Goal: Task Accomplishment & Management: Use online tool/utility

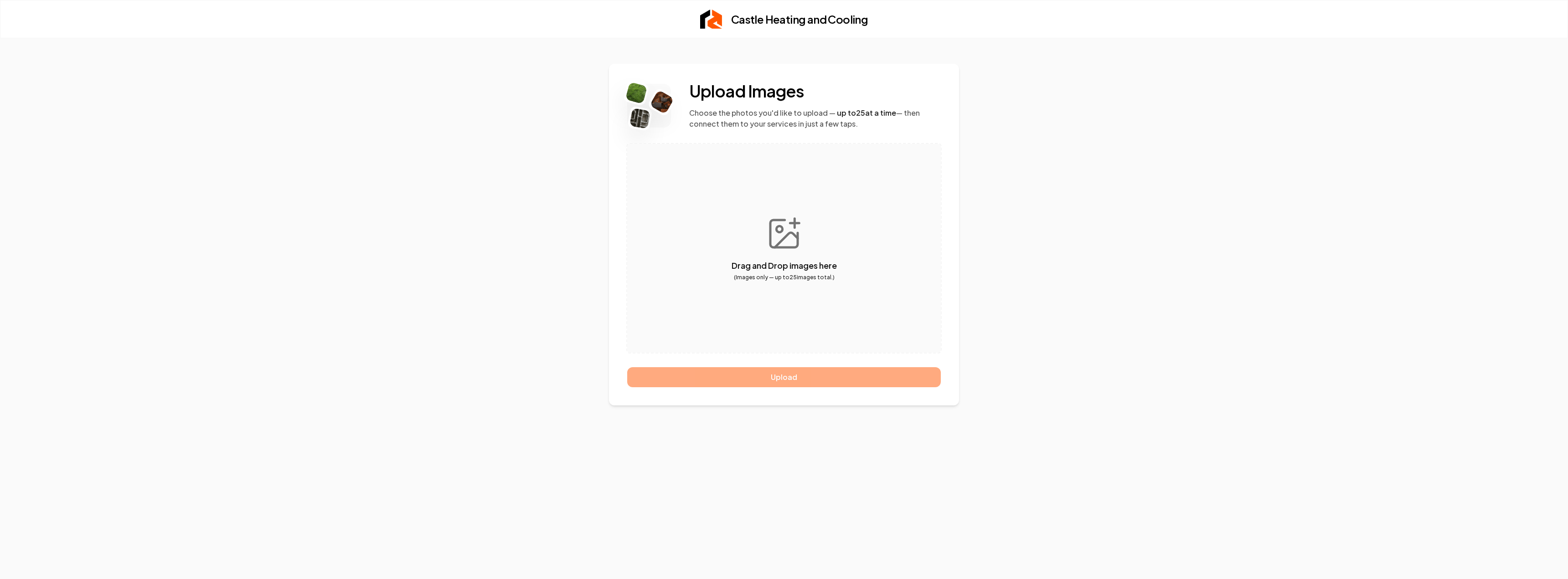
click at [764, 380] on div "Upload" at bounding box center [784, 377] width 313 height 20
click at [782, 215] on button "button" at bounding box center [784, 249] width 313 height 209
click at [557, 255] on div "Upload Images Choose the photos you'd like to upload — up to 25 at a time — the…" at bounding box center [784, 308] width 1568 height 540
click at [883, 108] on span "up to 25 at a time" at bounding box center [866, 112] width 59 height 9
click at [790, 371] on div "Upload" at bounding box center [784, 377] width 313 height 20
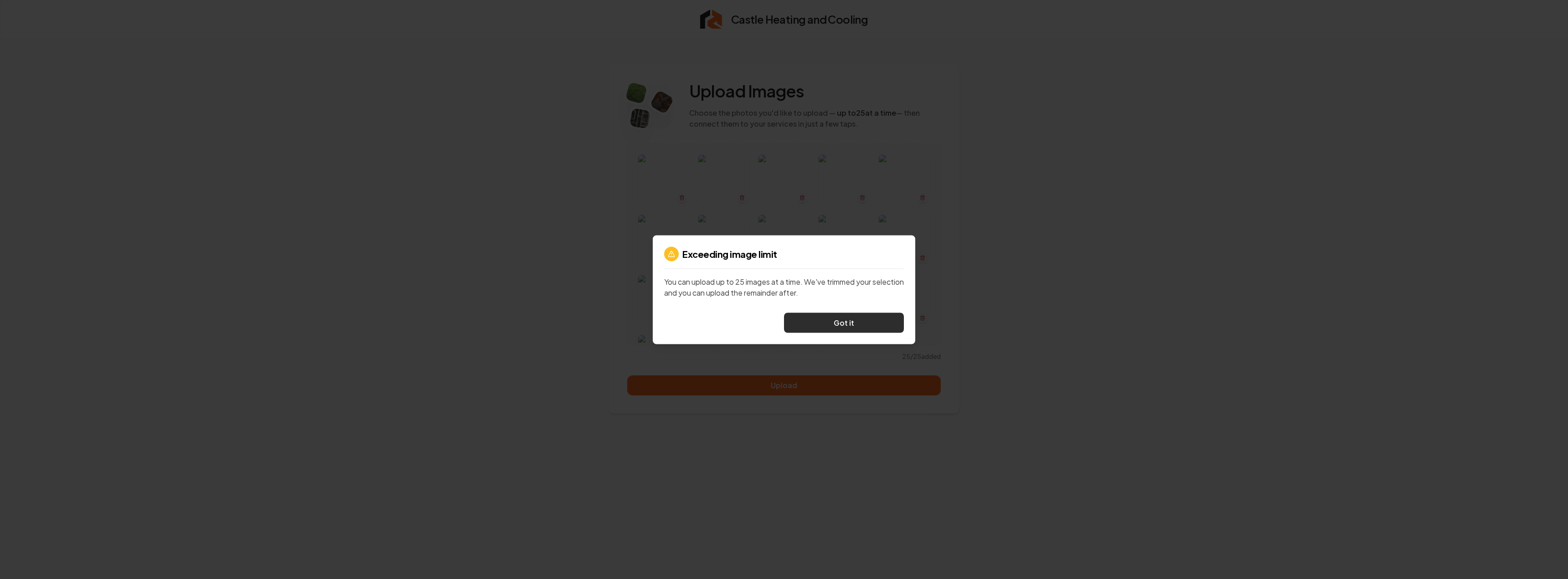
click at [885, 325] on button "Got it" at bounding box center [844, 322] width 120 height 20
click at [857, 324] on button "Got it" at bounding box center [844, 322] width 120 height 20
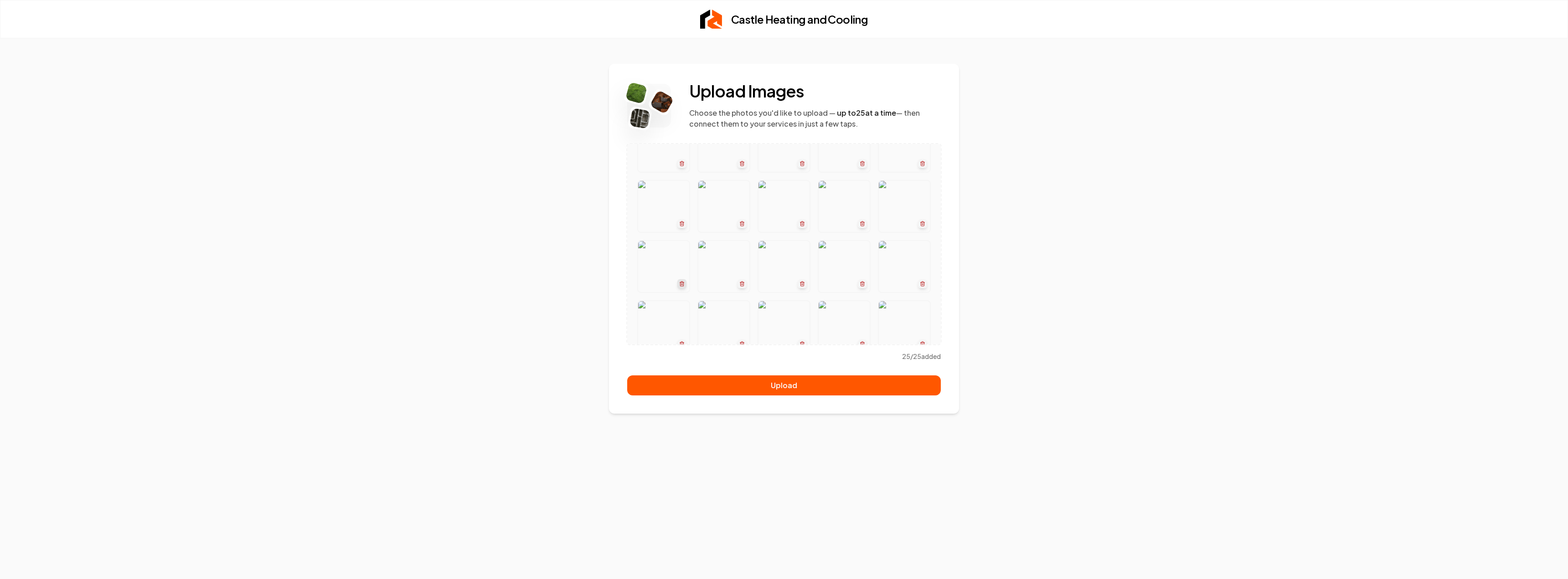
scroll to position [182, 0]
click at [746, 388] on button "Upload" at bounding box center [784, 386] width 313 height 20
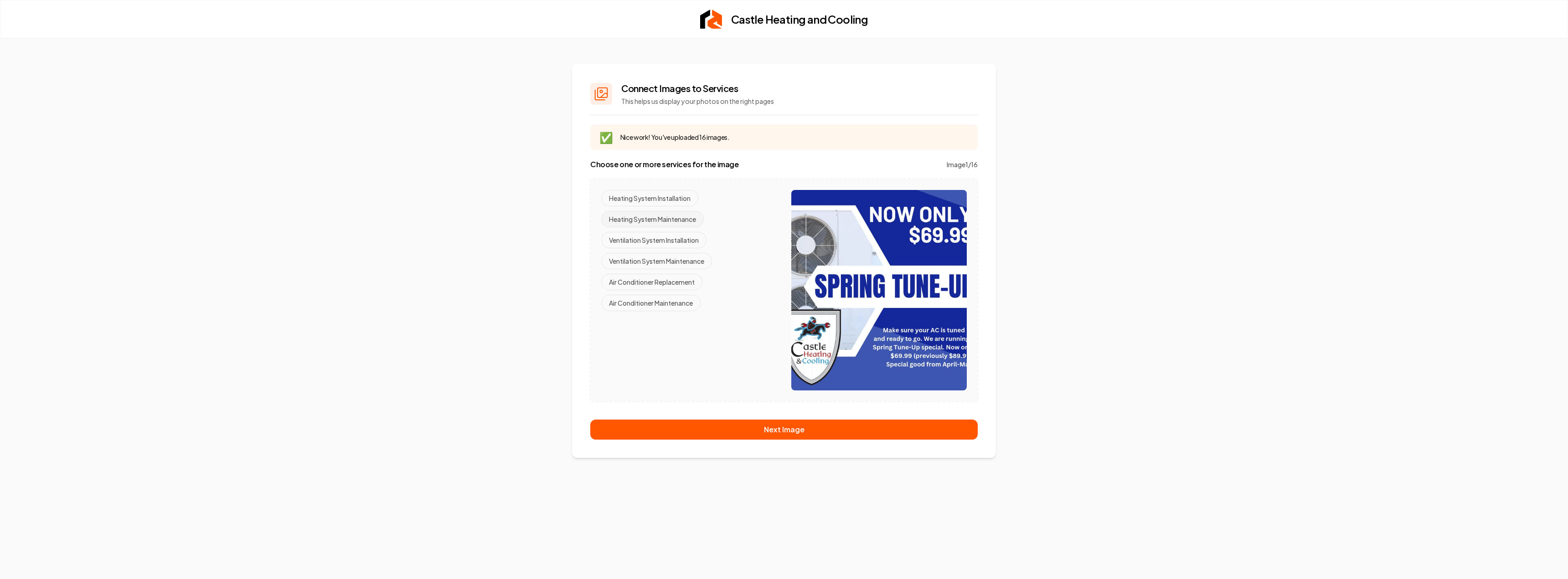
click at [667, 219] on button "Heating System Maintenance" at bounding box center [653, 219] width 102 height 17
click at [670, 306] on button "Air Conditioner Maintenance" at bounding box center [651, 302] width 99 height 17
click at [673, 258] on button "Ventilation System Maintenance" at bounding box center [657, 261] width 111 height 17
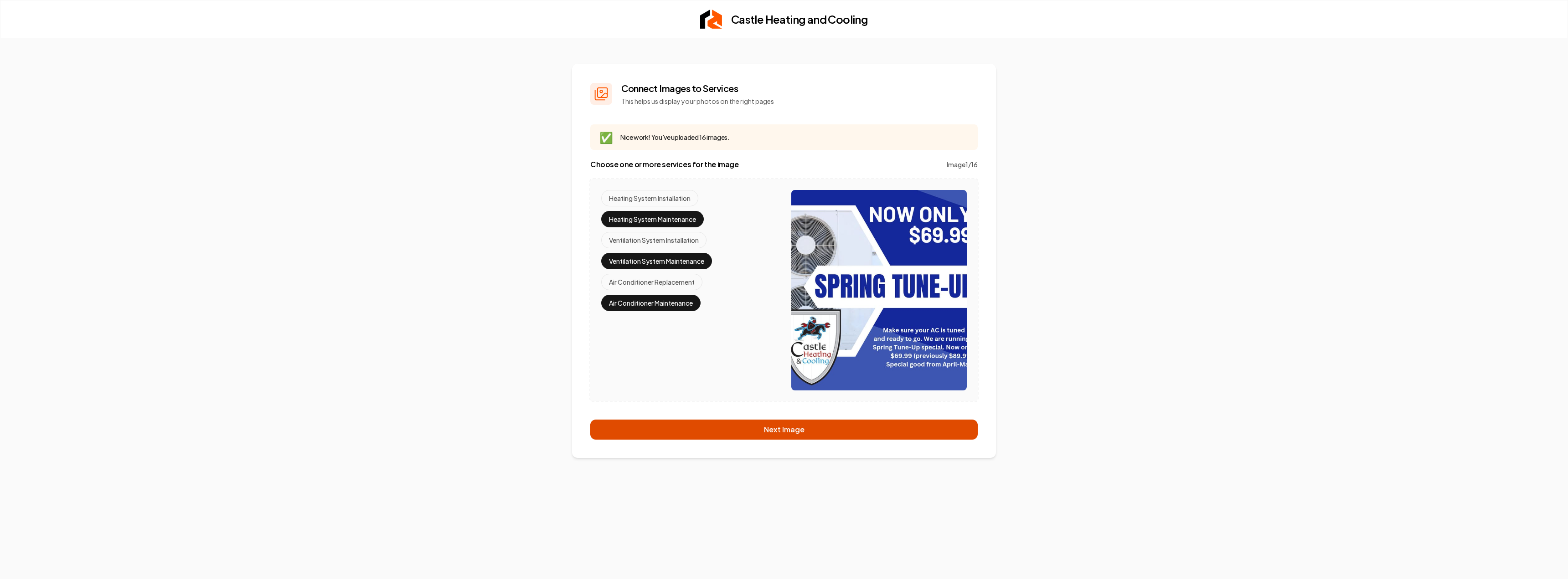
click at [735, 429] on button "Next Image" at bounding box center [784, 429] width 387 height 20
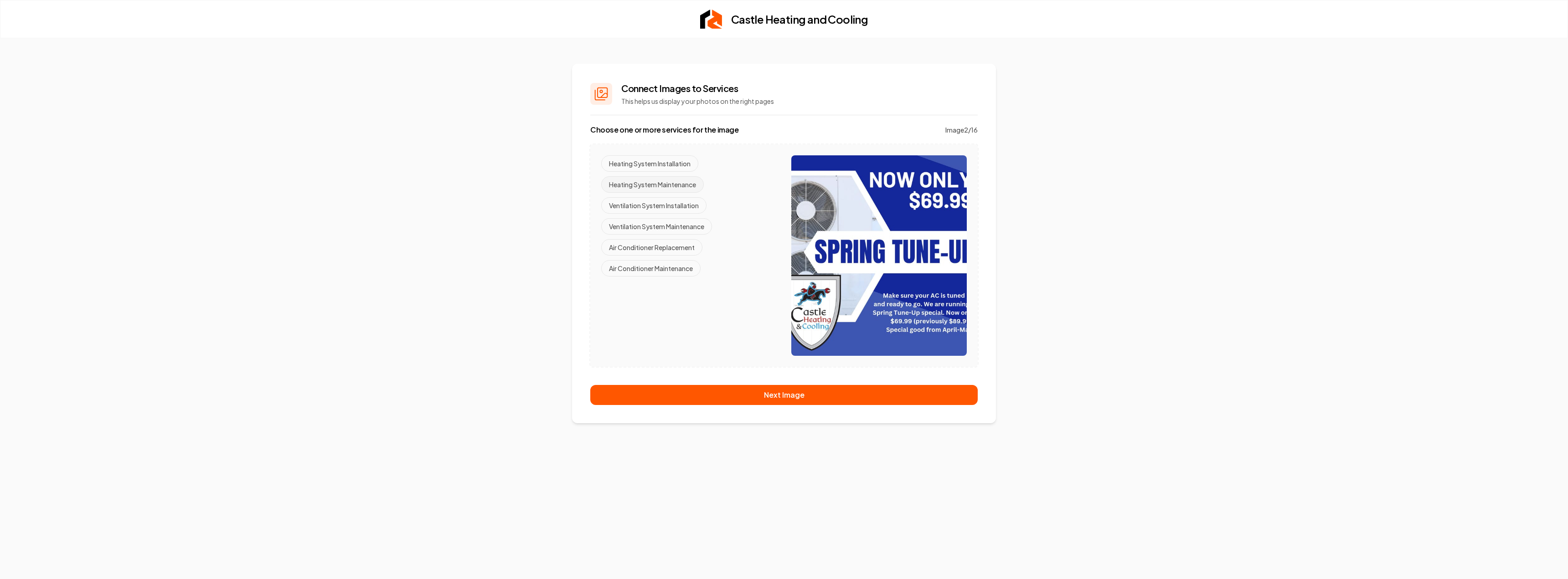
click at [652, 183] on button "Heating System Maintenance" at bounding box center [653, 184] width 102 height 17
click at [655, 224] on button "Ventilation System Maintenance" at bounding box center [657, 226] width 111 height 17
click at [658, 270] on button "Air Conditioner Maintenance" at bounding box center [651, 268] width 99 height 17
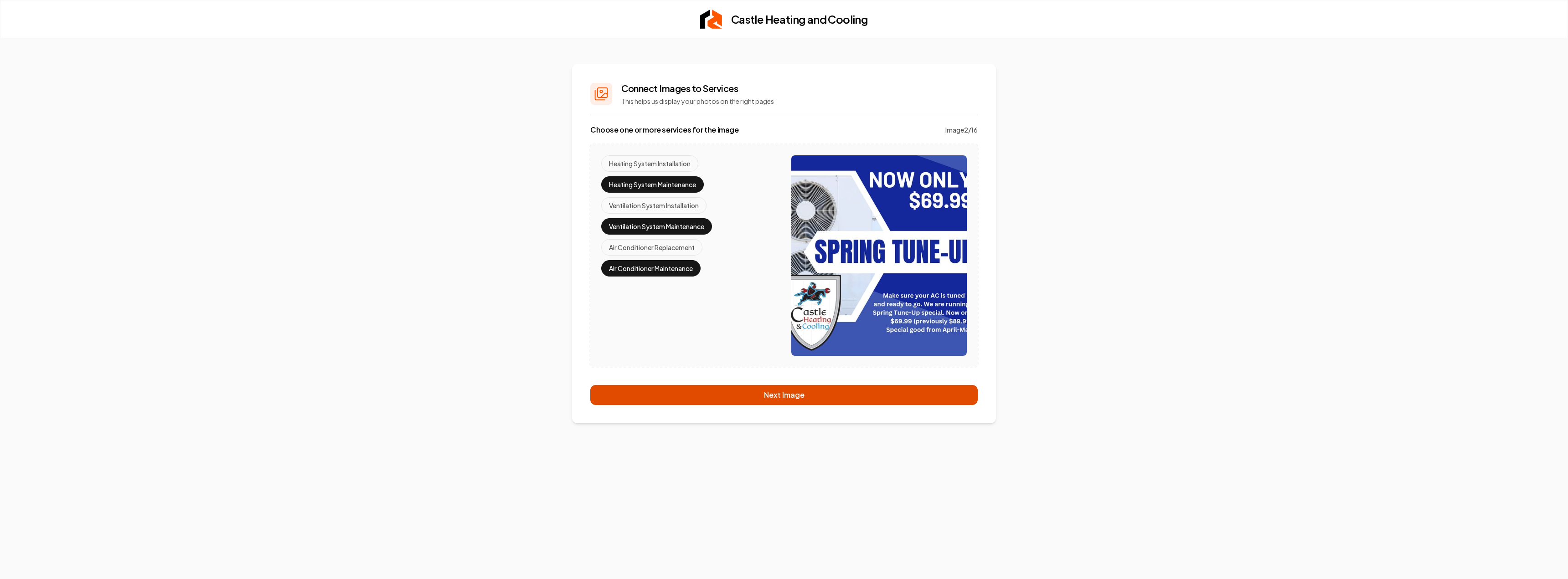
click at [772, 398] on button "Next Image" at bounding box center [784, 395] width 387 height 20
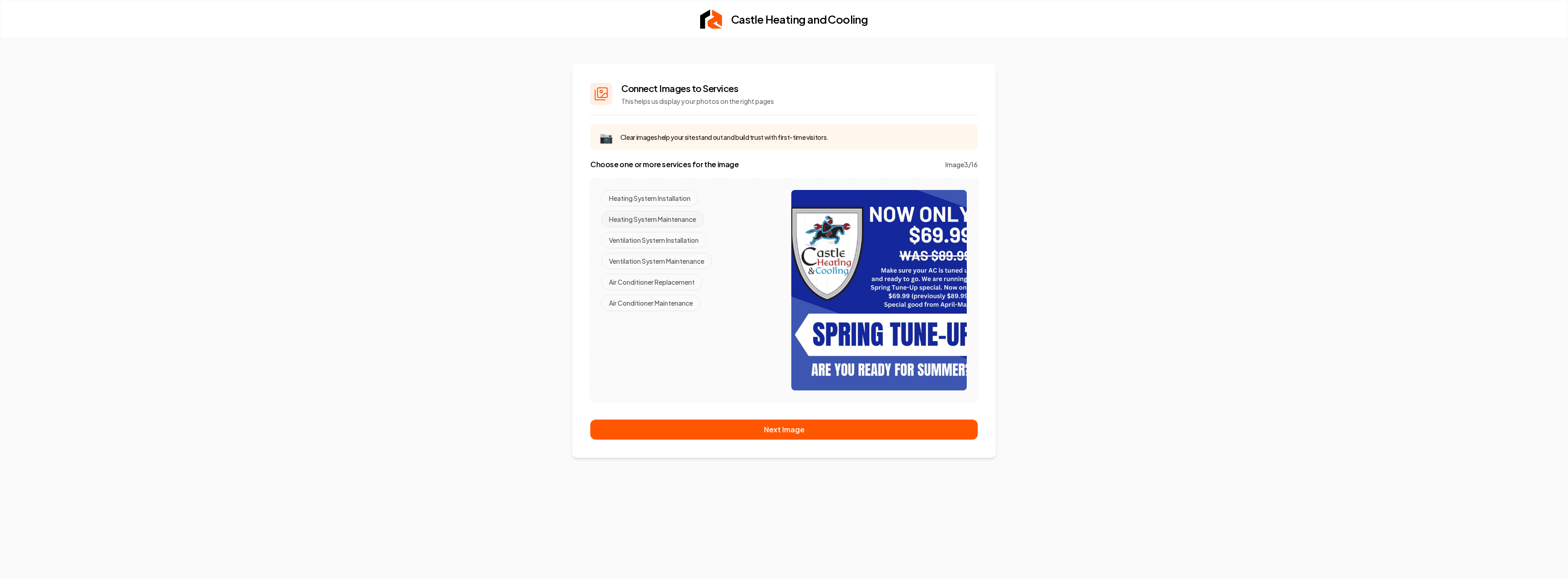
click at [661, 219] on button "Heating System Maintenance" at bounding box center [653, 219] width 102 height 17
click at [664, 261] on button "Ventilation System Maintenance" at bounding box center [657, 261] width 111 height 17
click at [669, 308] on button "Air Conditioner Maintenance" at bounding box center [651, 302] width 99 height 17
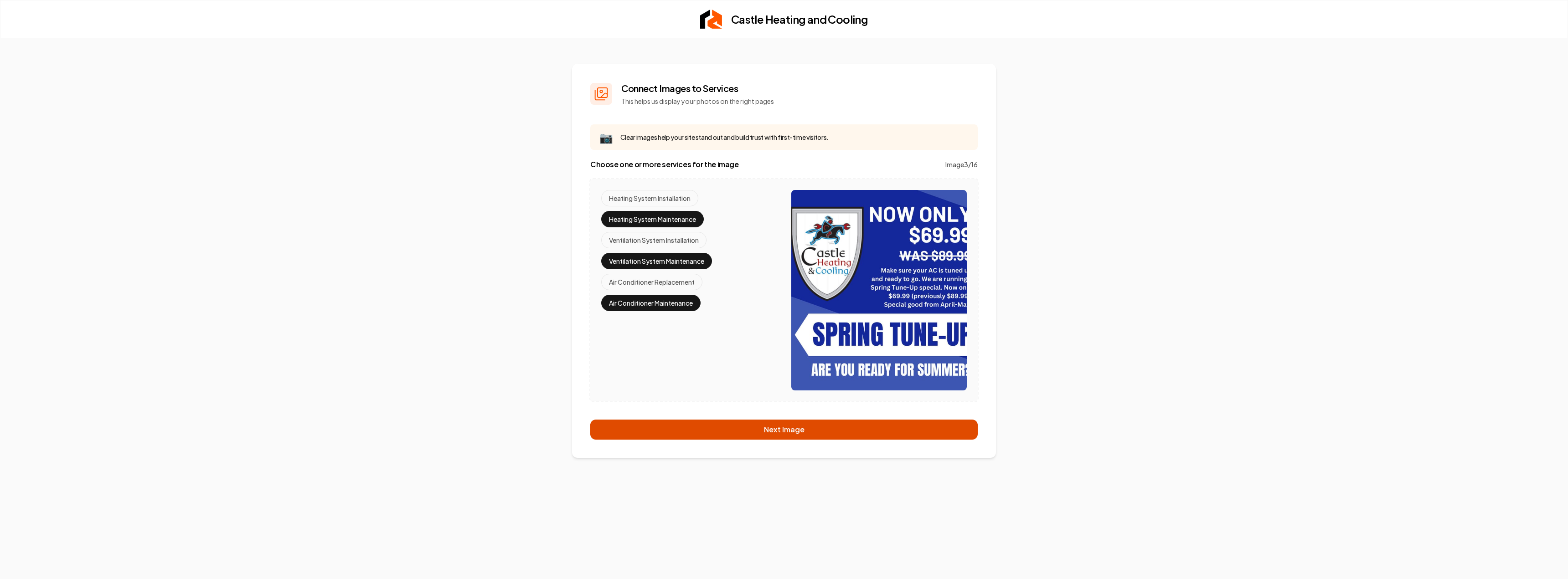
click at [738, 425] on button "Next Image" at bounding box center [784, 429] width 387 height 20
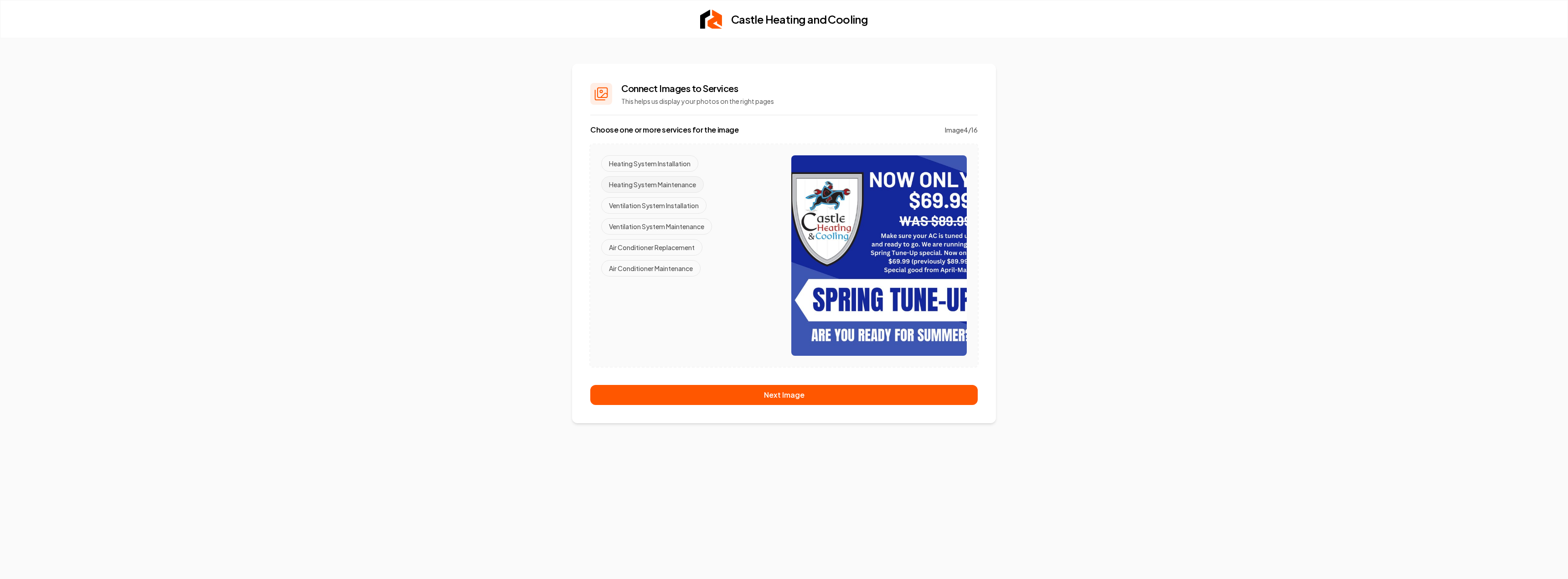
click at [665, 187] on button "Heating System Maintenance" at bounding box center [653, 184] width 102 height 17
click at [671, 273] on button "Air Conditioner Maintenance" at bounding box center [651, 268] width 99 height 17
click at [669, 225] on button "Ventilation System Maintenance" at bounding box center [657, 226] width 111 height 17
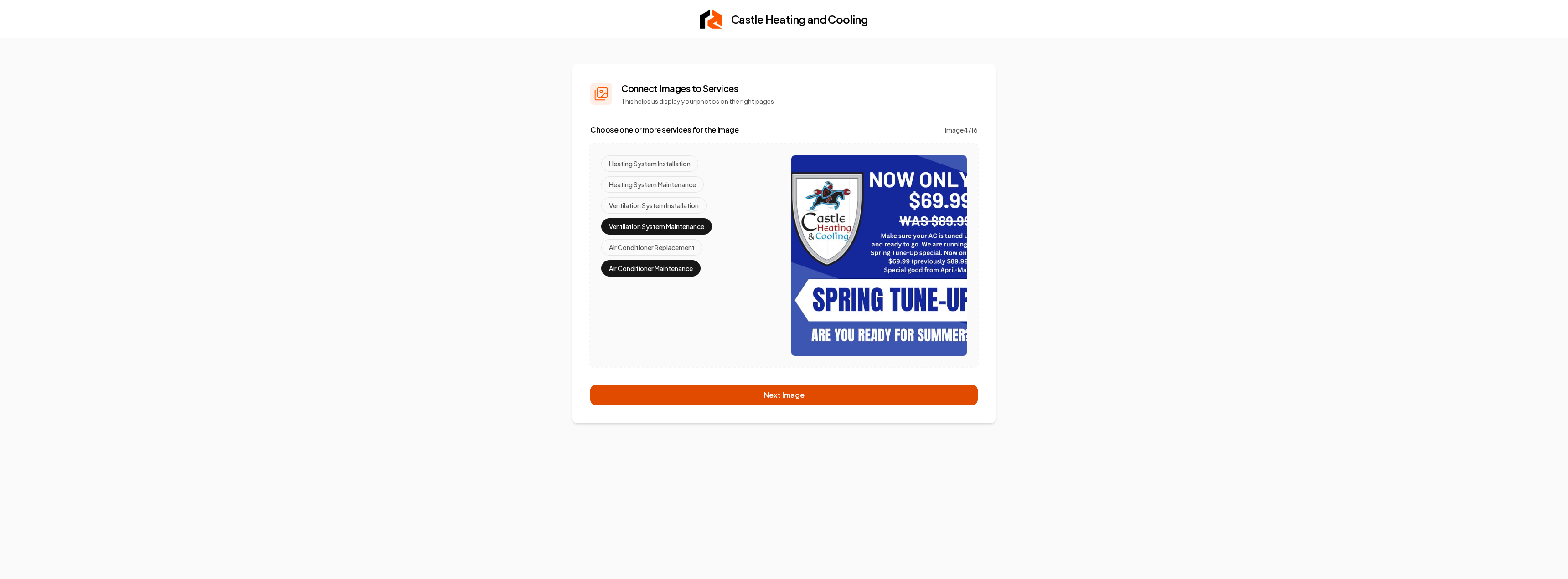
click at [762, 394] on button "Next Image" at bounding box center [784, 395] width 387 height 20
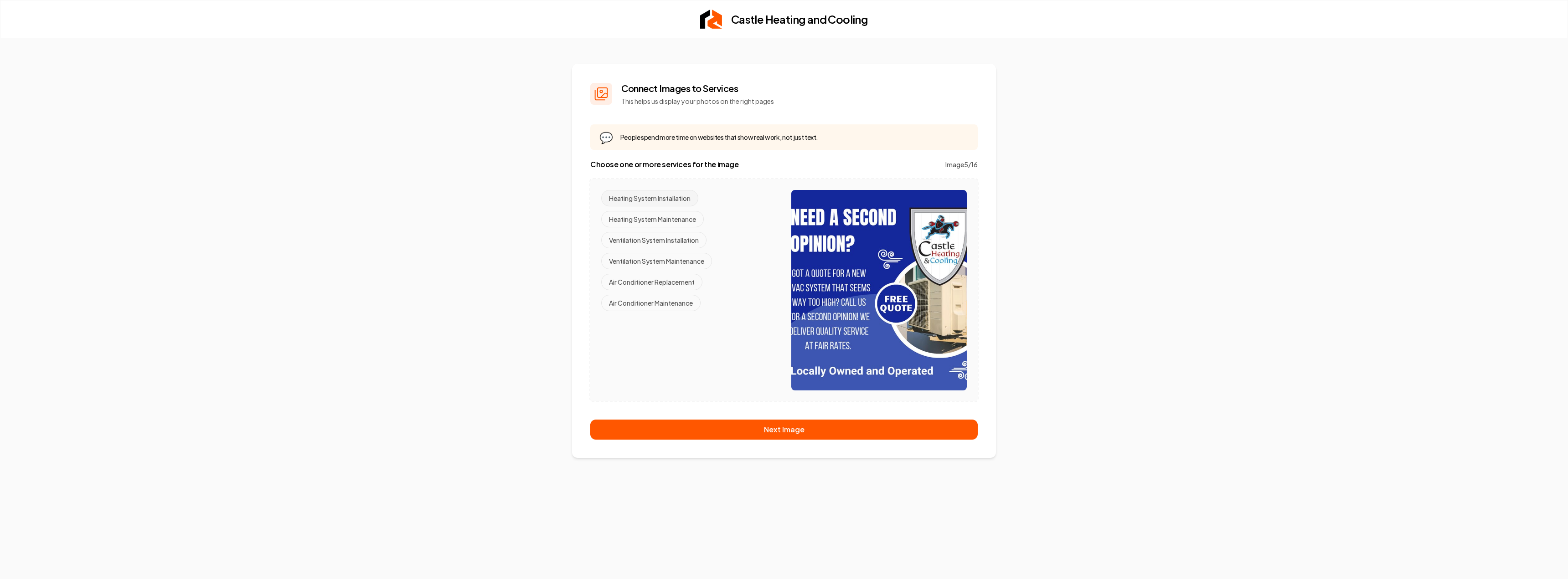
click at [669, 199] on button "Heating System Installation" at bounding box center [650, 198] width 97 height 17
click at [674, 281] on button "Air Conditioner Replacement" at bounding box center [652, 282] width 101 height 17
click at [674, 239] on button "Ventilation System Installation" at bounding box center [654, 240] width 105 height 17
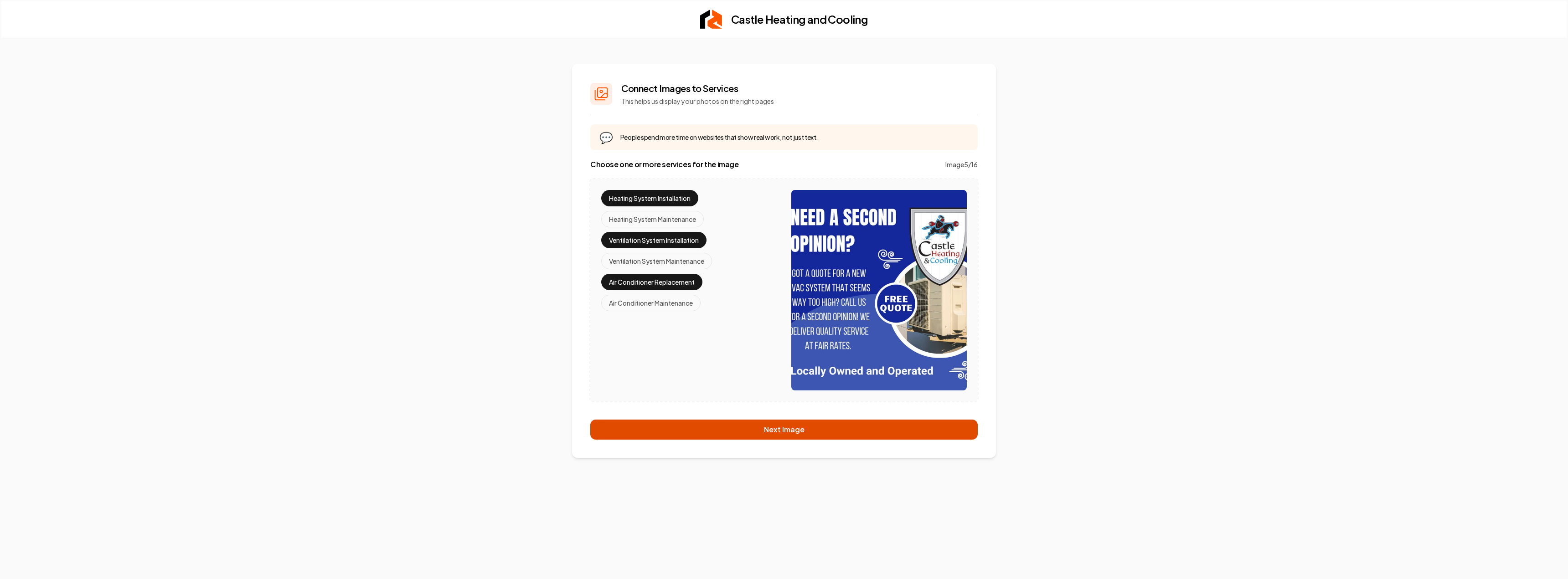
click at [767, 429] on button "Next Image" at bounding box center [784, 429] width 387 height 20
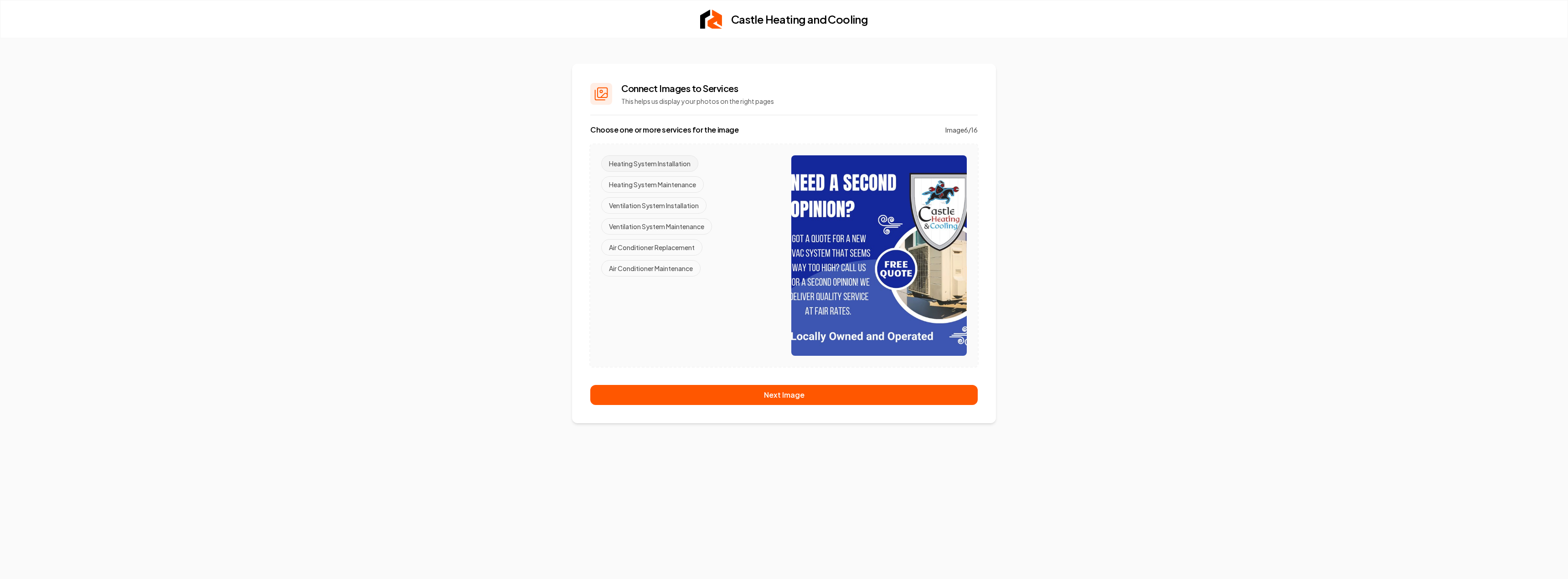
click at [660, 162] on button "Heating System Installation" at bounding box center [650, 164] width 97 height 17
click at [667, 209] on button "Ventilation System Installation" at bounding box center [654, 205] width 105 height 17
click at [674, 247] on button "Air Conditioner Replacement" at bounding box center [652, 247] width 101 height 17
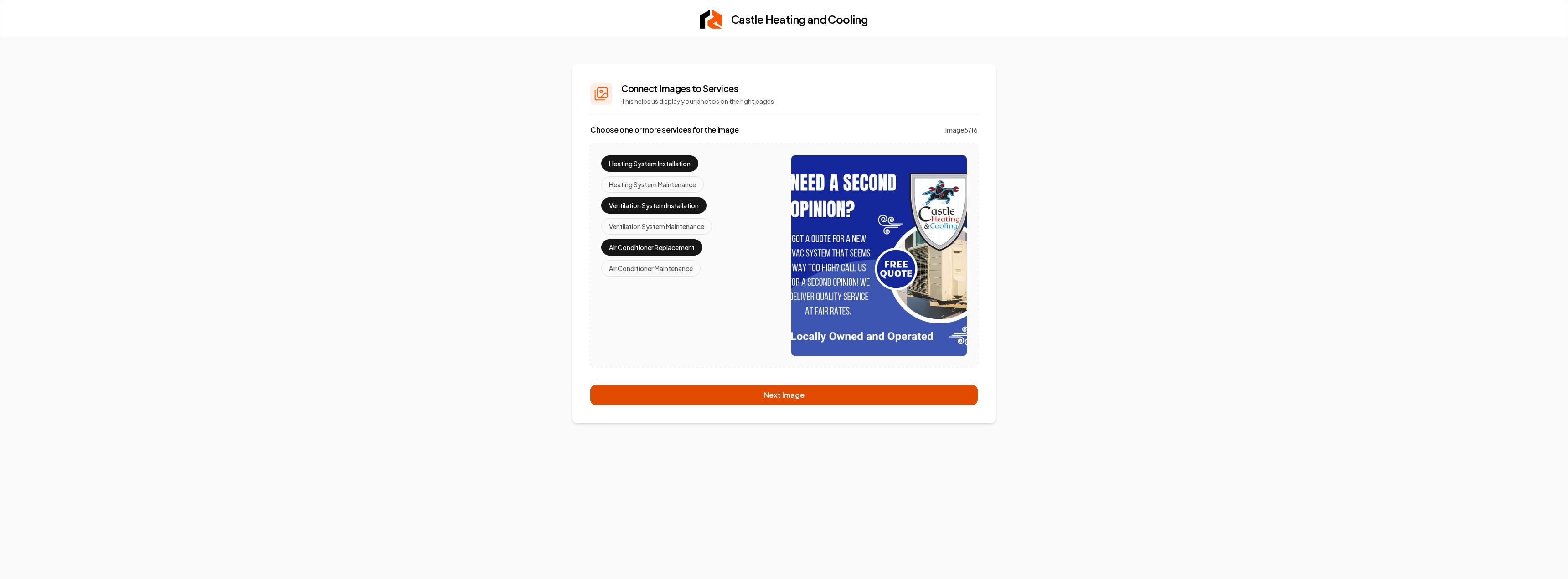
click at [745, 396] on button "Next Image" at bounding box center [784, 395] width 387 height 20
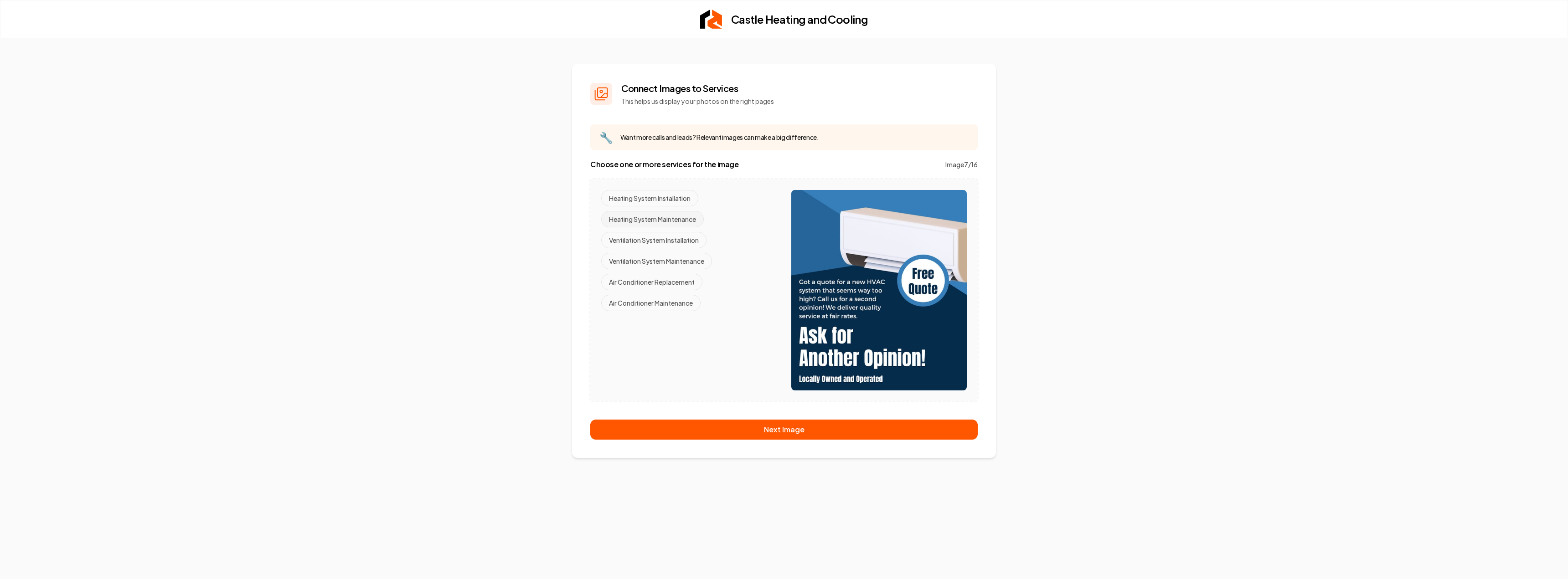
drag, startPoint x: 673, startPoint y: 201, endPoint x: 673, endPoint y: 212, distance: 11.0
click at [673, 201] on button "Heating System Installation" at bounding box center [650, 198] width 97 height 17
click at [676, 243] on button "Ventilation System Installation" at bounding box center [654, 240] width 105 height 17
click at [674, 286] on button "Air Conditioner Replacement" at bounding box center [652, 282] width 101 height 17
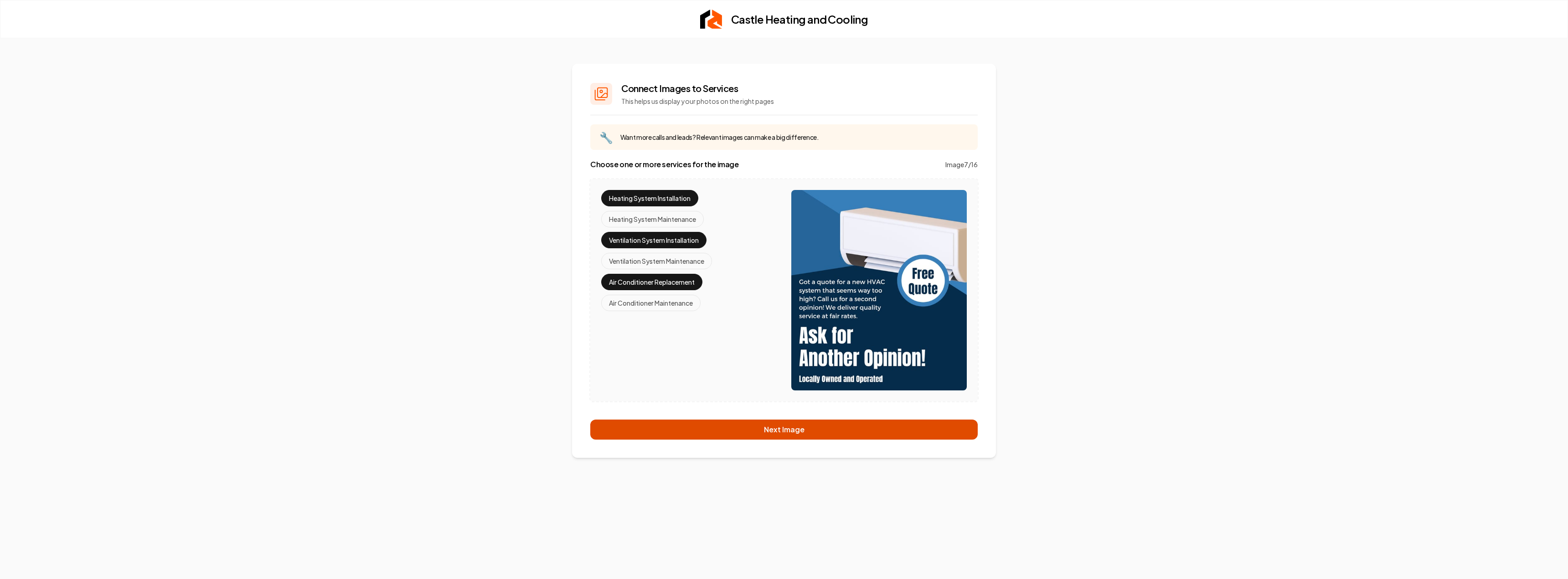
click at [750, 433] on button "Next Image" at bounding box center [784, 429] width 387 height 20
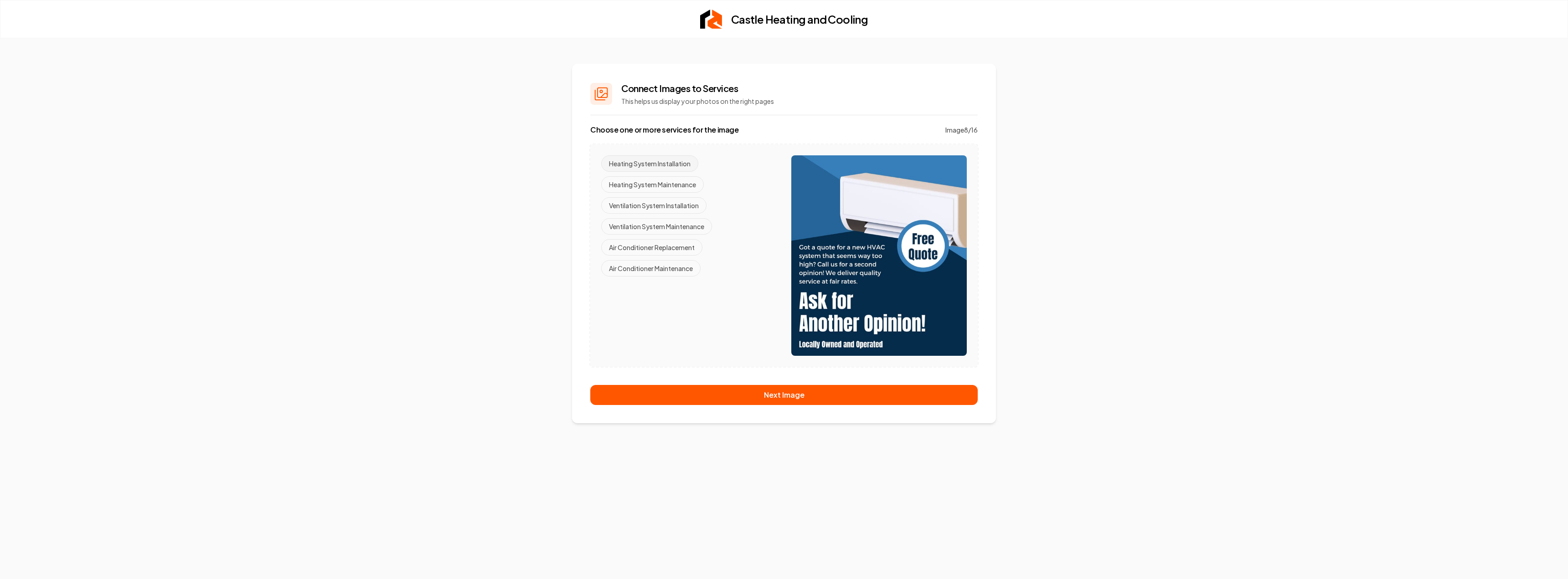
click at [657, 159] on button "Heating System Installation" at bounding box center [650, 164] width 97 height 17
click at [675, 203] on button "Ventilation System Installation" at bounding box center [654, 205] width 105 height 17
click at [672, 241] on button "Air Conditioner Replacement" at bounding box center [652, 247] width 101 height 17
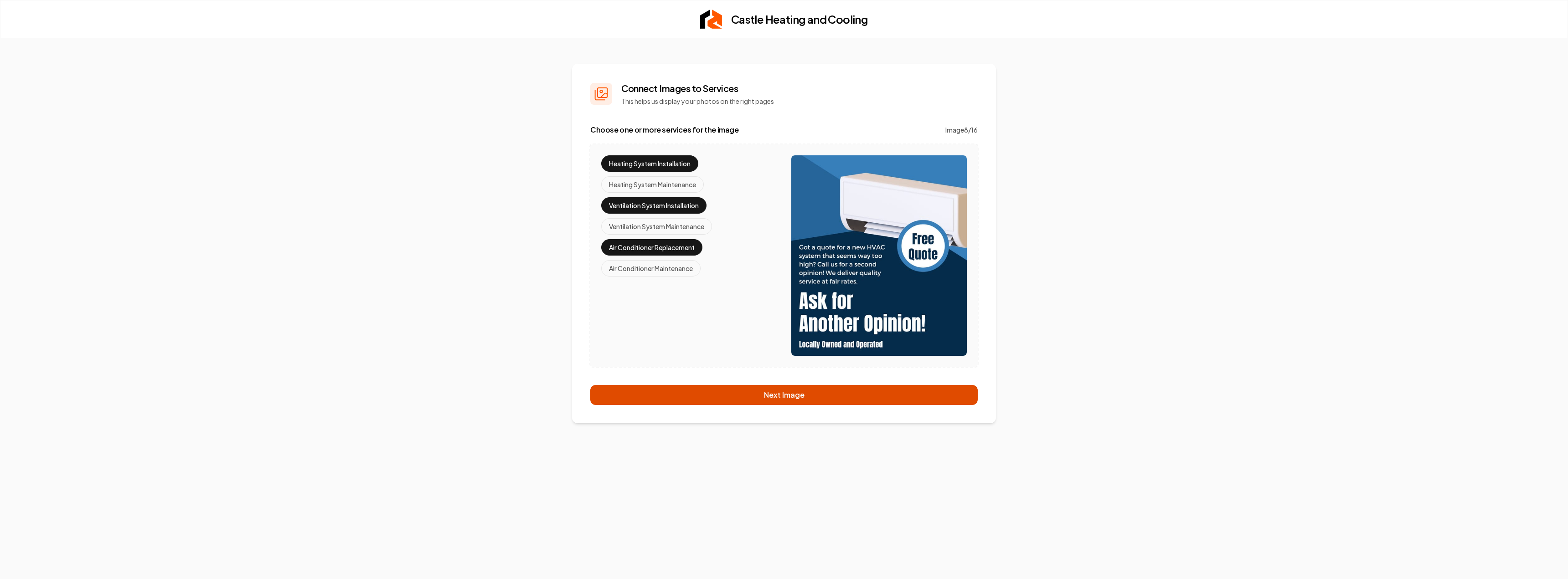
click at [761, 393] on button "Next Image" at bounding box center [784, 395] width 387 height 20
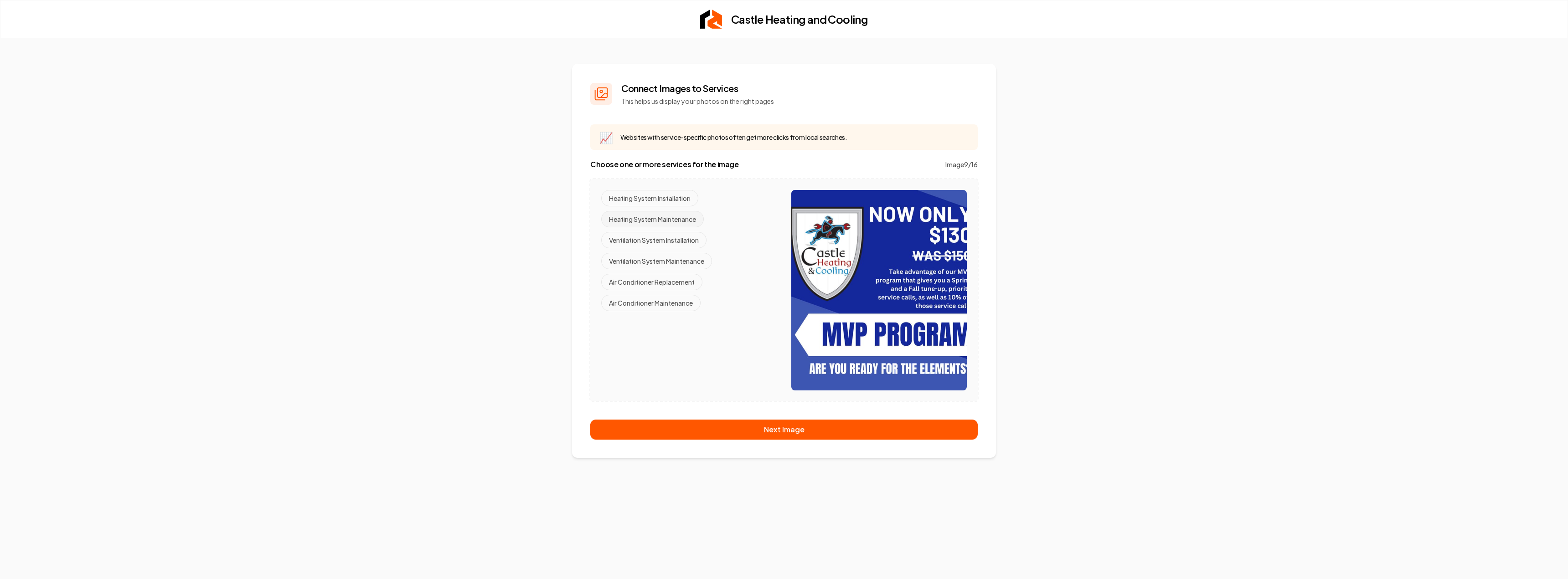
click at [657, 218] on button "Heating System Maintenance" at bounding box center [653, 219] width 102 height 17
click at [669, 260] on button "Ventilation System Maintenance" at bounding box center [657, 261] width 111 height 17
click at [665, 303] on button "Air Conditioner Maintenance" at bounding box center [651, 302] width 99 height 17
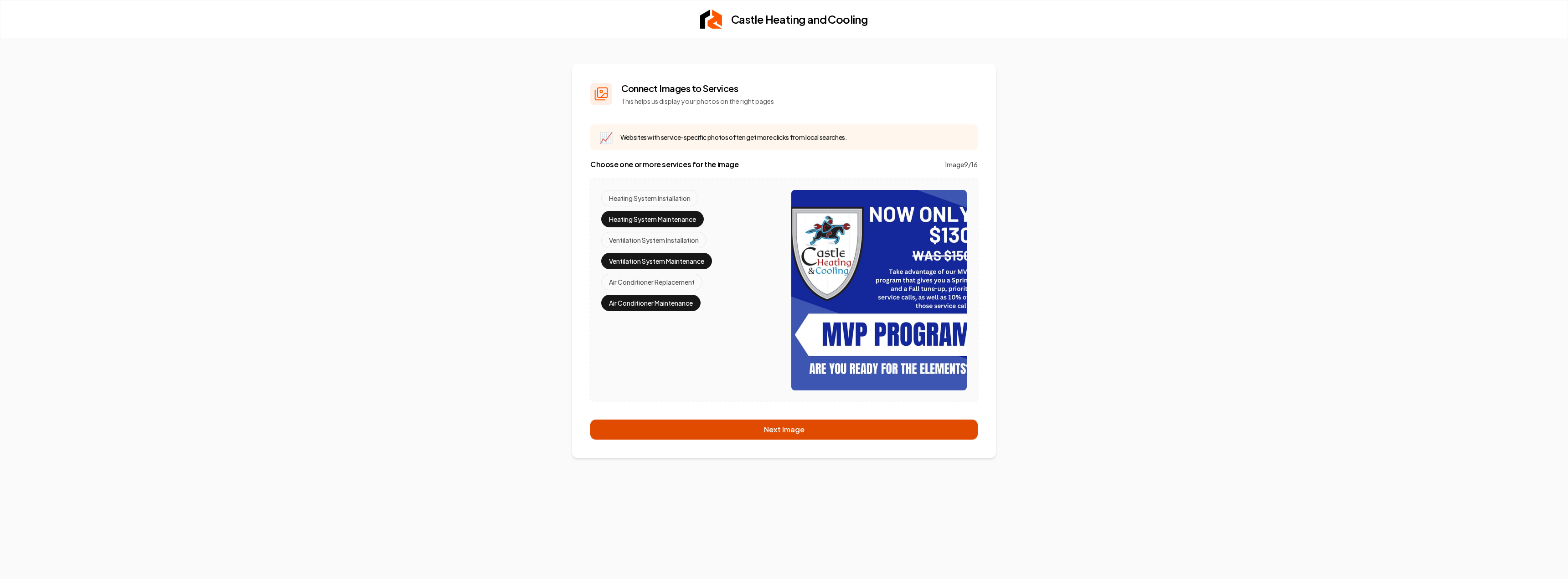
click at [716, 425] on button "Next Image" at bounding box center [784, 429] width 387 height 20
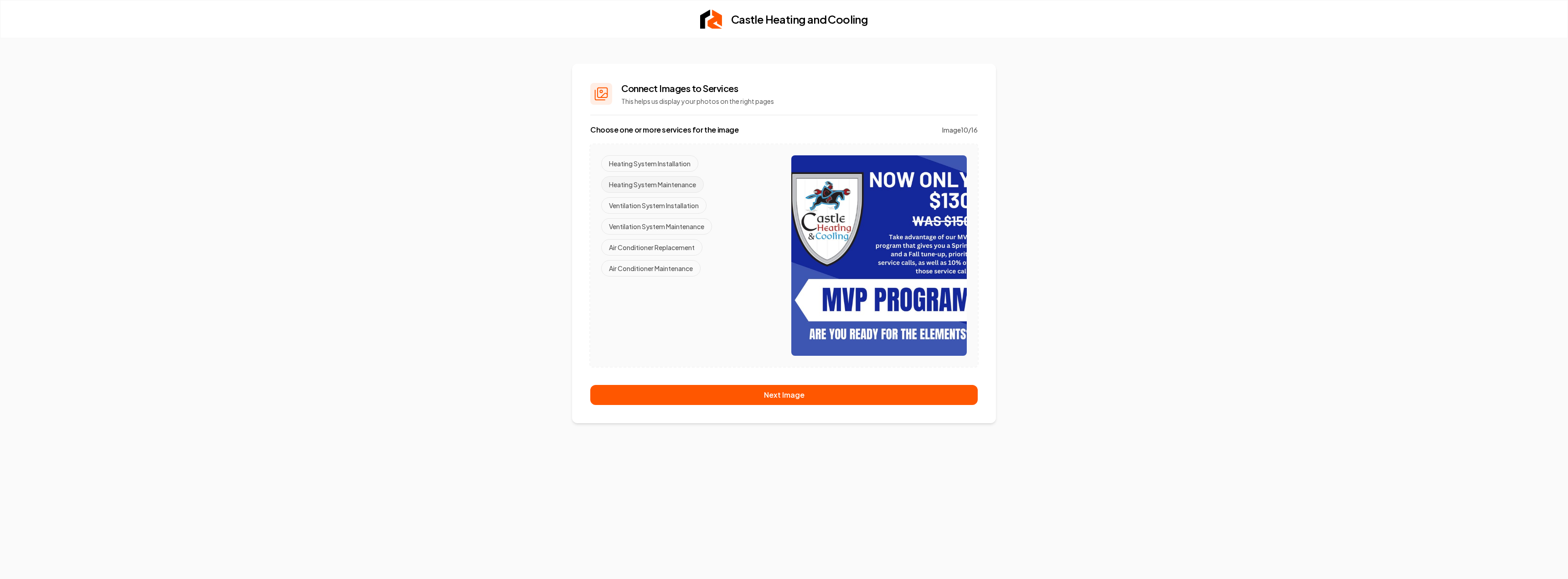
click at [686, 183] on button "Heating System Maintenance" at bounding box center [653, 184] width 102 height 17
click at [687, 225] on button "Ventilation System Maintenance" at bounding box center [657, 226] width 111 height 17
click at [687, 271] on button "Air Conditioner Maintenance" at bounding box center [651, 268] width 99 height 17
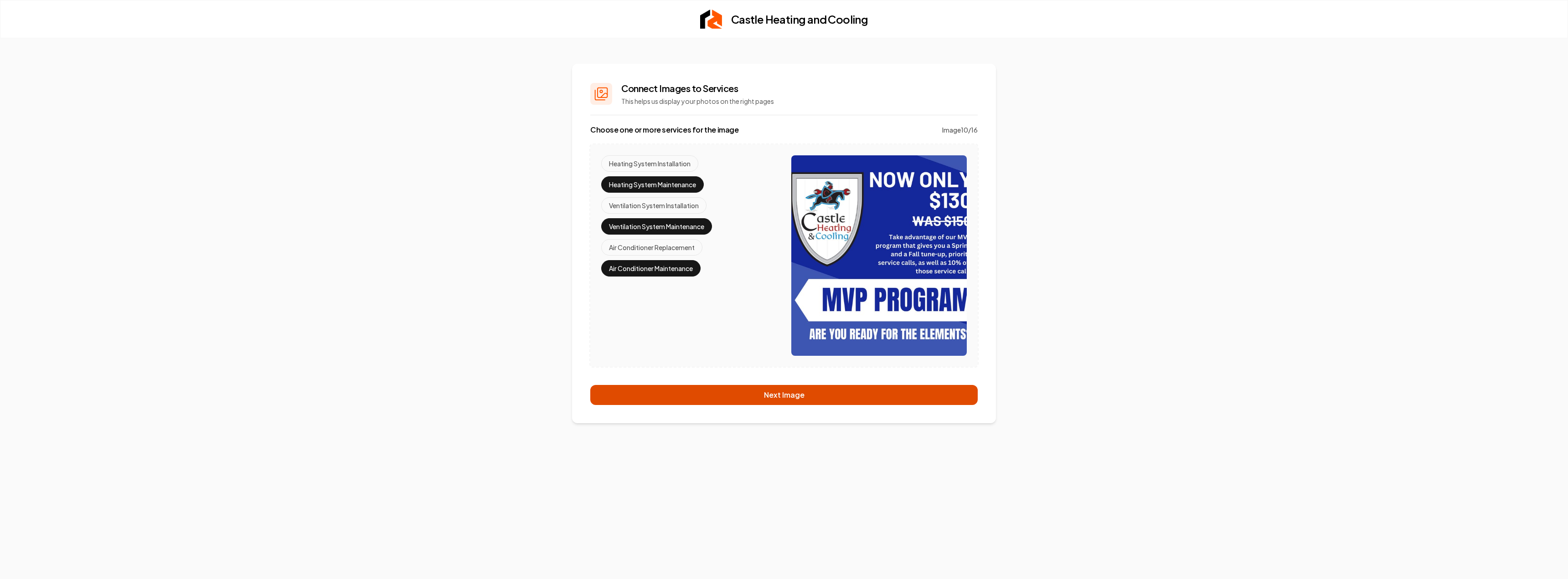
click at [734, 388] on button "Next Image" at bounding box center [784, 395] width 387 height 20
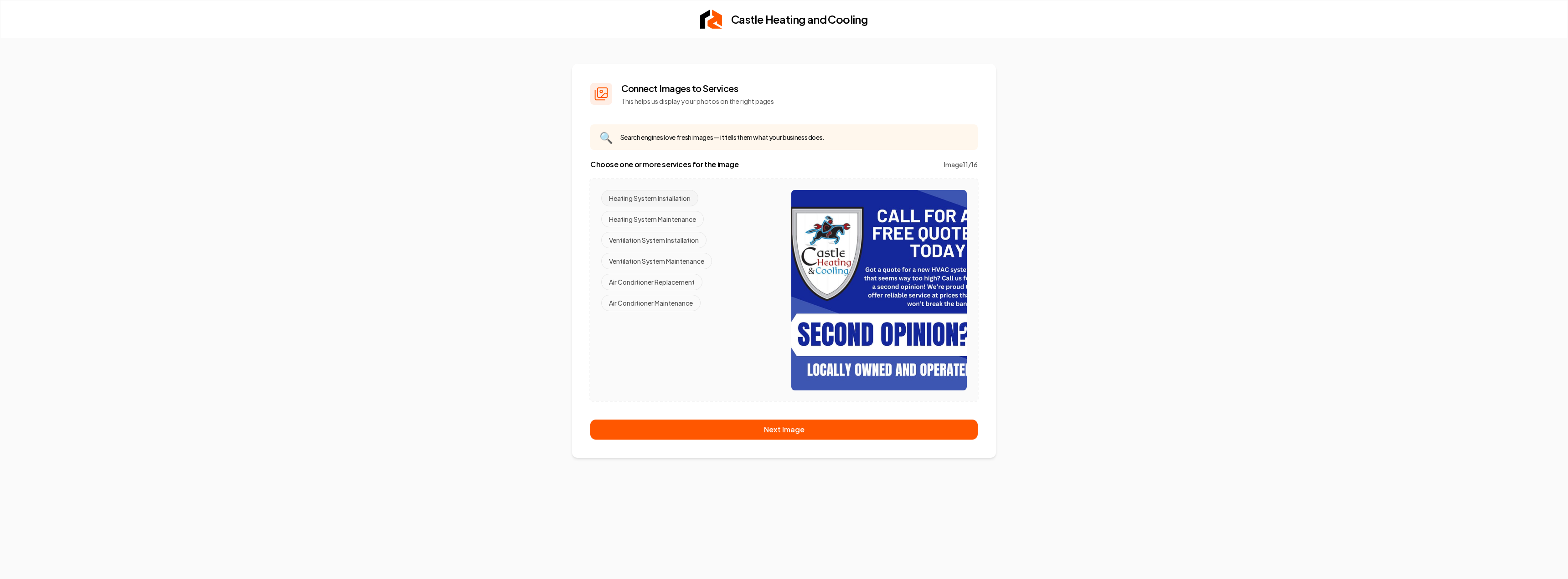
click at [664, 196] on button "Heating System Installation" at bounding box center [650, 198] width 97 height 17
click at [675, 244] on button "Ventilation System Installation" at bounding box center [654, 240] width 105 height 17
click at [679, 280] on button "Air Conditioner Replacement" at bounding box center [652, 282] width 101 height 17
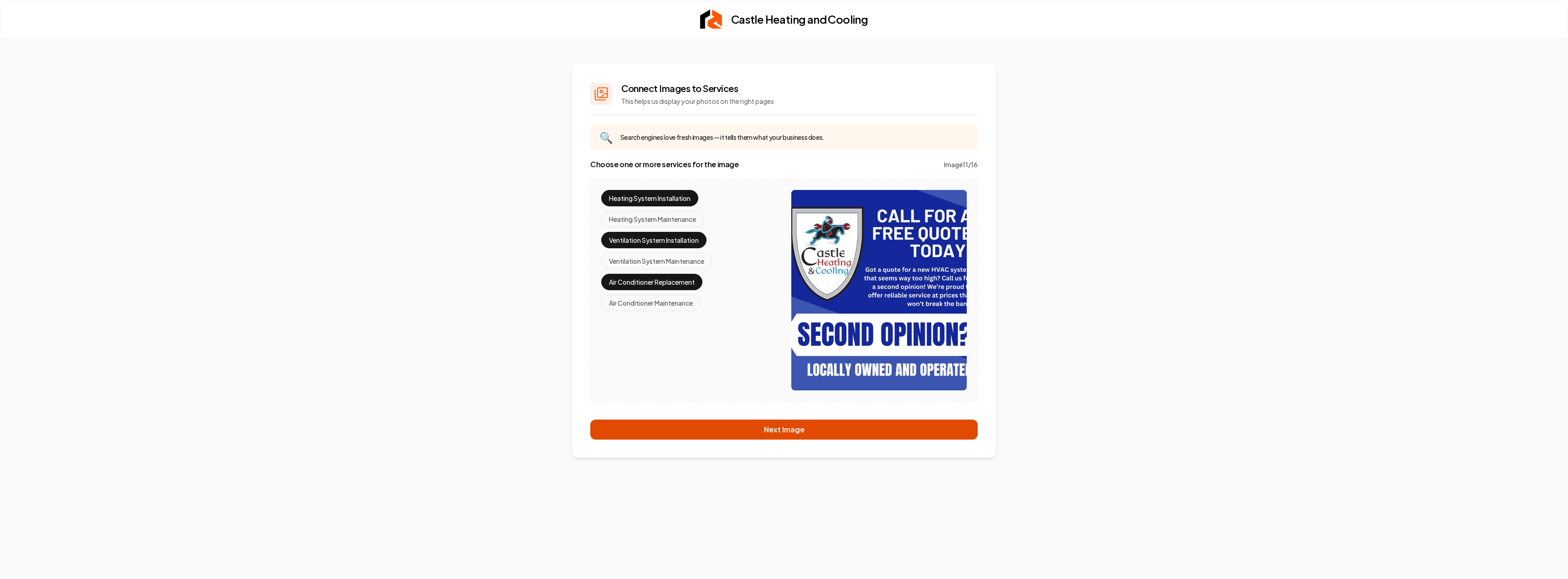
click at [754, 435] on button "Next Image" at bounding box center [784, 429] width 387 height 20
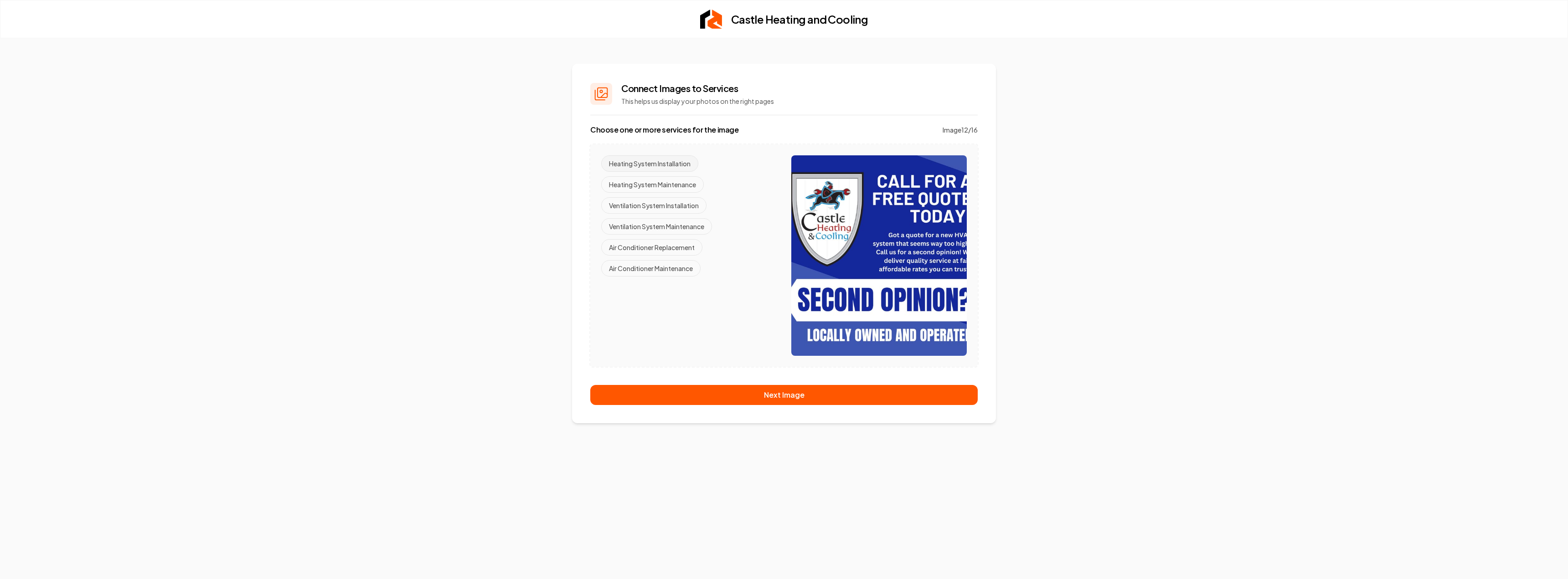
click at [675, 160] on button "Heating System Installation" at bounding box center [650, 164] width 97 height 17
click at [677, 205] on button "Ventilation System Installation" at bounding box center [654, 205] width 105 height 17
click at [681, 246] on button "Air Conditioner Replacement" at bounding box center [652, 247] width 101 height 17
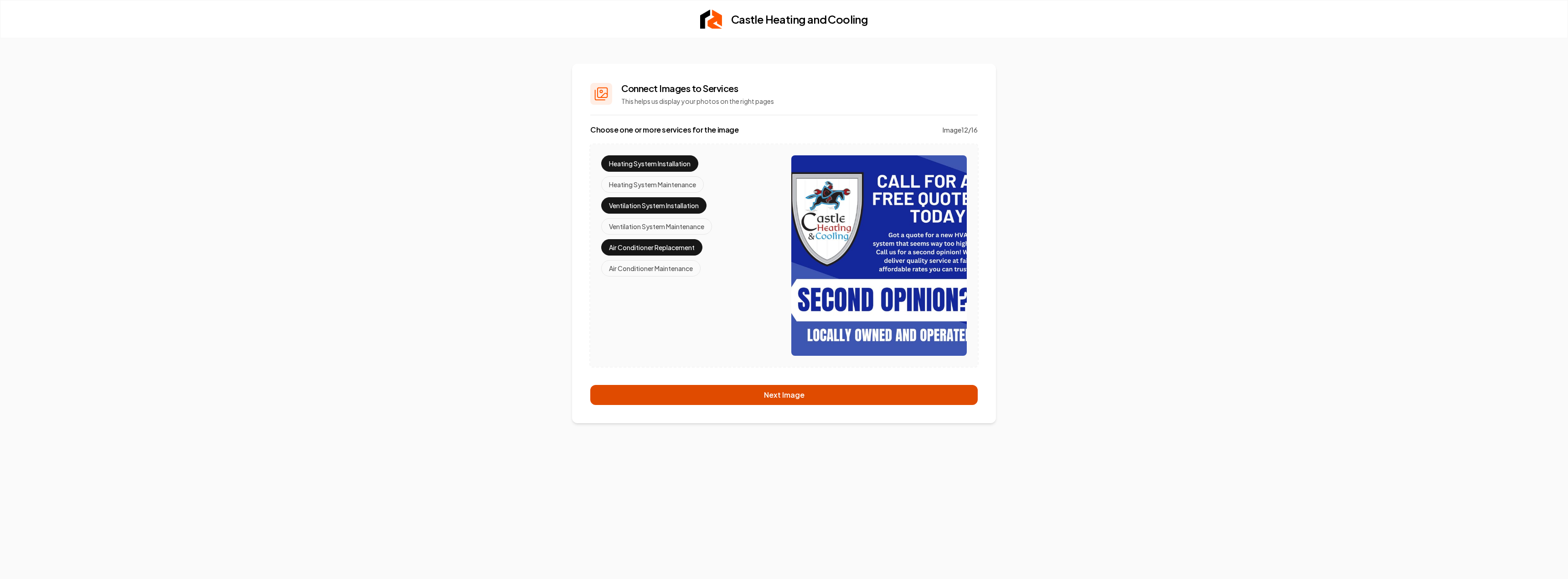
click at [738, 396] on button "Next Image" at bounding box center [784, 395] width 387 height 20
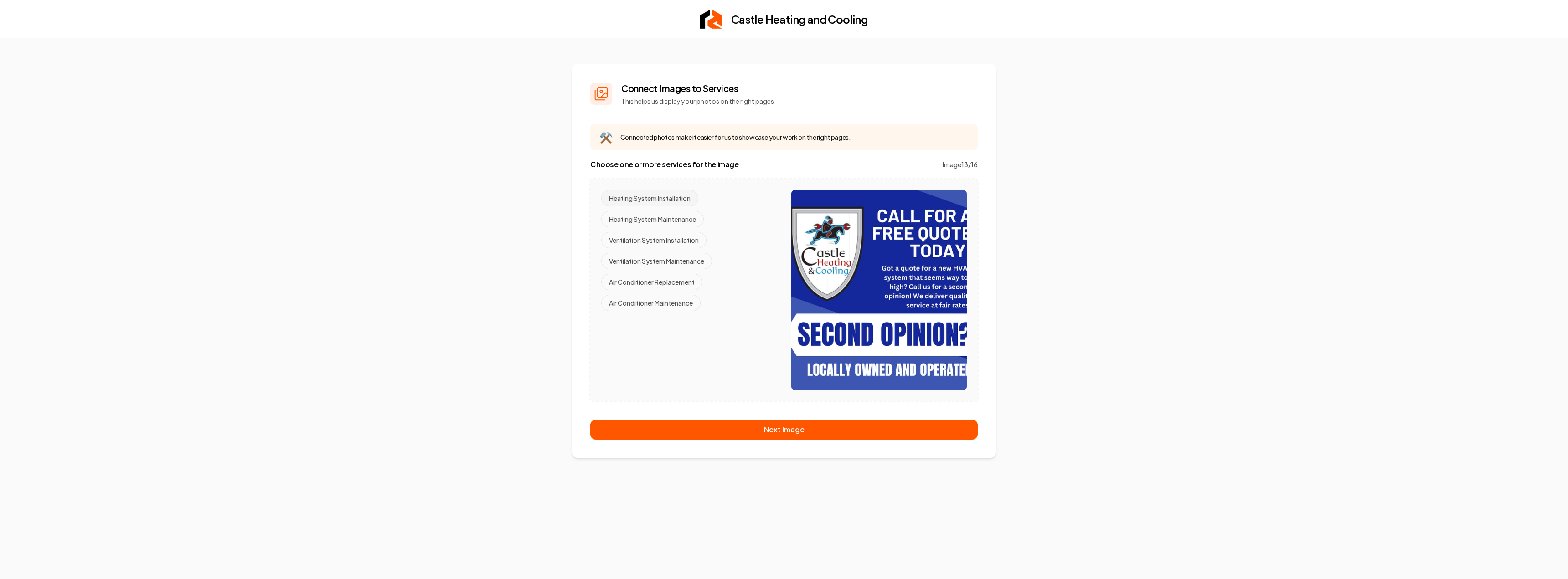
click at [666, 199] on button "Heating System Installation" at bounding box center [650, 198] width 97 height 17
click at [671, 241] on button "Ventilation System Installation" at bounding box center [654, 240] width 105 height 17
click at [681, 286] on button "Air Conditioner Replacement" at bounding box center [652, 282] width 101 height 17
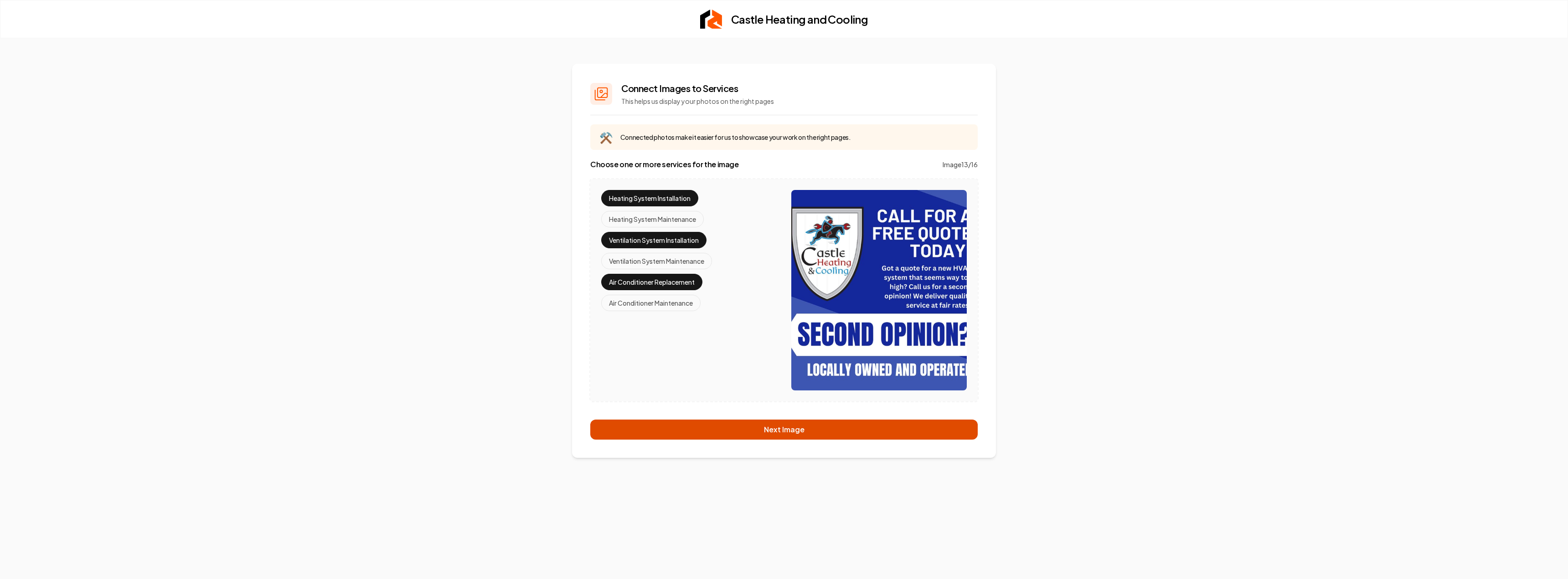
click at [734, 427] on button "Next Image" at bounding box center [784, 429] width 387 height 20
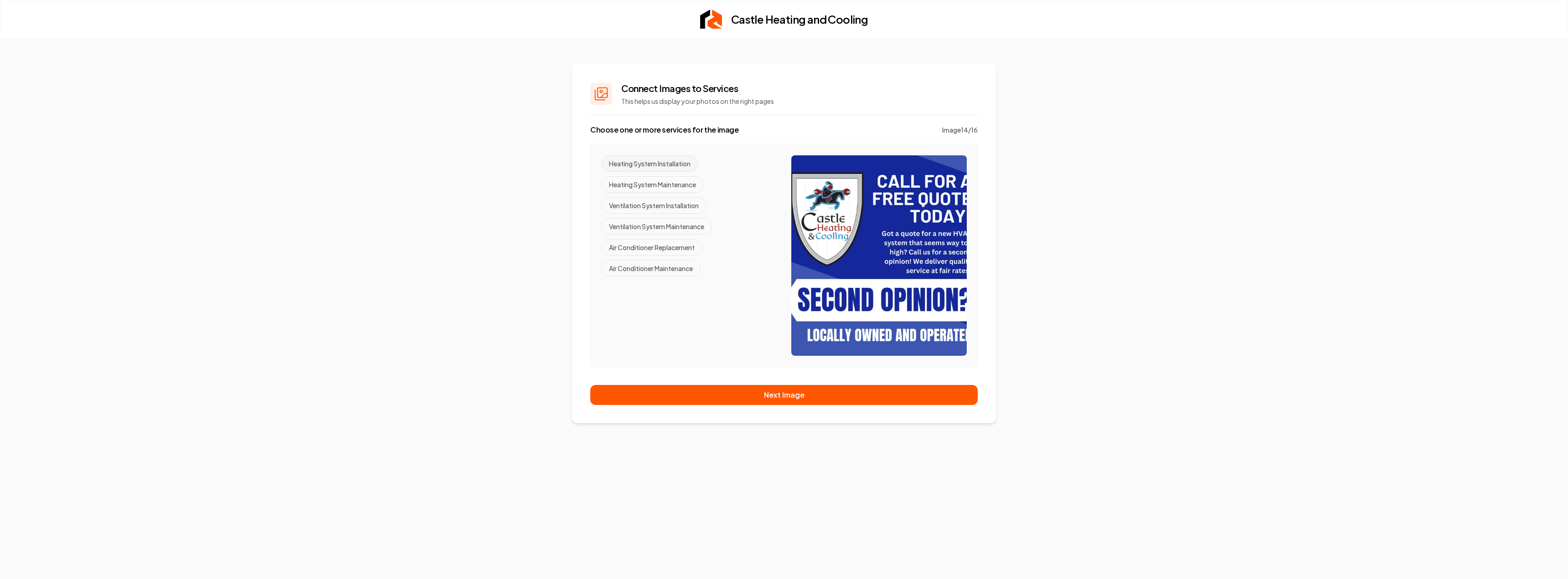
click at [674, 162] on button "Heating System Installation" at bounding box center [650, 164] width 97 height 17
click at [680, 203] on button "Ventilation System Installation" at bounding box center [654, 205] width 105 height 17
click at [686, 245] on button "Air Conditioner Replacement" at bounding box center [652, 247] width 101 height 17
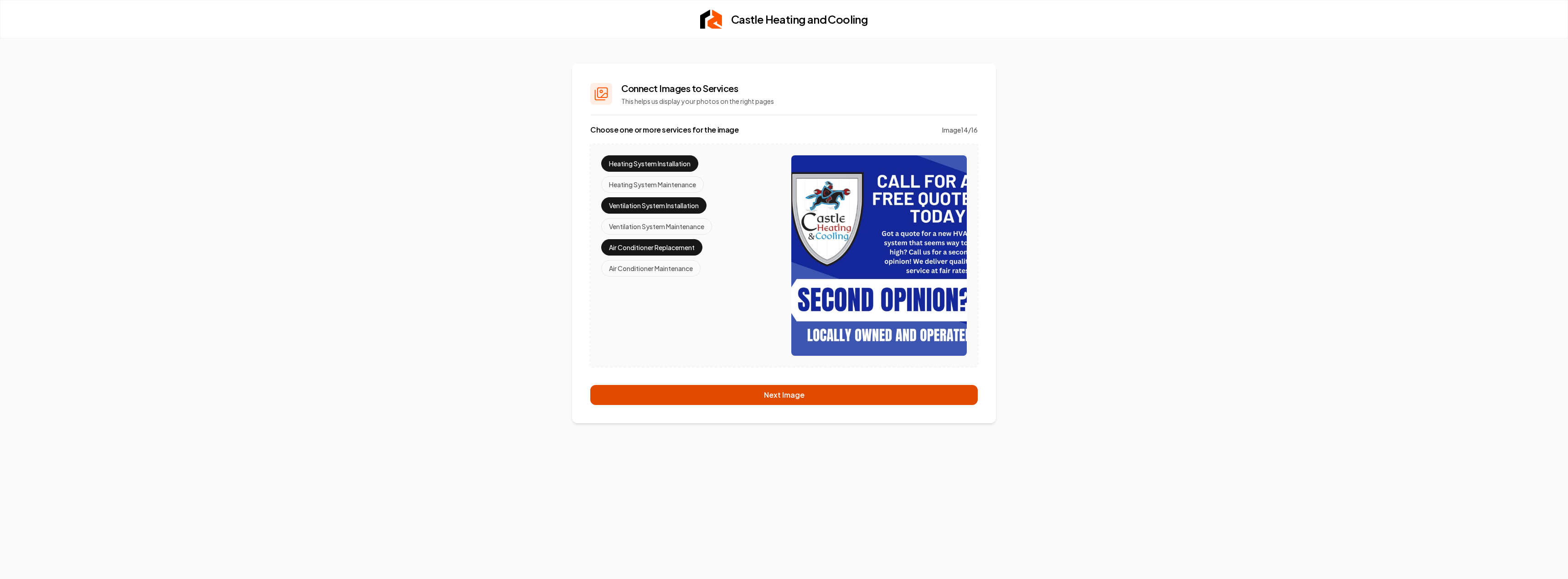
click at [719, 400] on button "Next Image" at bounding box center [784, 395] width 387 height 20
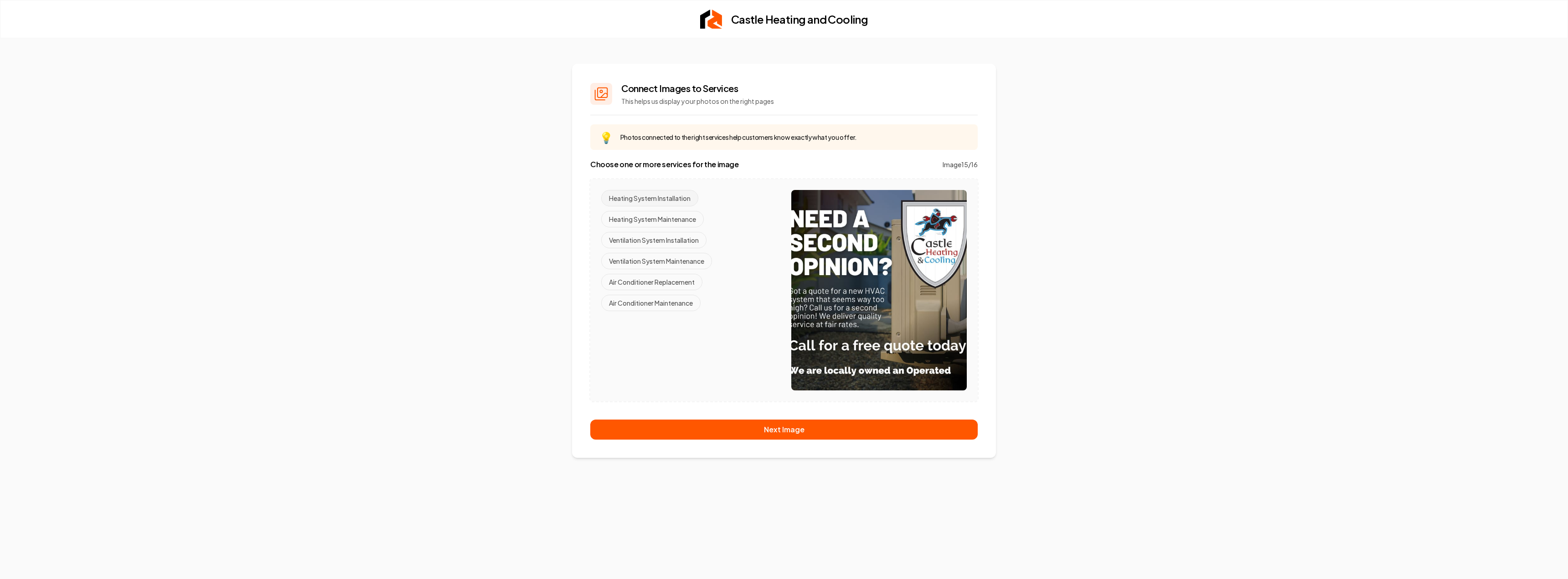
click at [674, 193] on button "Heating System Installation" at bounding box center [650, 198] width 97 height 17
click at [691, 260] on button "Ventilation System Maintenance" at bounding box center [657, 261] width 111 height 17
click at [686, 236] on button "Ventilation System Installation" at bounding box center [654, 240] width 105 height 17
click at [689, 259] on button "Ventilation System Maintenance" at bounding box center [657, 261] width 111 height 17
click at [686, 287] on button "Air Conditioner Replacement" at bounding box center [652, 282] width 101 height 17
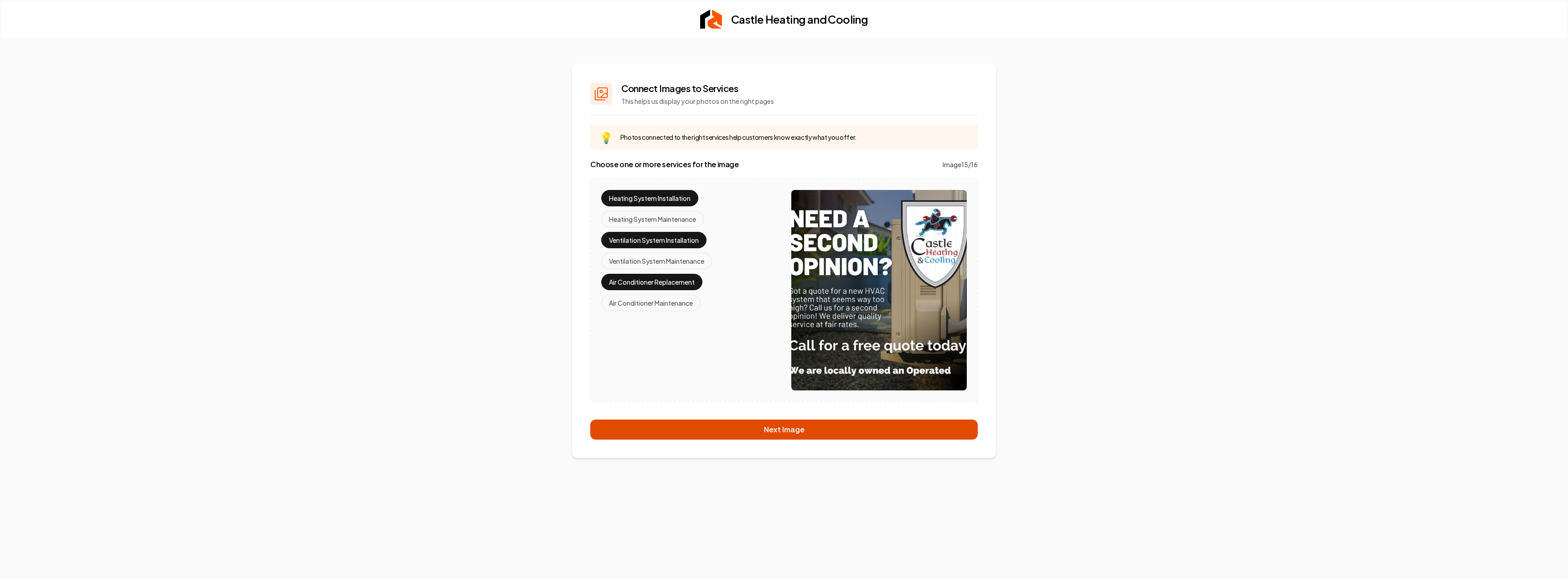
click at [750, 426] on button "Next Image" at bounding box center [784, 429] width 387 height 20
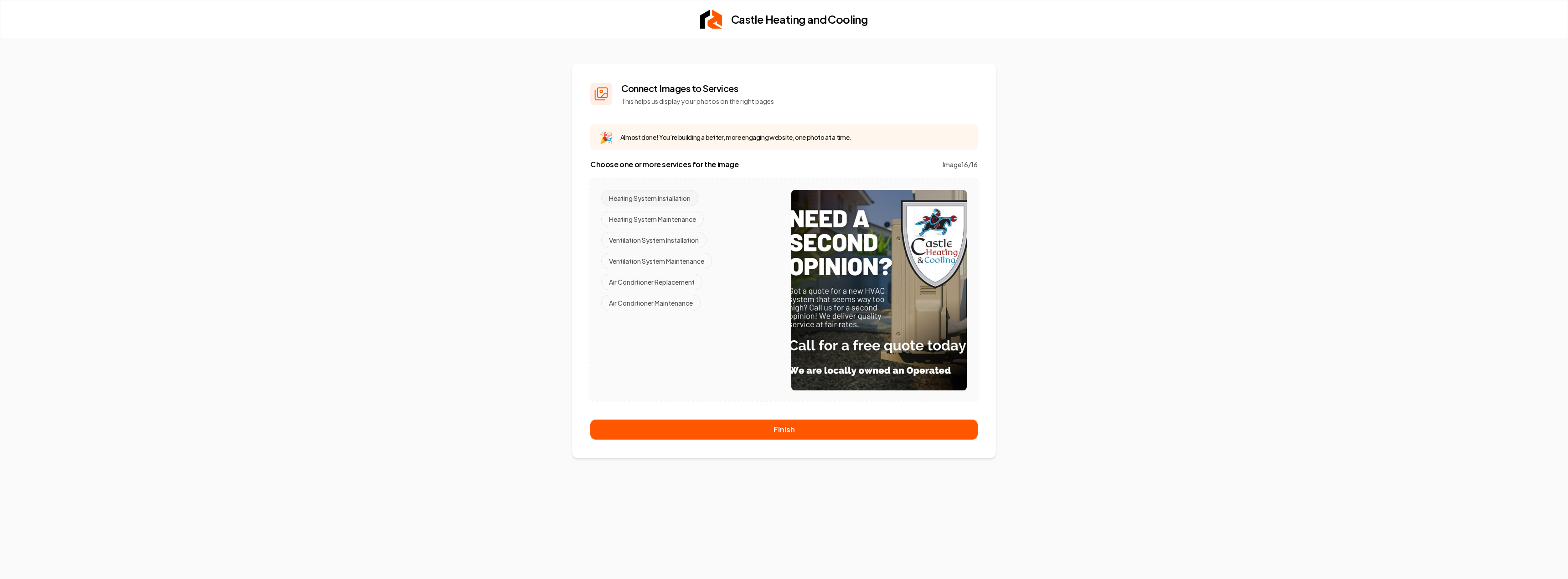
click at [661, 195] on button "Heating System Installation" at bounding box center [650, 198] width 97 height 17
click at [671, 243] on button "Ventilation System Installation" at bounding box center [654, 240] width 105 height 17
click at [681, 283] on button "Air Conditioner Replacement" at bounding box center [652, 282] width 101 height 17
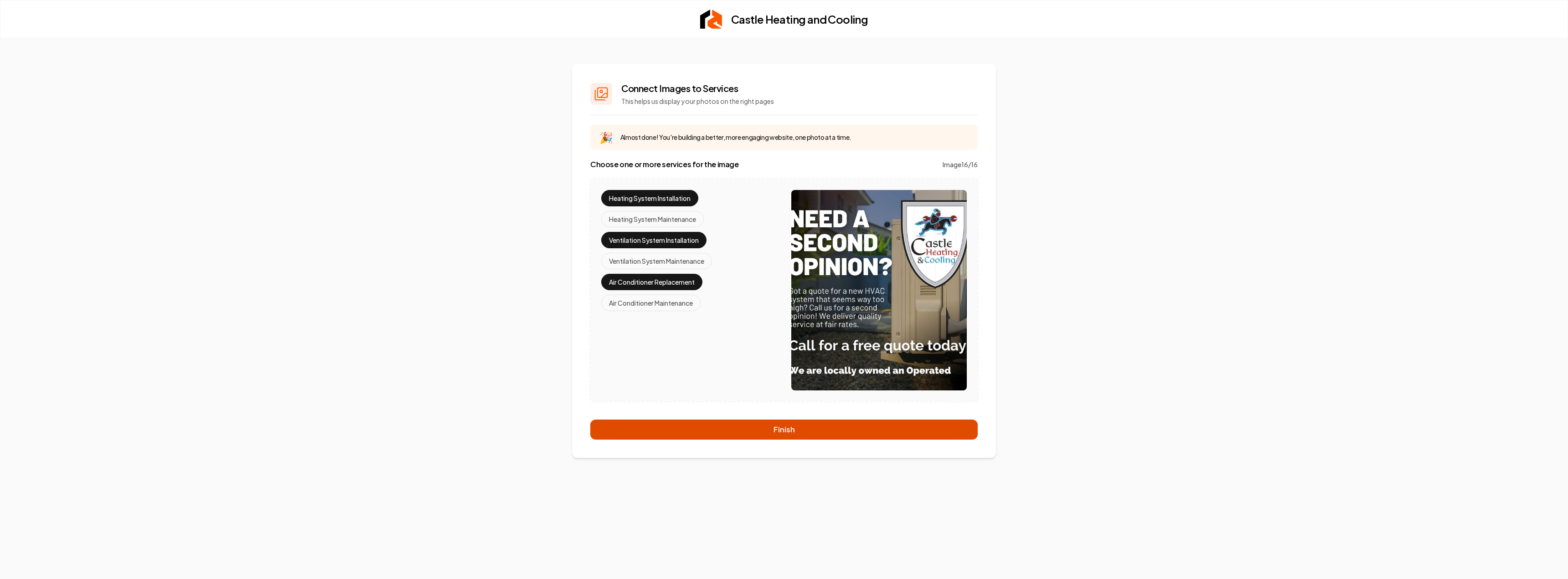
click at [742, 426] on button "Finish" at bounding box center [784, 429] width 387 height 20
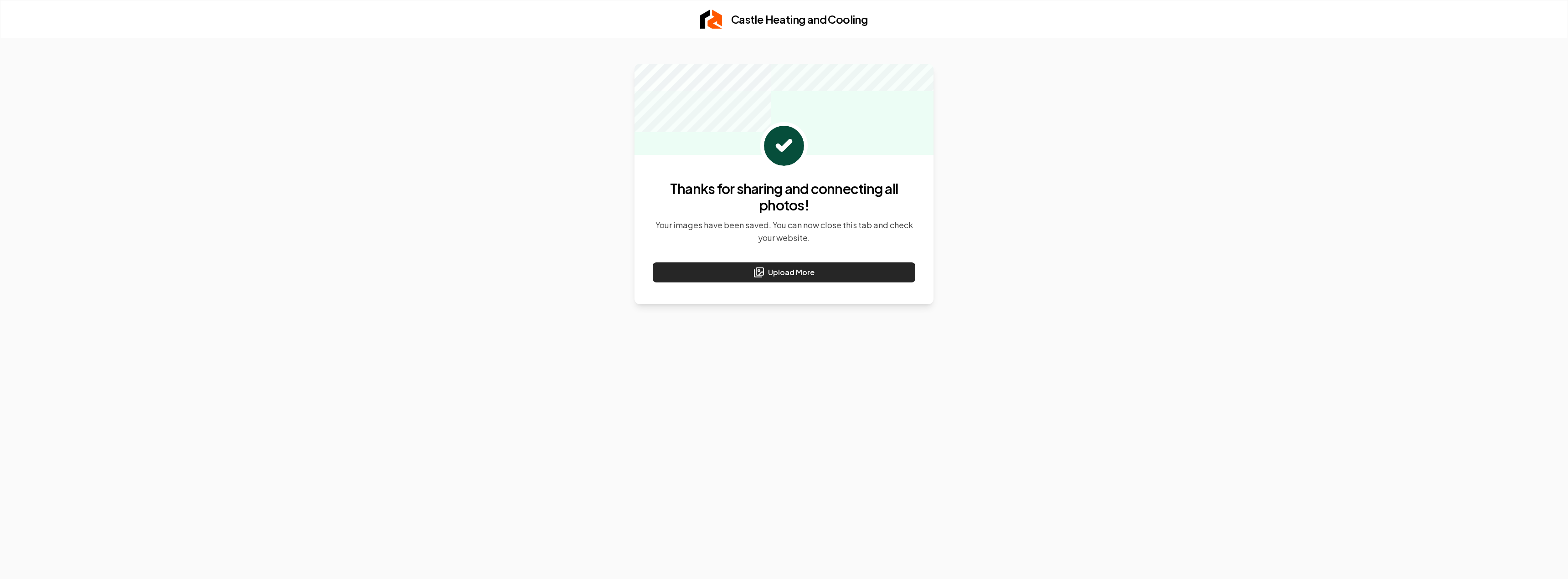
click at [790, 271] on button "Upload More" at bounding box center [784, 273] width 263 height 20
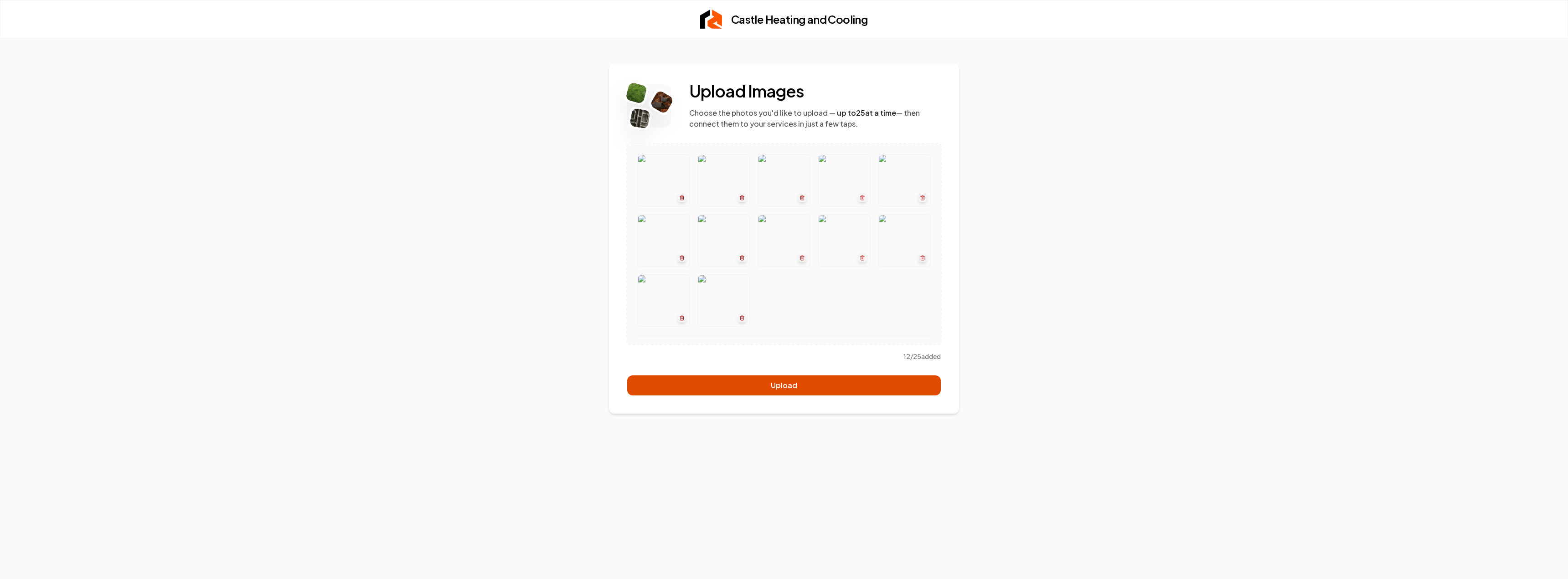
click at [776, 382] on button "Upload" at bounding box center [784, 386] width 313 height 20
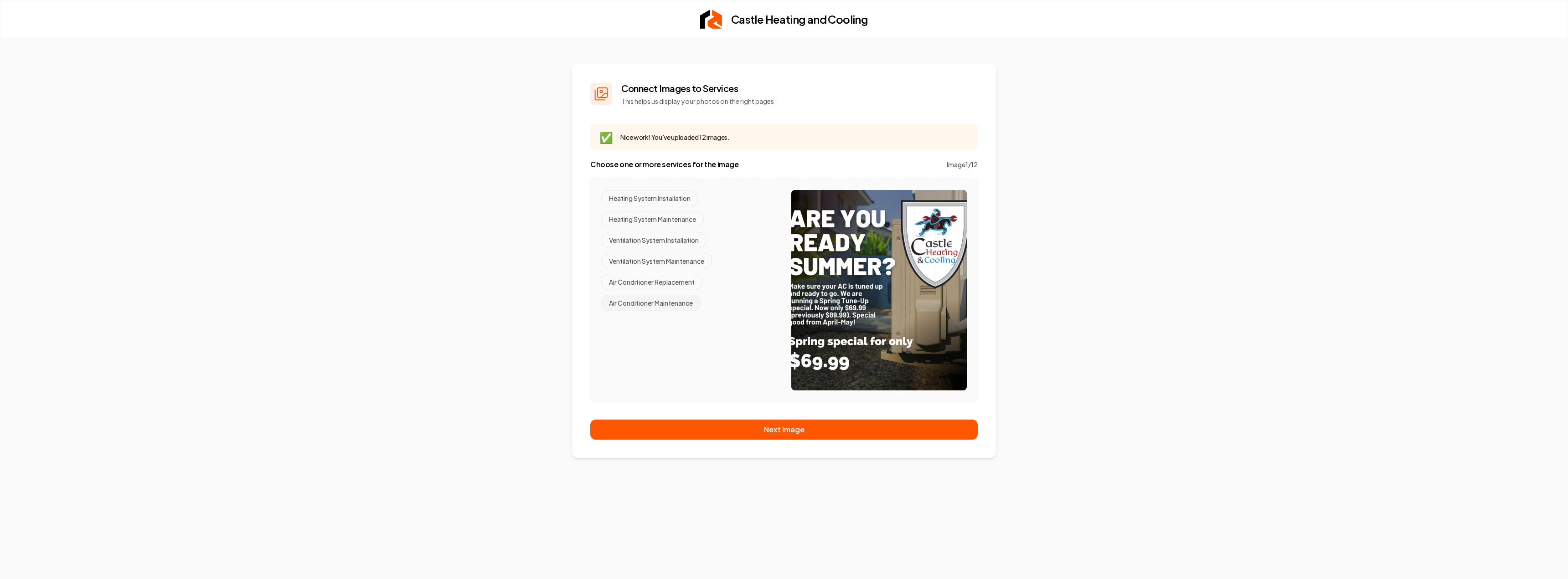
click at [671, 302] on button "Air Conditioner Maintenance" at bounding box center [651, 302] width 99 height 17
click at [681, 260] on button "Ventilation System Maintenance" at bounding box center [657, 261] width 111 height 17
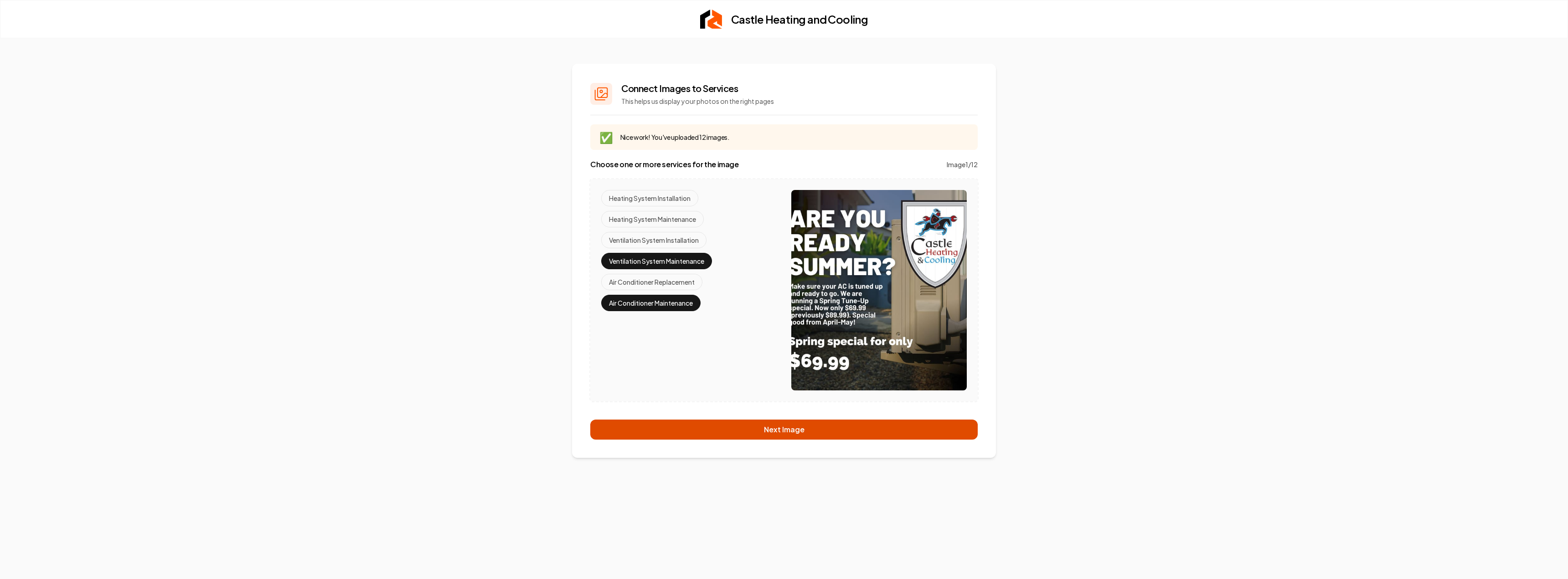
click at [771, 427] on button "Next Image" at bounding box center [784, 429] width 387 height 20
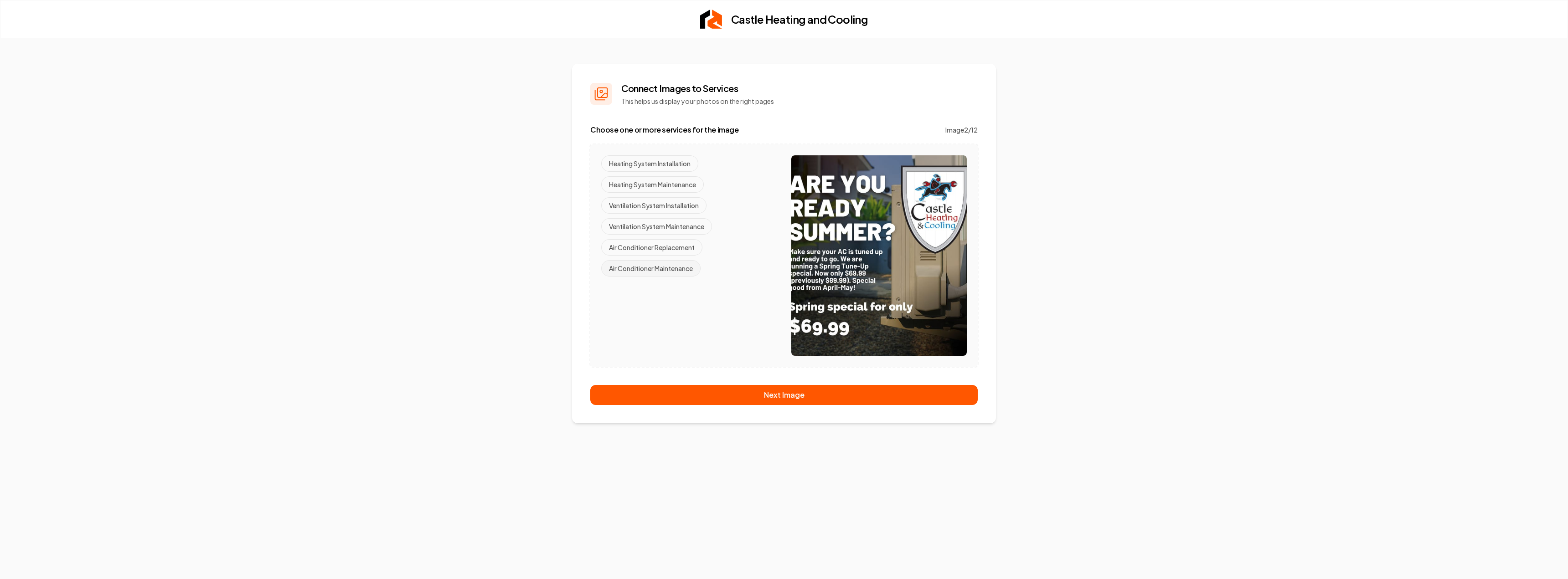
click at [673, 266] on button "Air Conditioner Maintenance" at bounding box center [651, 268] width 99 height 17
click at [673, 225] on button "Ventilation System Maintenance" at bounding box center [657, 226] width 111 height 17
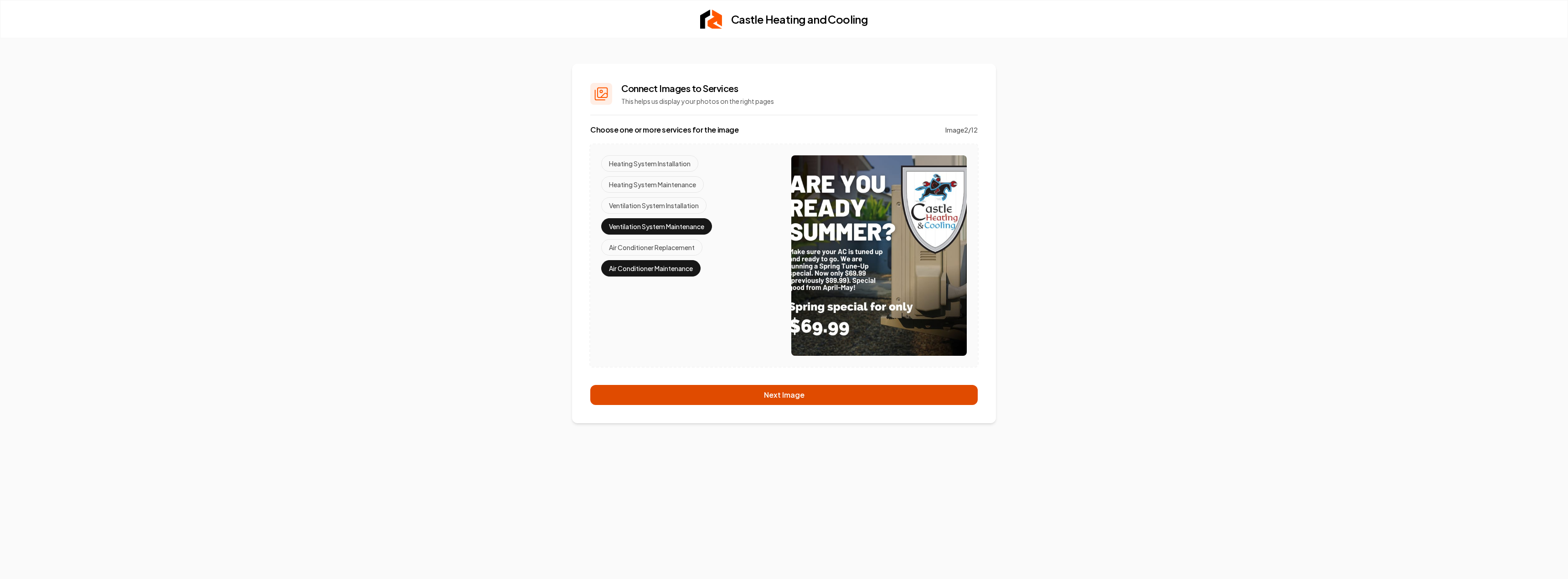
click at [733, 398] on button "Next Image" at bounding box center [784, 395] width 387 height 20
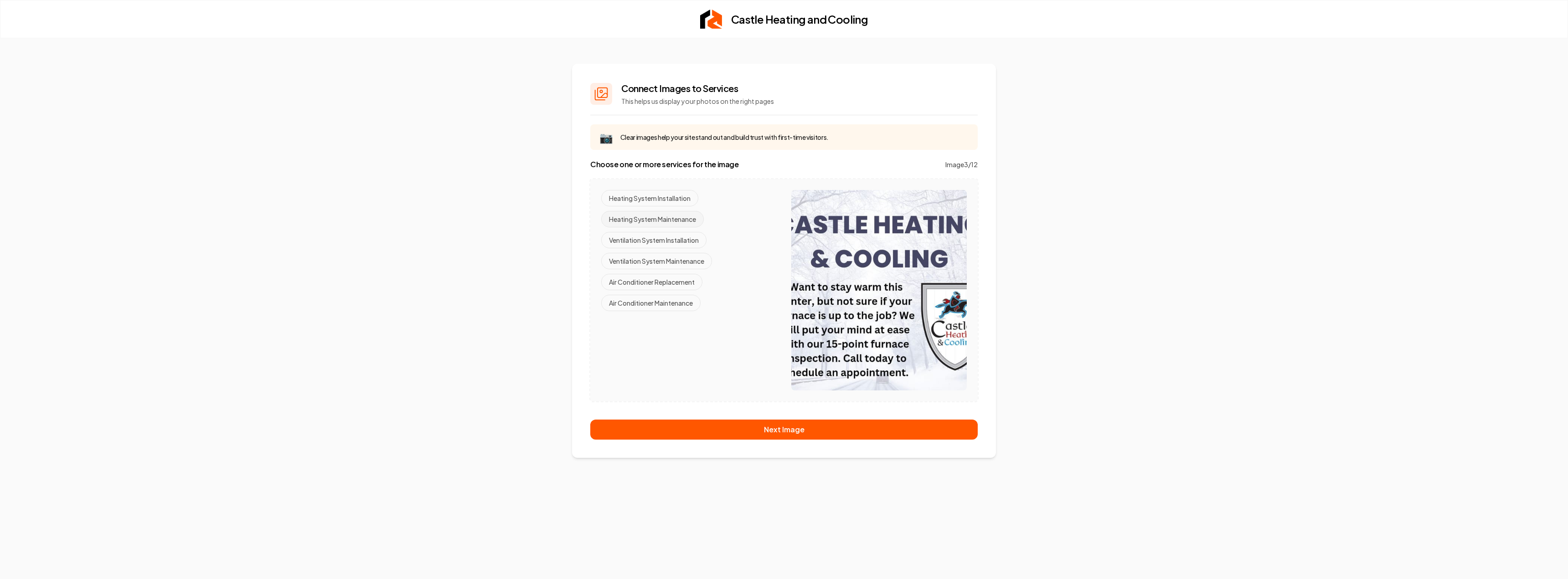
click at [673, 218] on button "Heating System Maintenance" at bounding box center [653, 219] width 102 height 17
click at [674, 263] on button "Ventilation System Maintenance" at bounding box center [657, 261] width 111 height 17
click at [757, 428] on button "Next Image" at bounding box center [784, 429] width 387 height 20
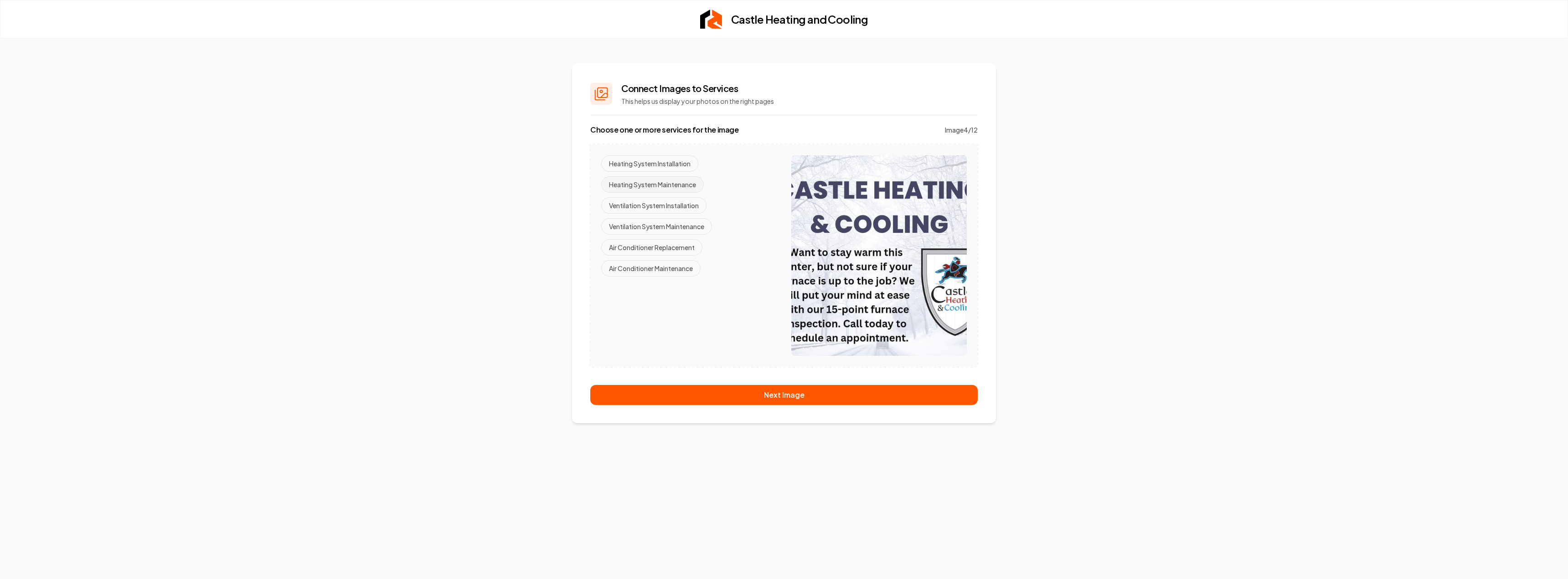
click at [687, 183] on button "Heating System Maintenance" at bounding box center [653, 184] width 102 height 17
click at [690, 226] on button "Ventilation System Maintenance" at bounding box center [657, 226] width 111 height 17
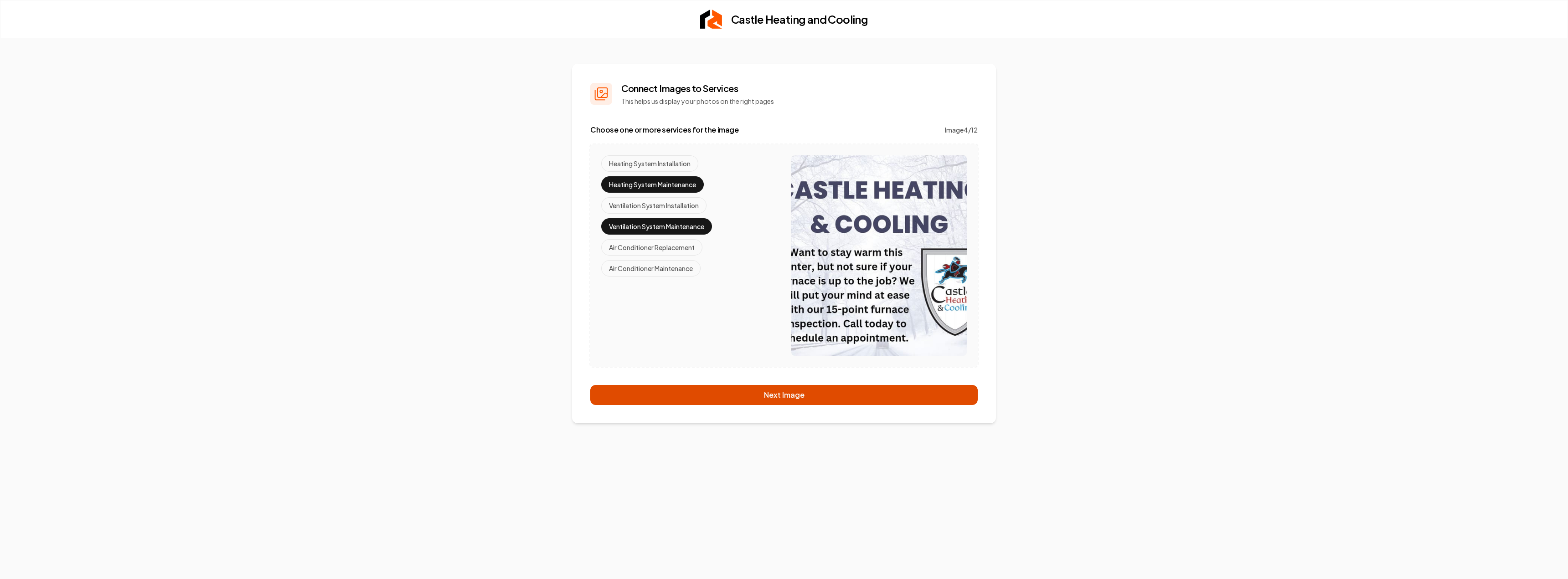
click at [750, 402] on button "Next Image" at bounding box center [784, 395] width 387 height 20
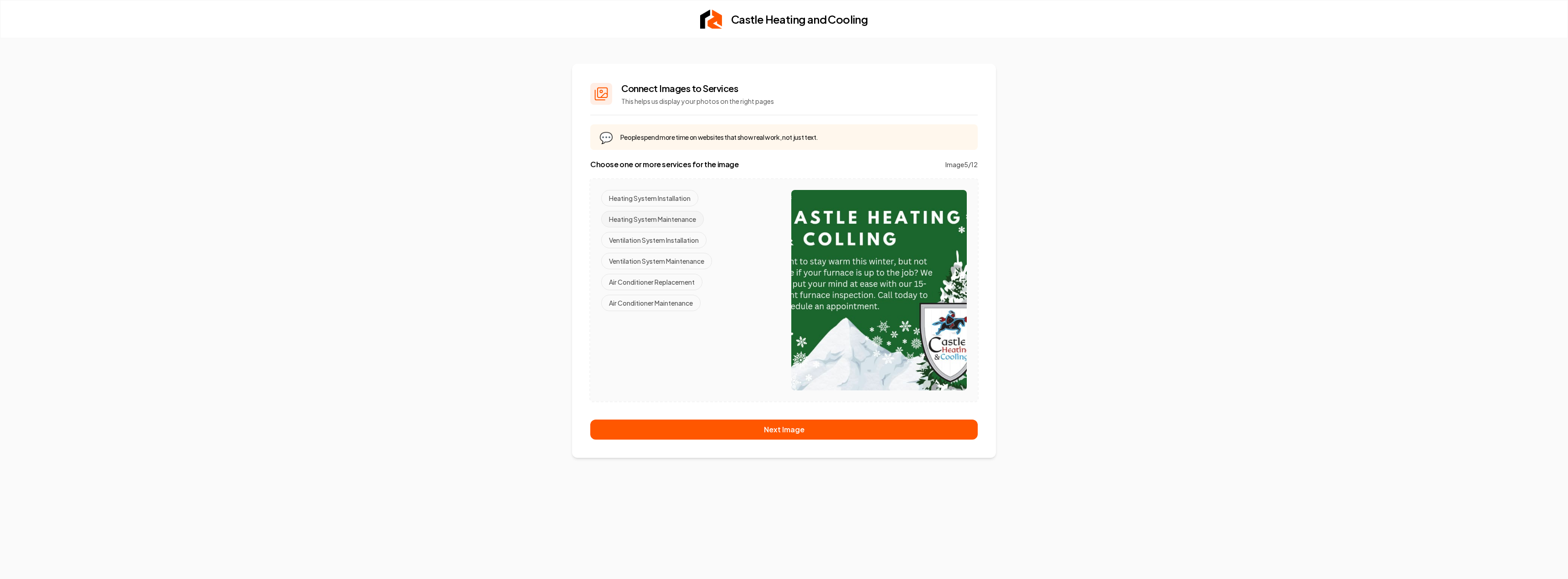
click at [651, 220] on button "Heating System Maintenance" at bounding box center [653, 219] width 102 height 17
click at [663, 259] on button "Ventilation System Maintenance" at bounding box center [657, 261] width 111 height 17
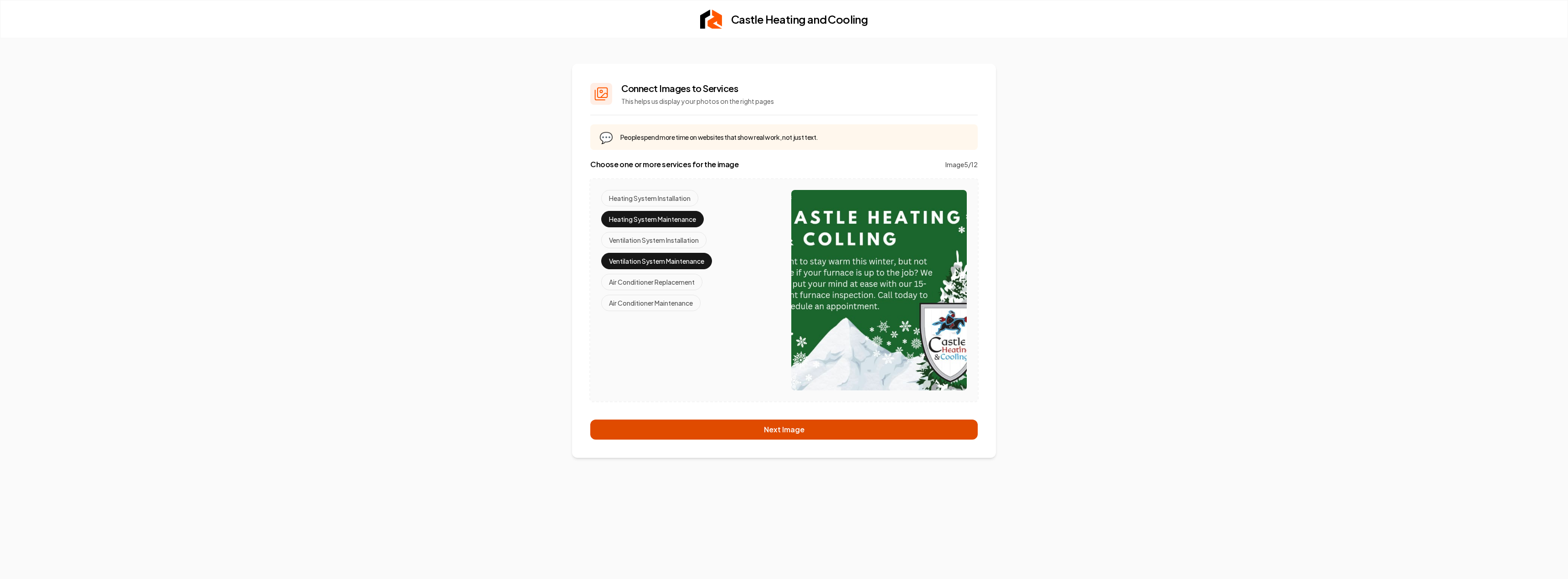
click at [750, 425] on button "Next Image" at bounding box center [784, 429] width 387 height 20
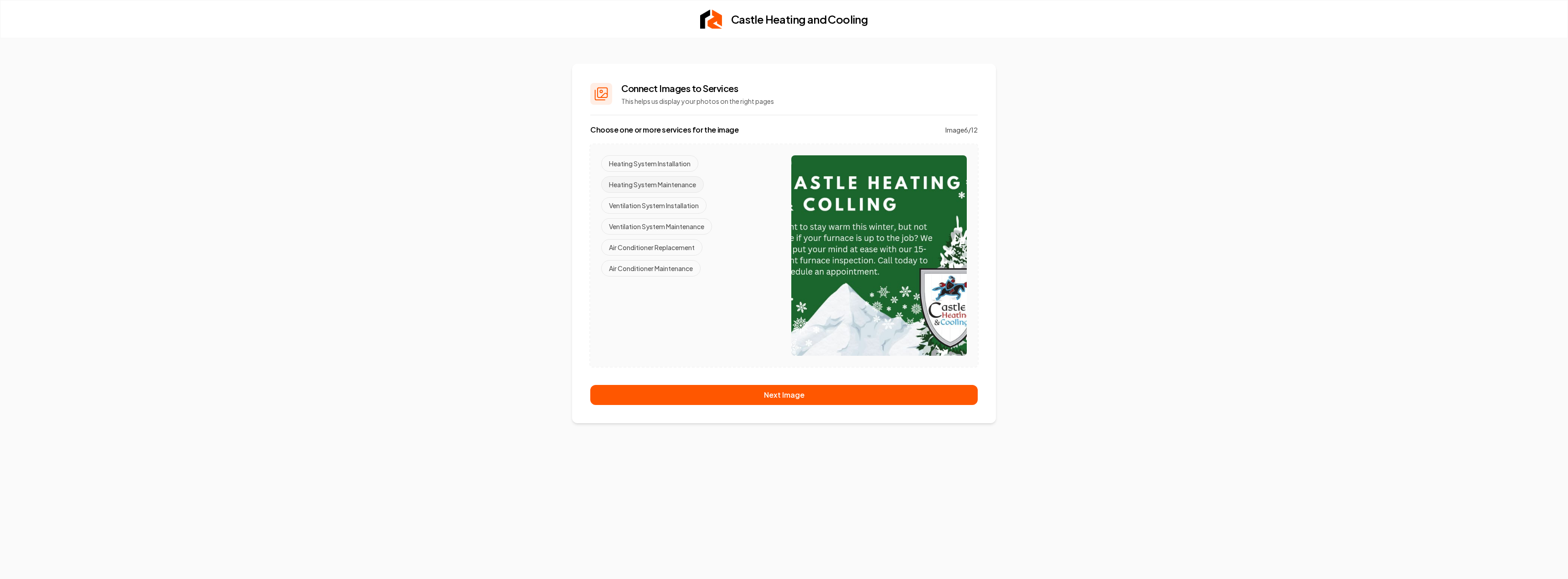
click at [680, 181] on button "Heating System Maintenance" at bounding box center [653, 184] width 102 height 17
click at [691, 230] on button "Ventilation System Maintenance" at bounding box center [657, 226] width 111 height 17
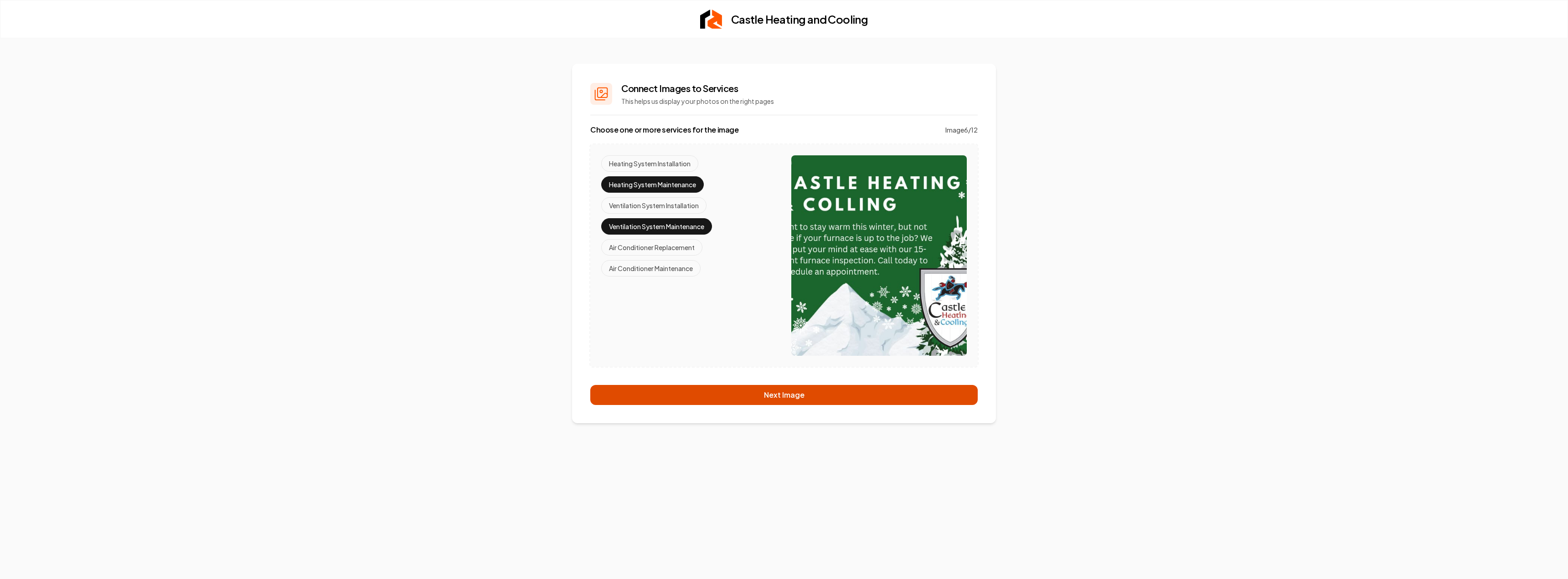
click at [766, 397] on button "Next Image" at bounding box center [784, 395] width 387 height 20
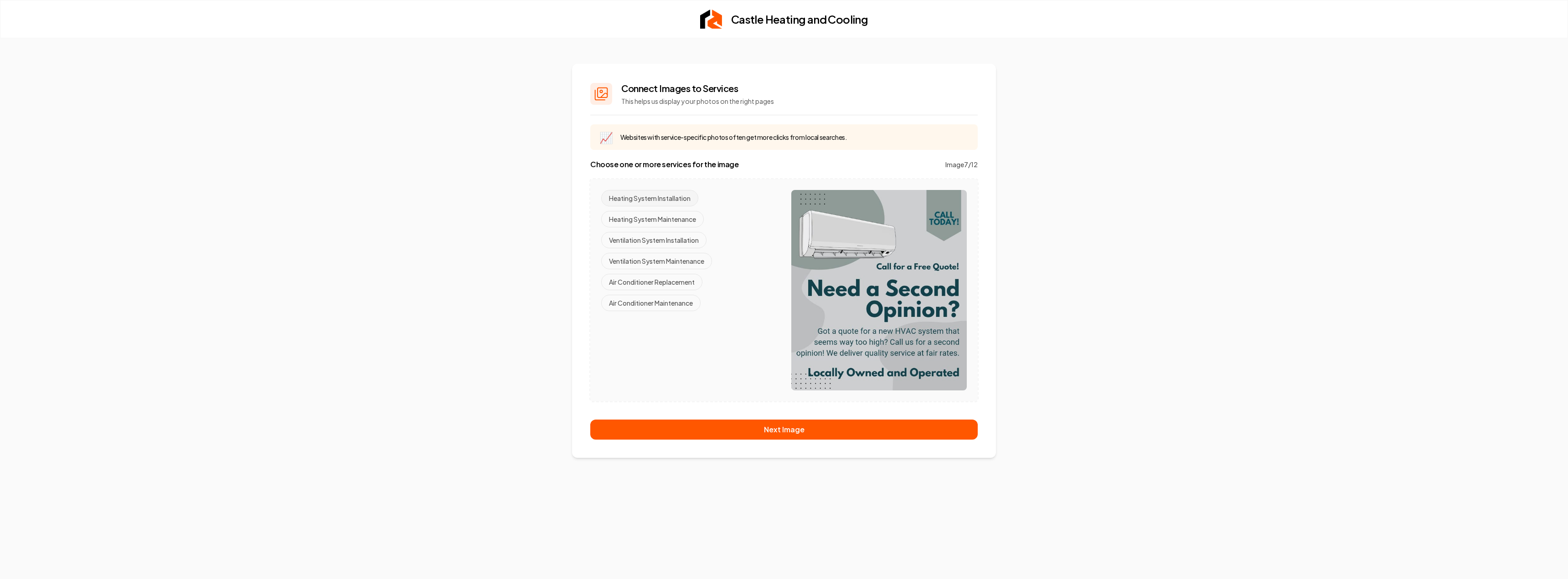
click at [681, 201] on button "Heating System Installation" at bounding box center [650, 198] width 97 height 17
click at [692, 241] on button "Ventilation System Installation" at bounding box center [654, 240] width 105 height 17
click at [697, 285] on button "Air Conditioner Replacement" at bounding box center [652, 282] width 101 height 17
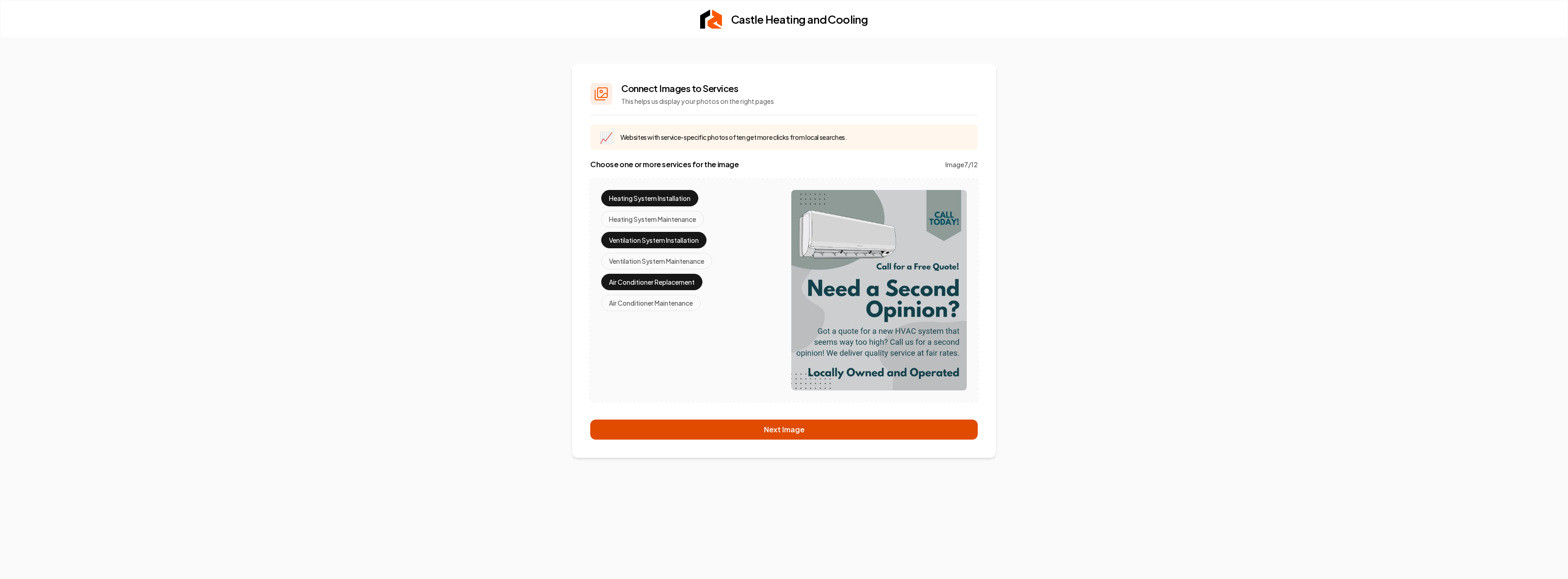
click at [742, 431] on button "Next Image" at bounding box center [784, 429] width 387 height 20
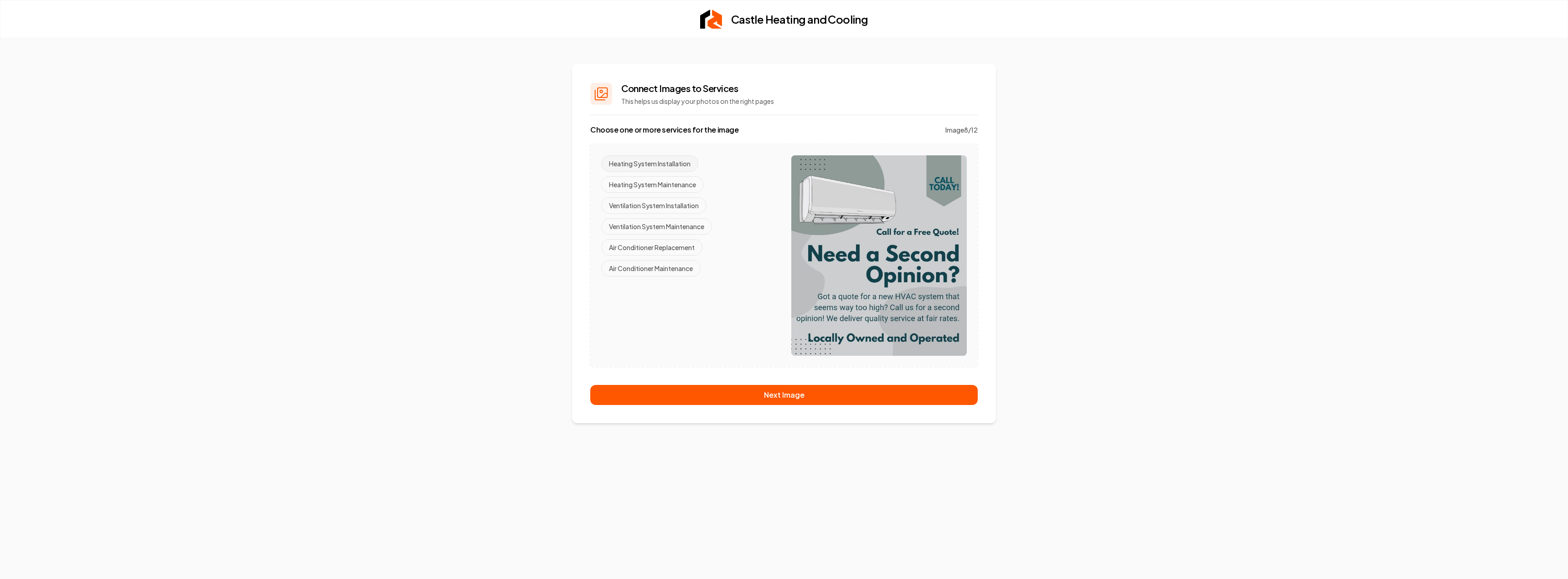
click at [685, 162] on button "Heating System Installation" at bounding box center [650, 164] width 97 height 17
click at [687, 203] on button "Ventilation System Installation" at bounding box center [654, 205] width 105 height 17
click at [691, 245] on button "Air Conditioner Replacement" at bounding box center [652, 247] width 101 height 17
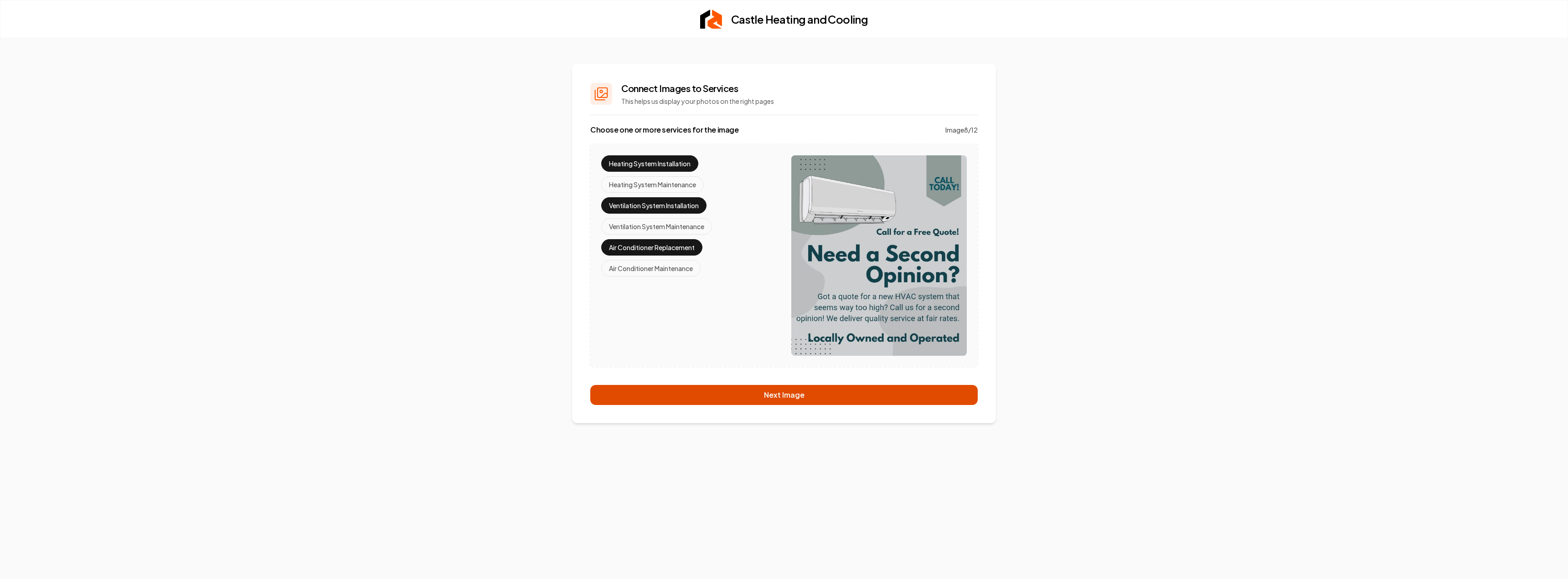
click at [748, 398] on button "Next Image" at bounding box center [784, 395] width 387 height 20
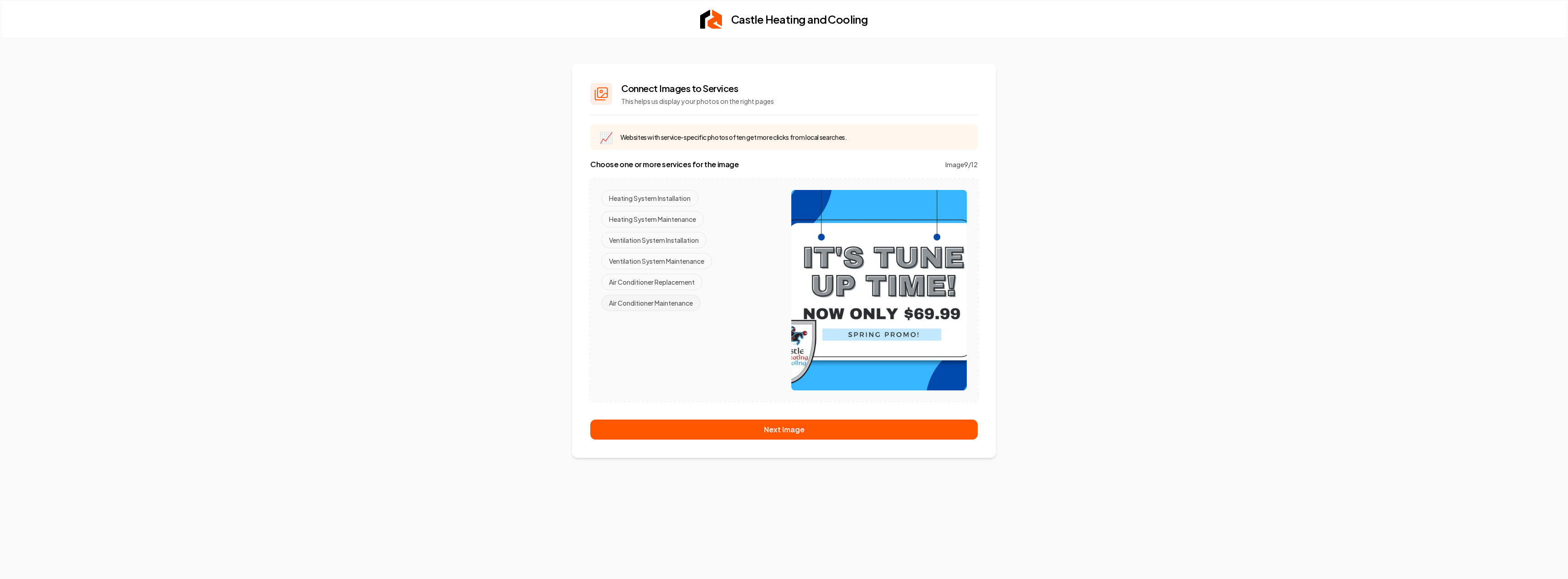
click at [682, 299] on button "Air Conditioner Maintenance" at bounding box center [651, 302] width 99 height 17
click at [686, 261] on button "Ventilation System Maintenance" at bounding box center [657, 261] width 111 height 17
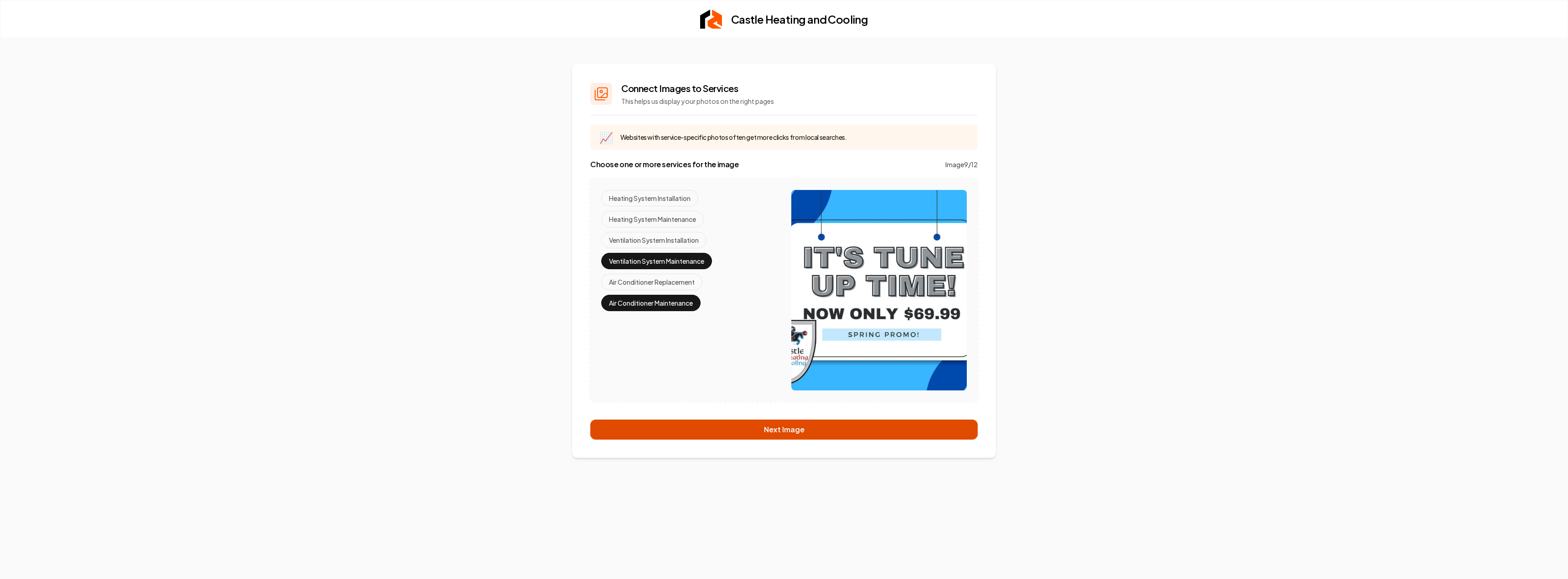
click at [783, 433] on button "Next Image" at bounding box center [784, 429] width 387 height 20
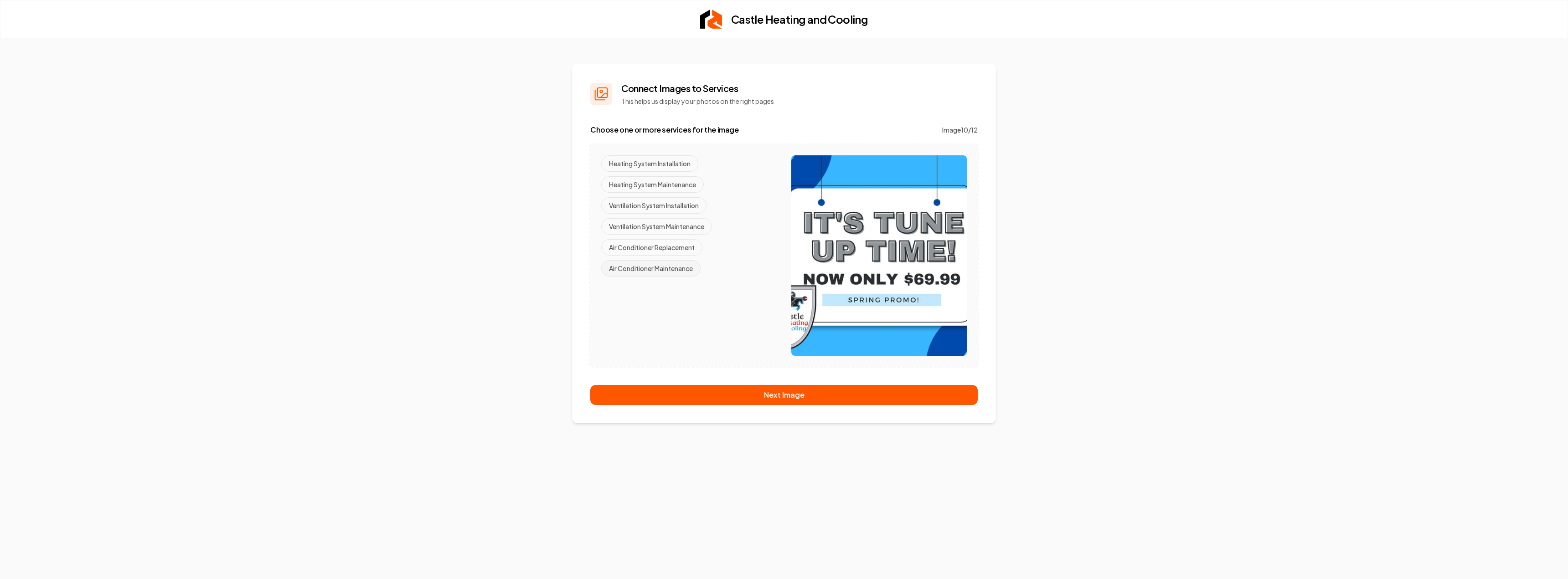
click at [671, 265] on button "Air Conditioner Maintenance" at bounding box center [651, 268] width 99 height 17
click at [667, 223] on button "Ventilation System Maintenance" at bounding box center [657, 226] width 111 height 17
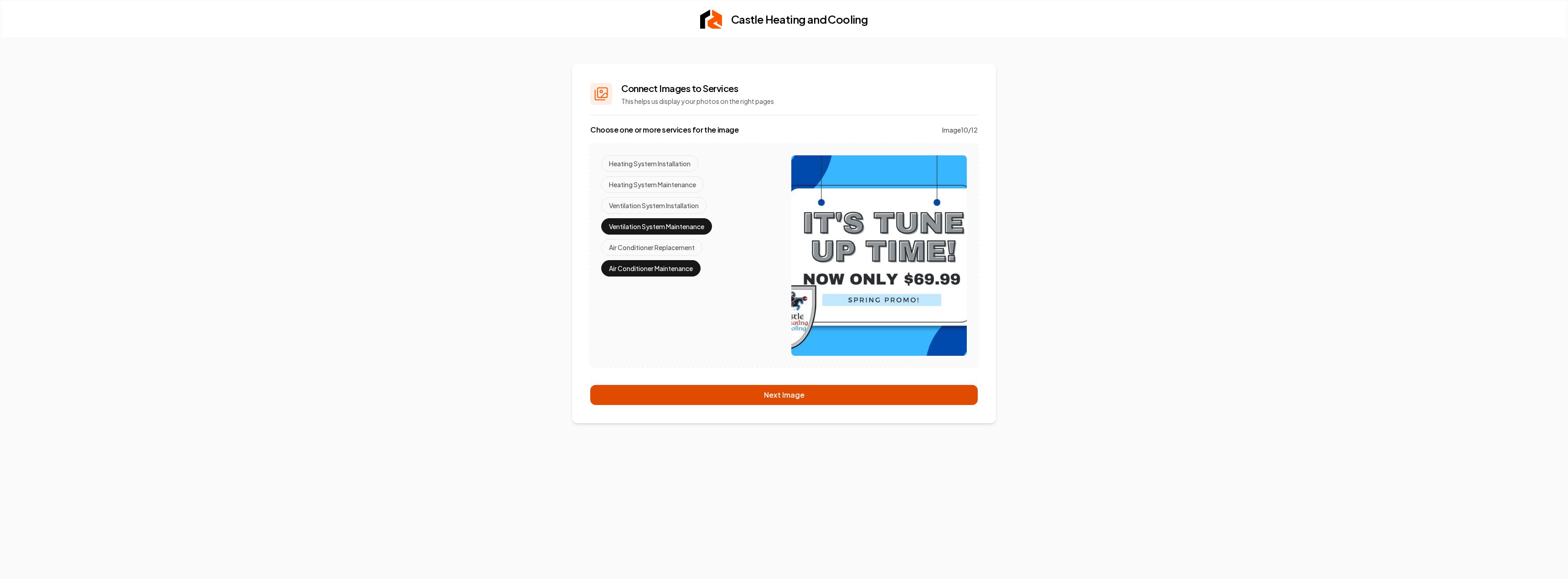
click at [737, 389] on button "Next Image" at bounding box center [784, 395] width 387 height 20
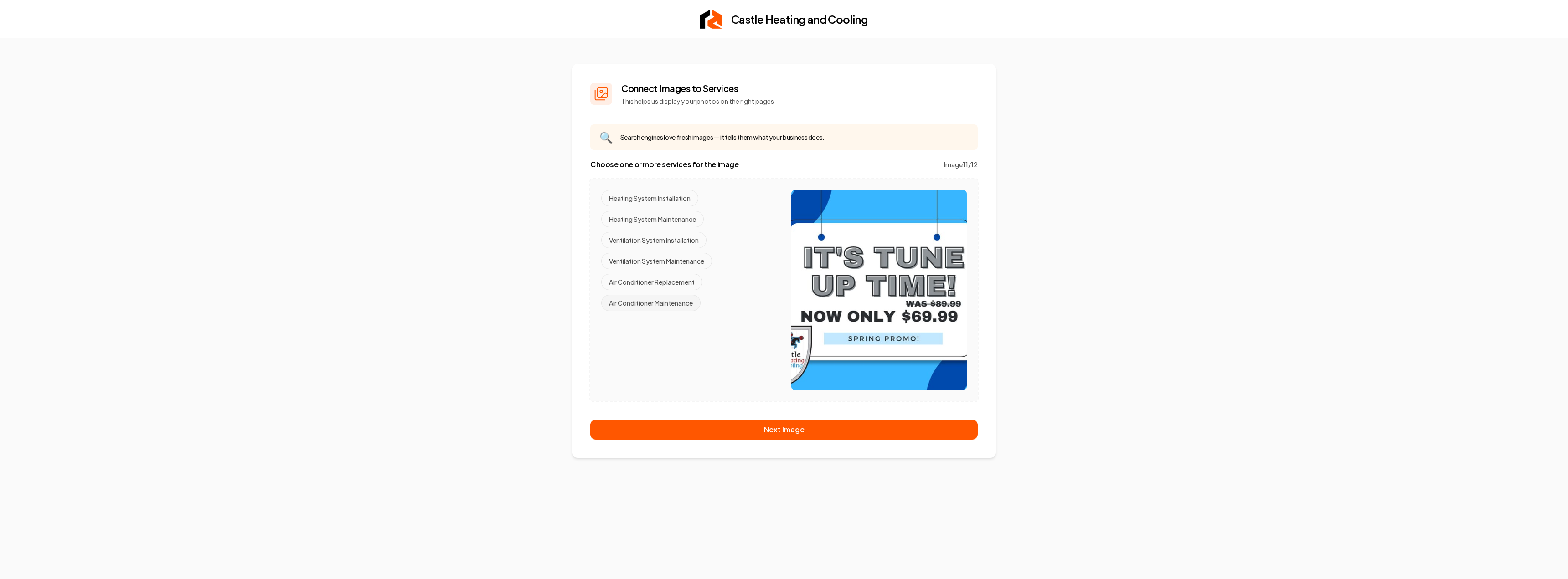
drag, startPoint x: 673, startPoint y: 300, endPoint x: 669, endPoint y: 279, distance: 21.4
click at [673, 300] on button "Air Conditioner Maintenance" at bounding box center [651, 302] width 99 height 17
click at [667, 260] on button "Ventilation System Maintenance" at bounding box center [657, 261] width 111 height 17
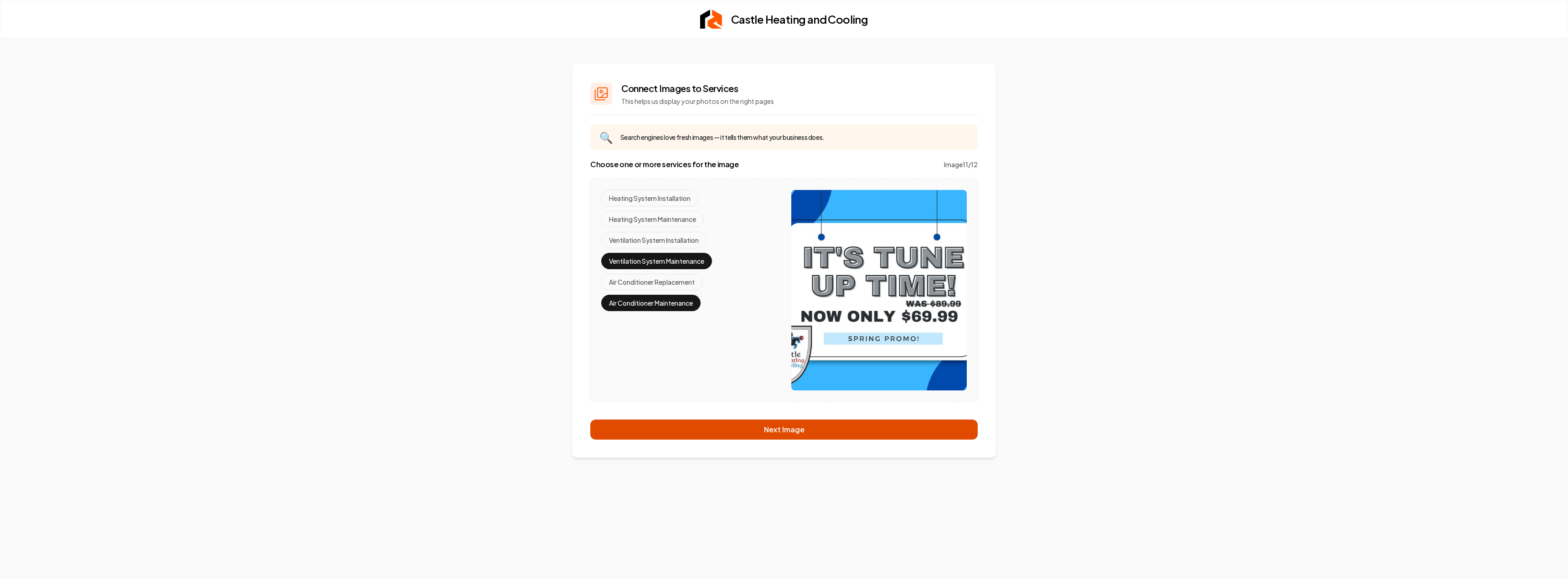
click at [802, 432] on button "Next Image" at bounding box center [784, 429] width 387 height 20
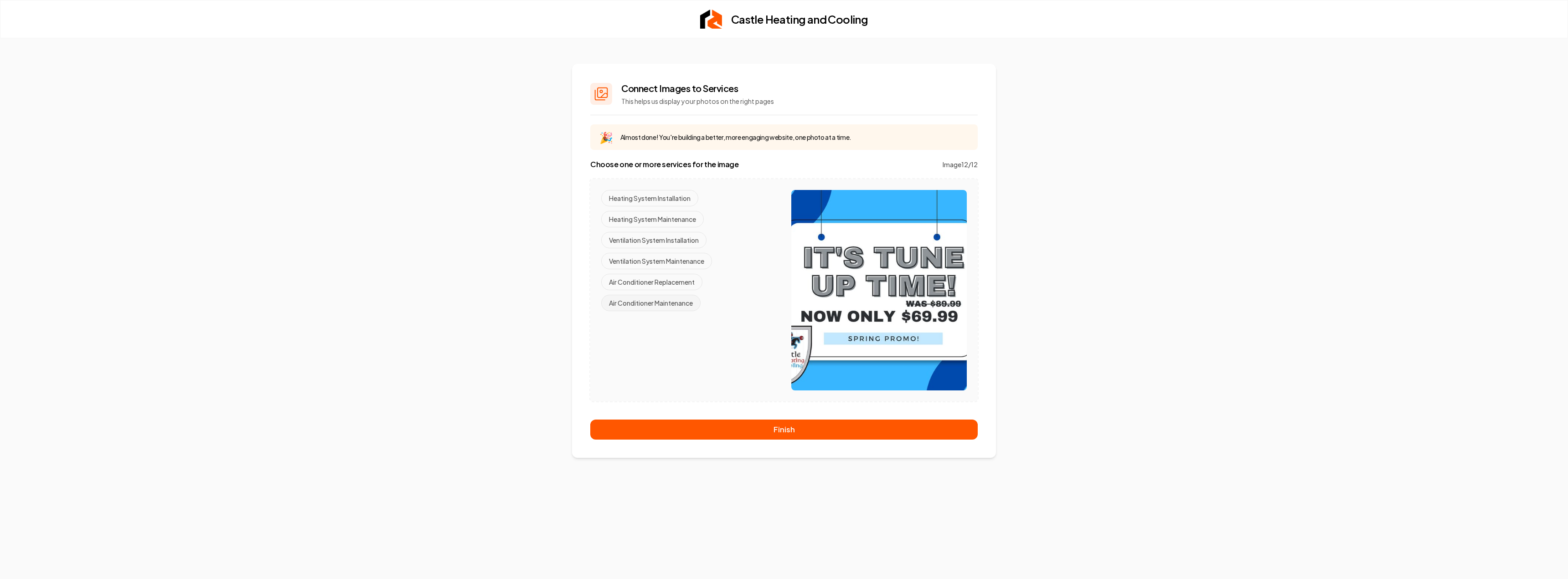
click at [652, 309] on button "Air Conditioner Maintenance" at bounding box center [651, 302] width 99 height 17
click at [651, 263] on button "Ventilation System Maintenance" at bounding box center [657, 261] width 111 height 17
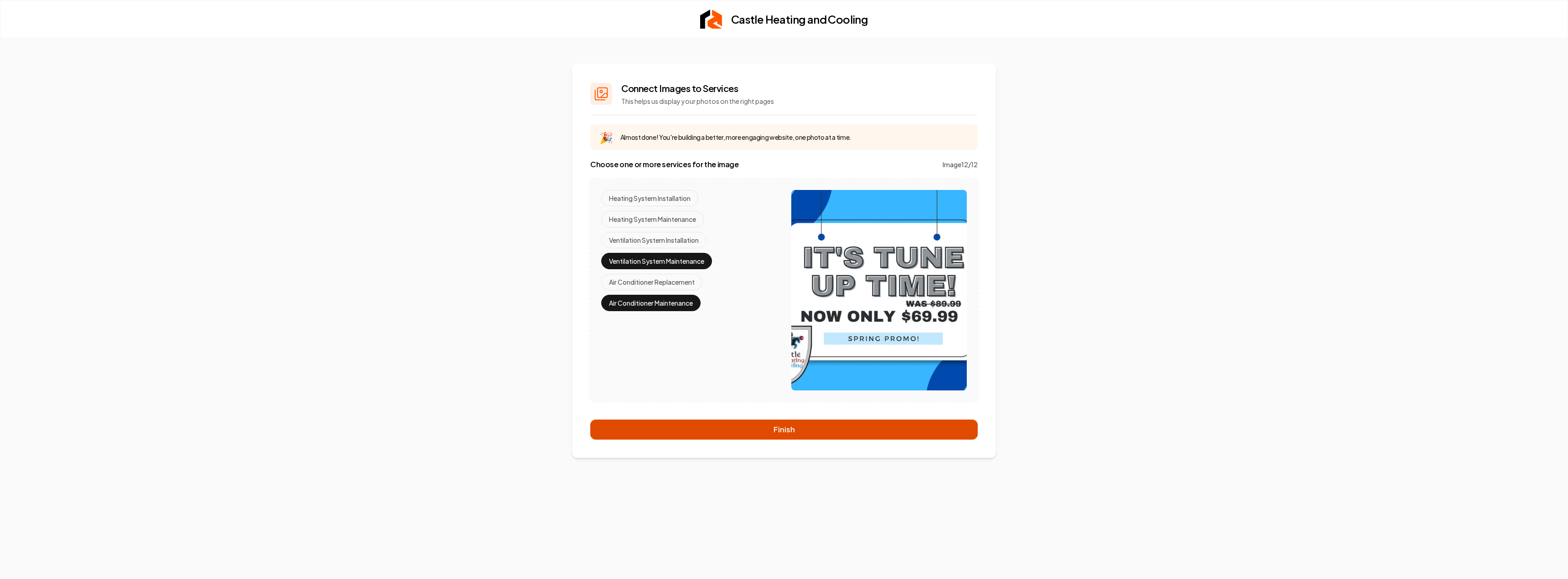
click at [776, 422] on button "Finish" at bounding box center [784, 429] width 387 height 20
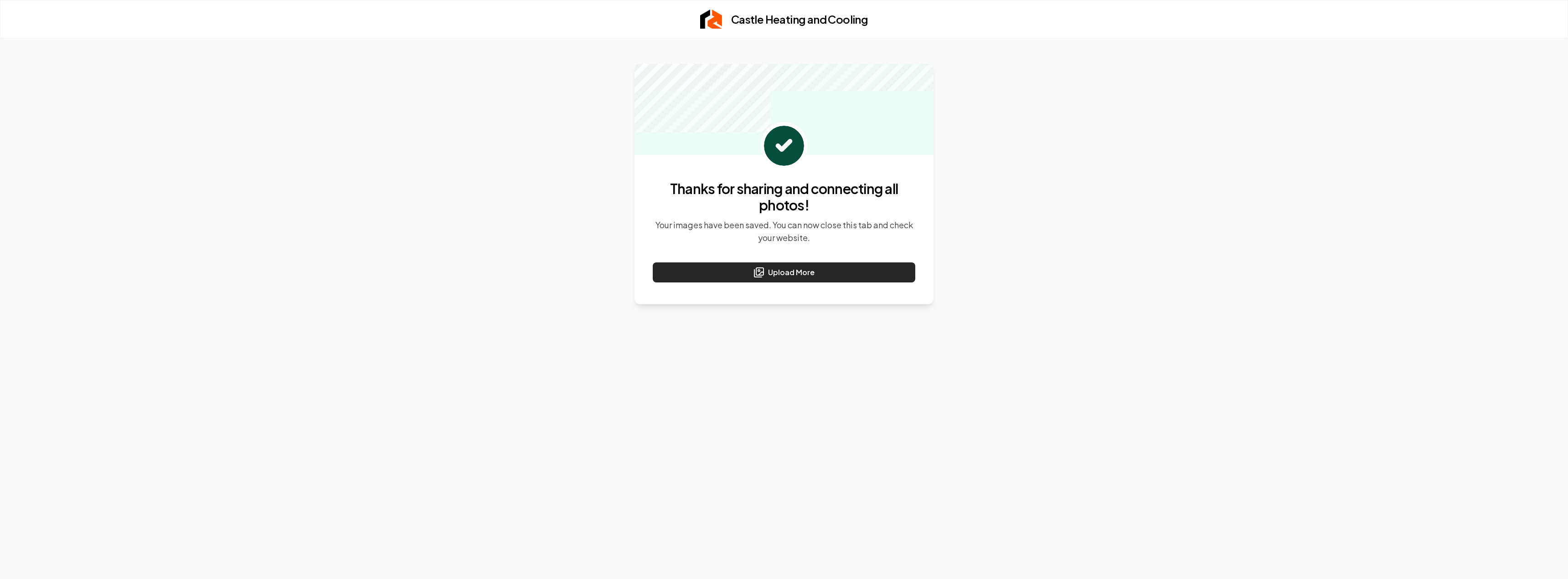
click at [794, 273] on button "Upload More" at bounding box center [784, 273] width 263 height 20
click at [741, 270] on button "Upload More" at bounding box center [784, 273] width 263 height 20
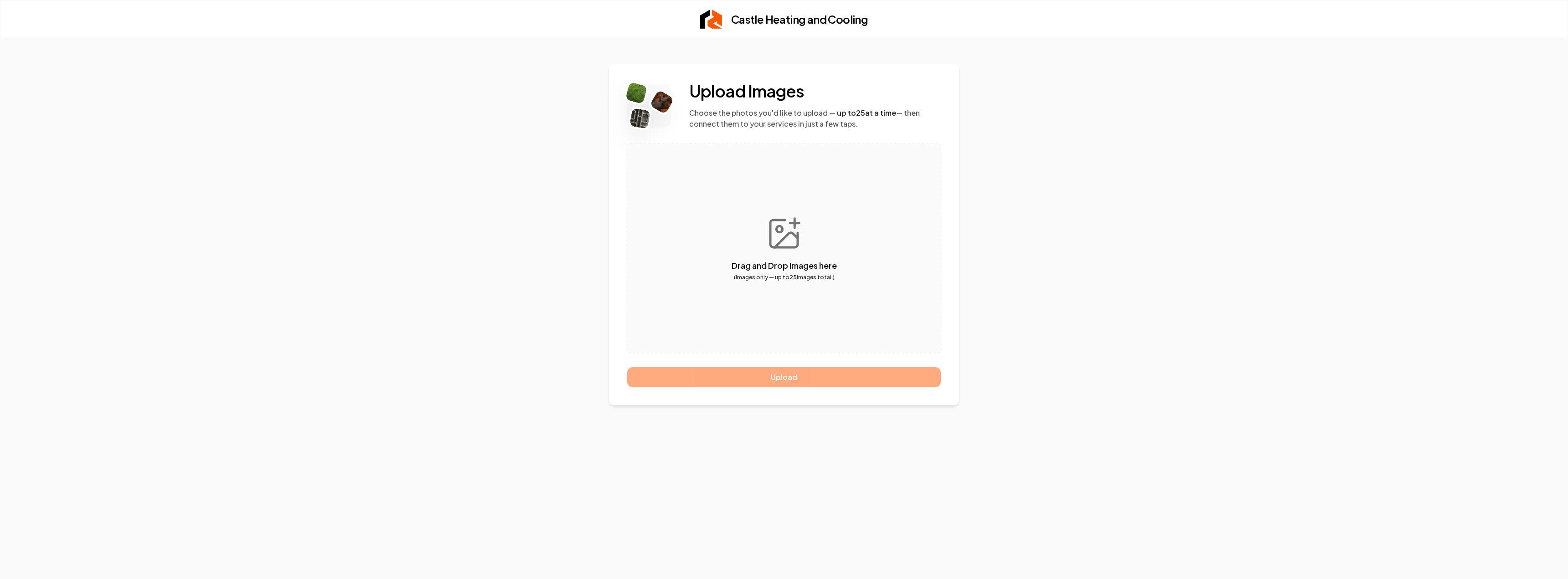
click at [770, 239] on button "button" at bounding box center [784, 249] width 313 height 209
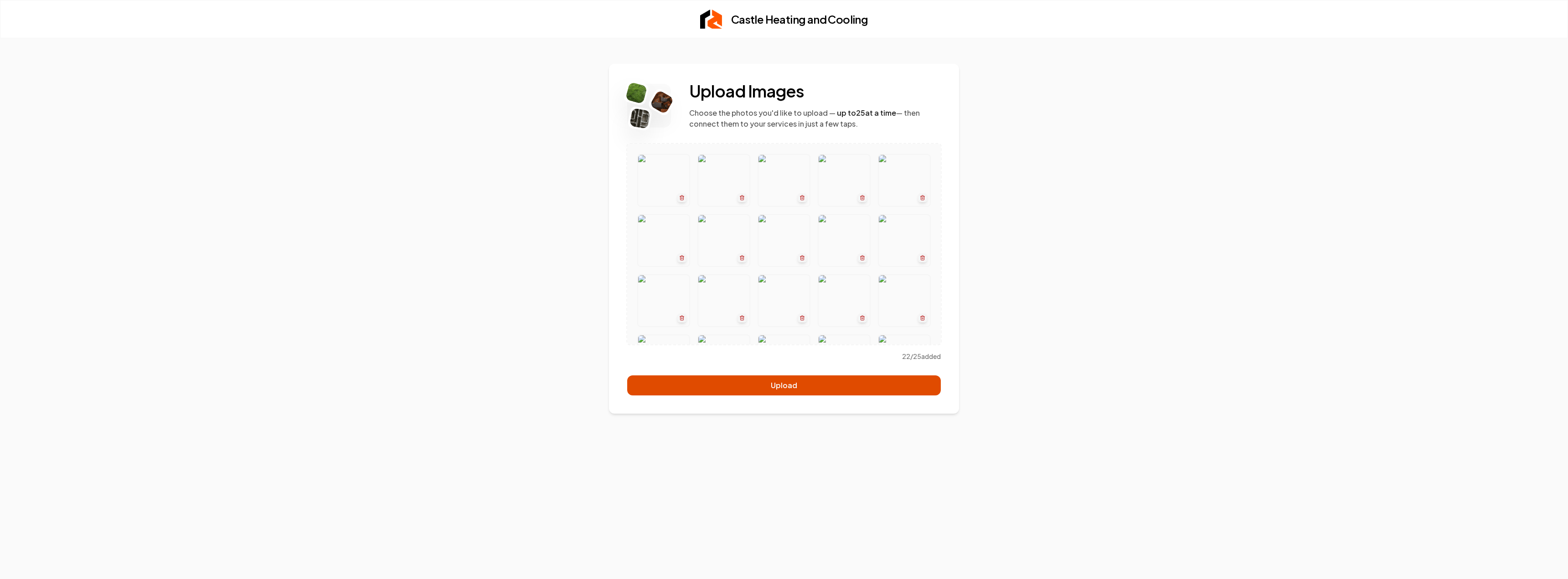
click at [788, 387] on button "Upload" at bounding box center [784, 386] width 313 height 20
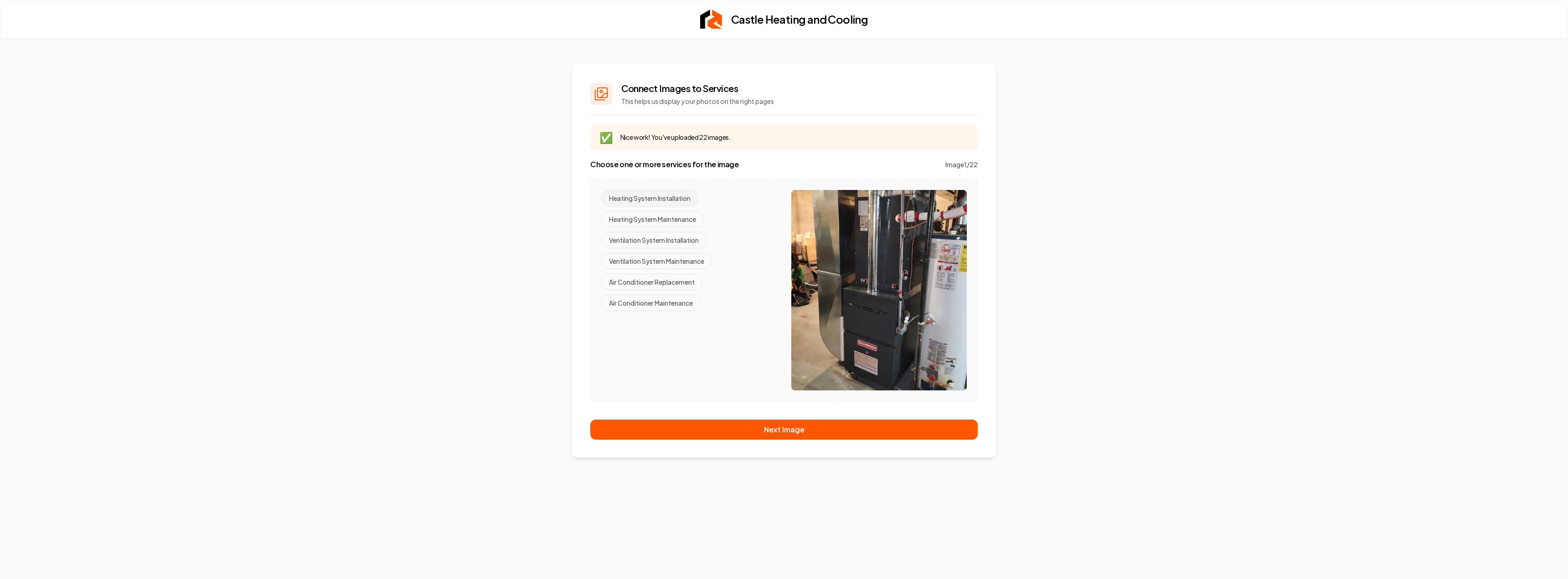
click at [657, 199] on button "Heating System Installation" at bounding box center [650, 198] width 97 height 17
click at [667, 237] on button "Ventilation System Installation" at bounding box center [654, 240] width 105 height 17
click at [655, 281] on button "Air Conditioner Replacement" at bounding box center [652, 282] width 101 height 17
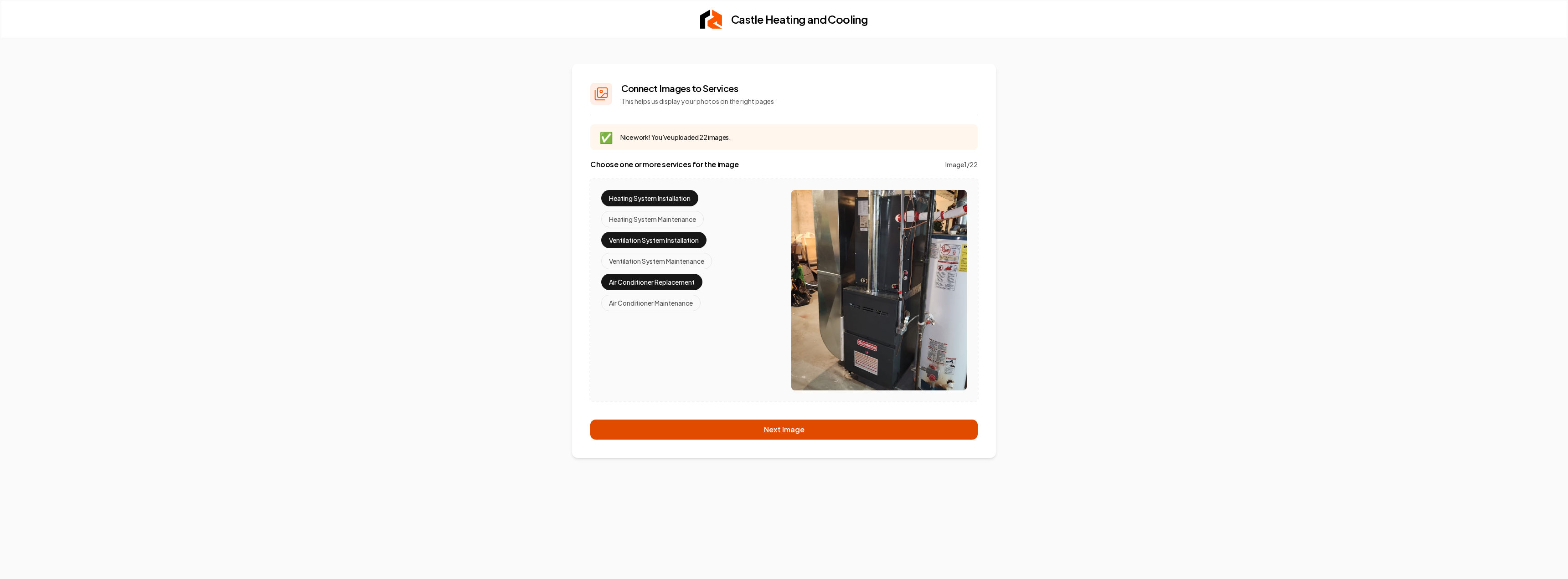
click at [801, 429] on button "Next Image" at bounding box center [784, 429] width 387 height 20
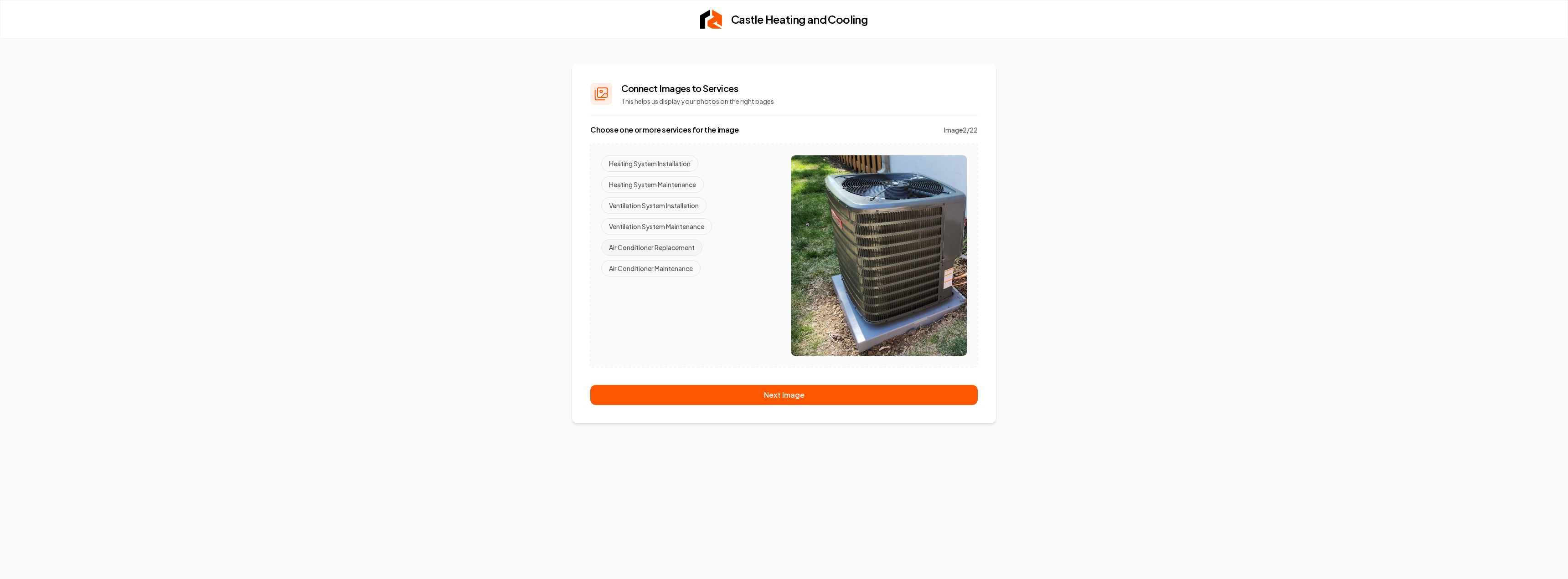
click at [659, 248] on button "Air Conditioner Replacement" at bounding box center [652, 247] width 101 height 17
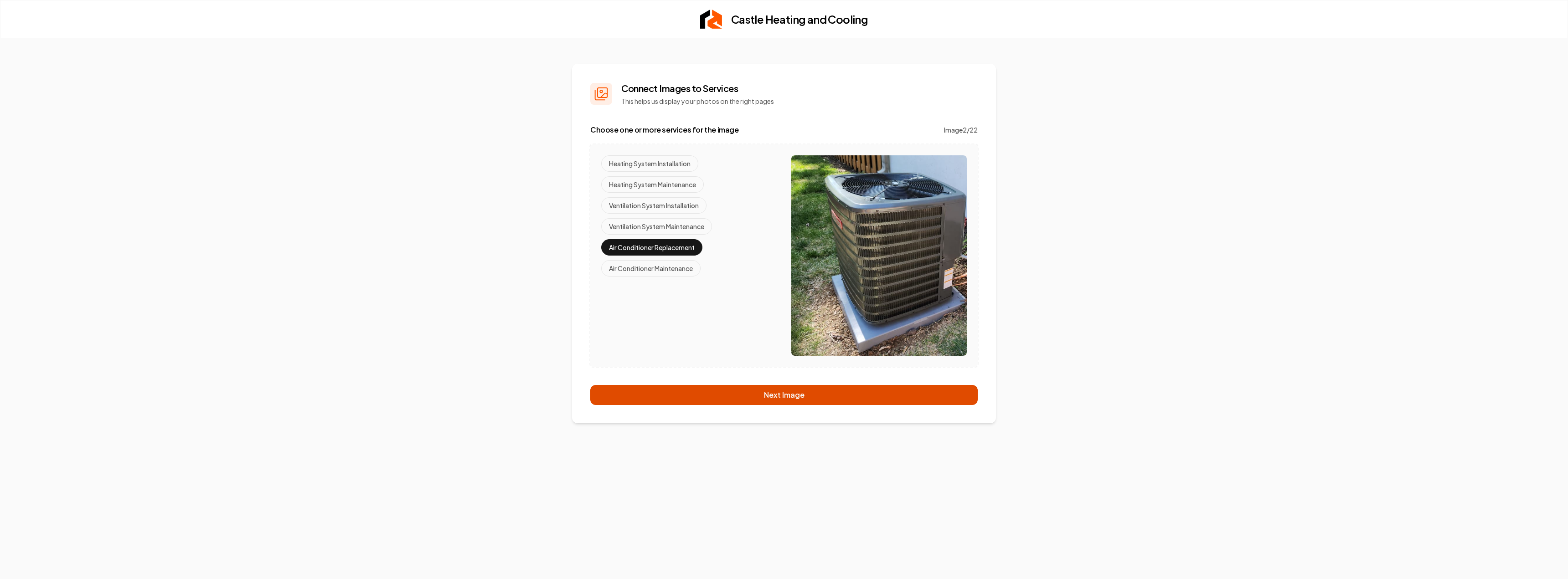
click at [782, 396] on button "Next Image" at bounding box center [784, 395] width 387 height 20
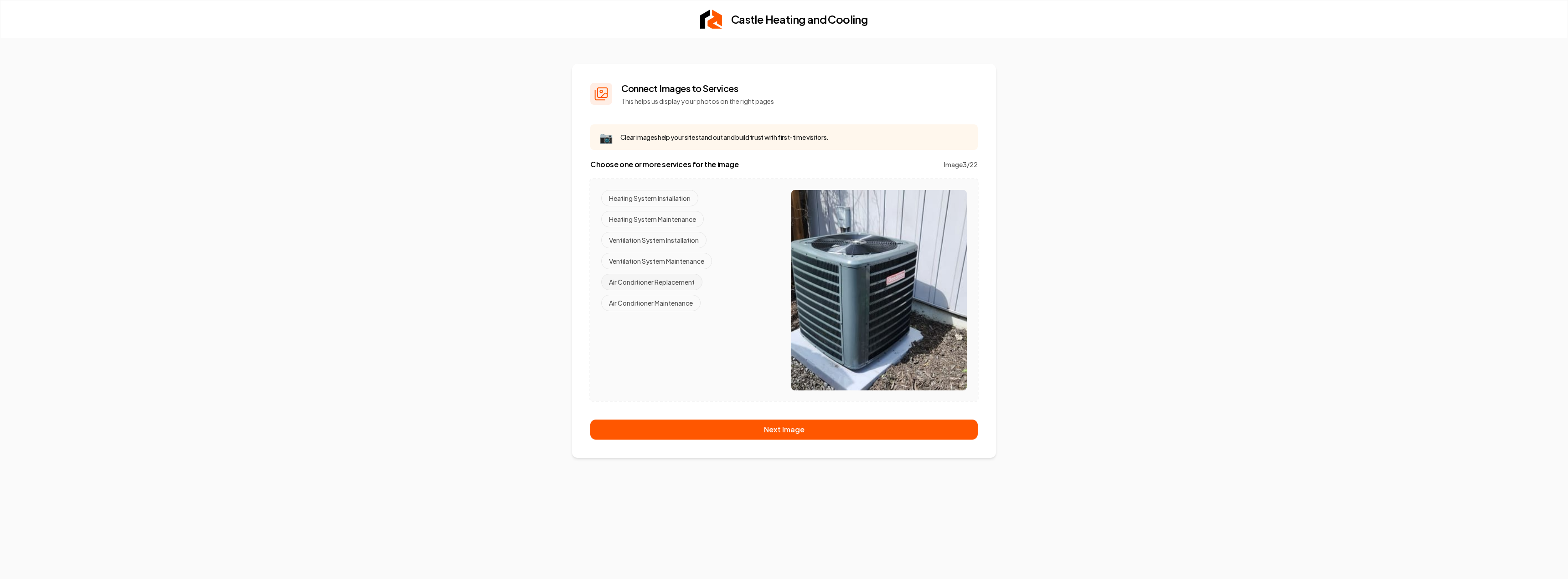
click at [653, 283] on button "Air Conditioner Replacement" at bounding box center [652, 282] width 101 height 17
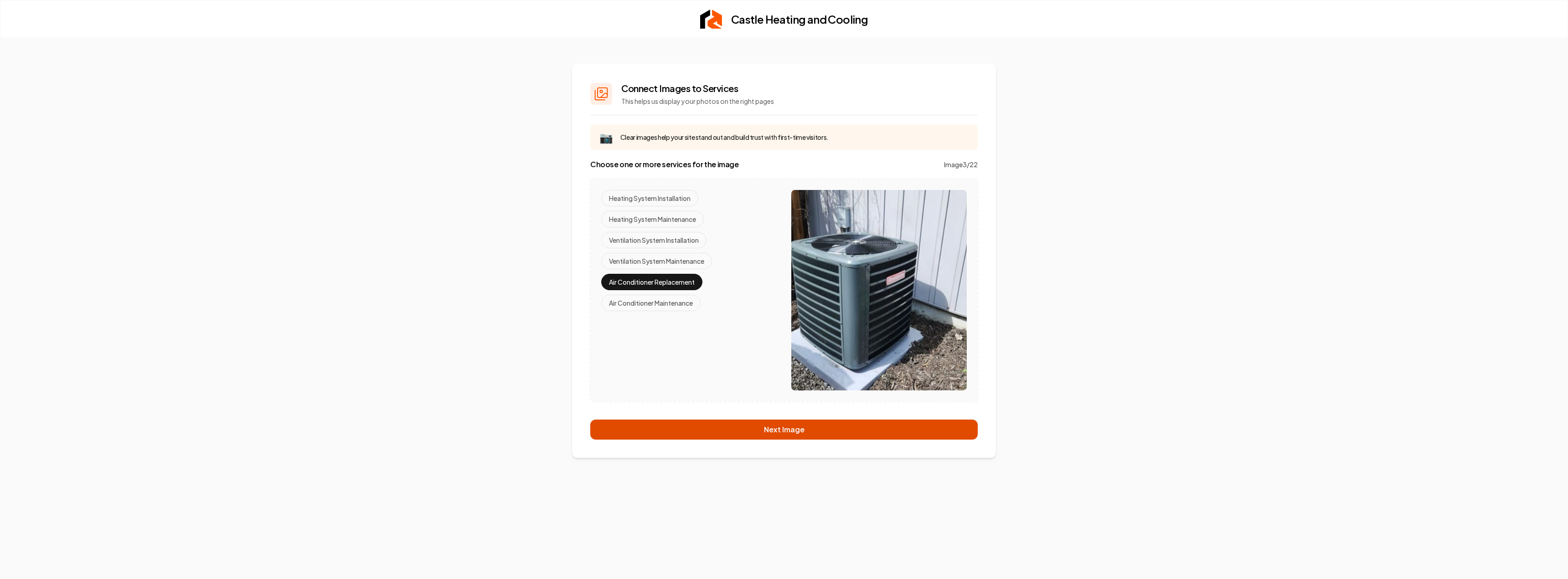
click at [780, 427] on button "Next Image" at bounding box center [784, 429] width 387 height 20
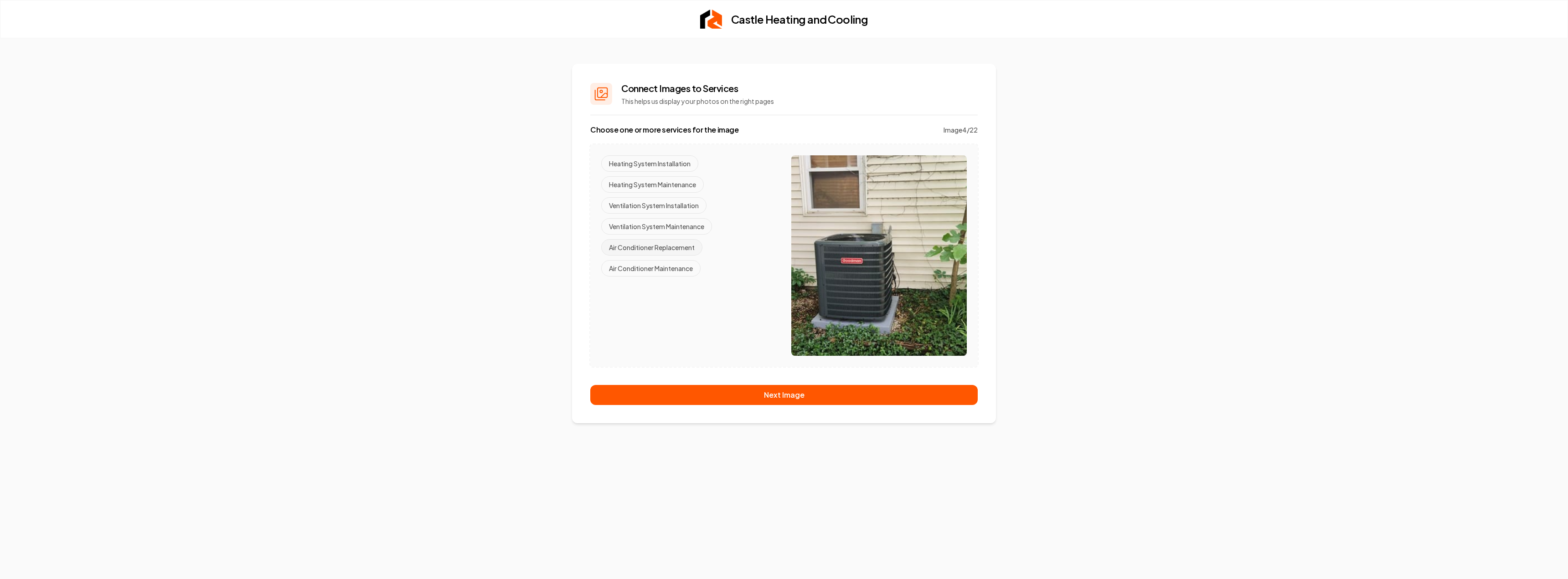
click at [667, 247] on button "Air Conditioner Replacement" at bounding box center [652, 247] width 101 height 17
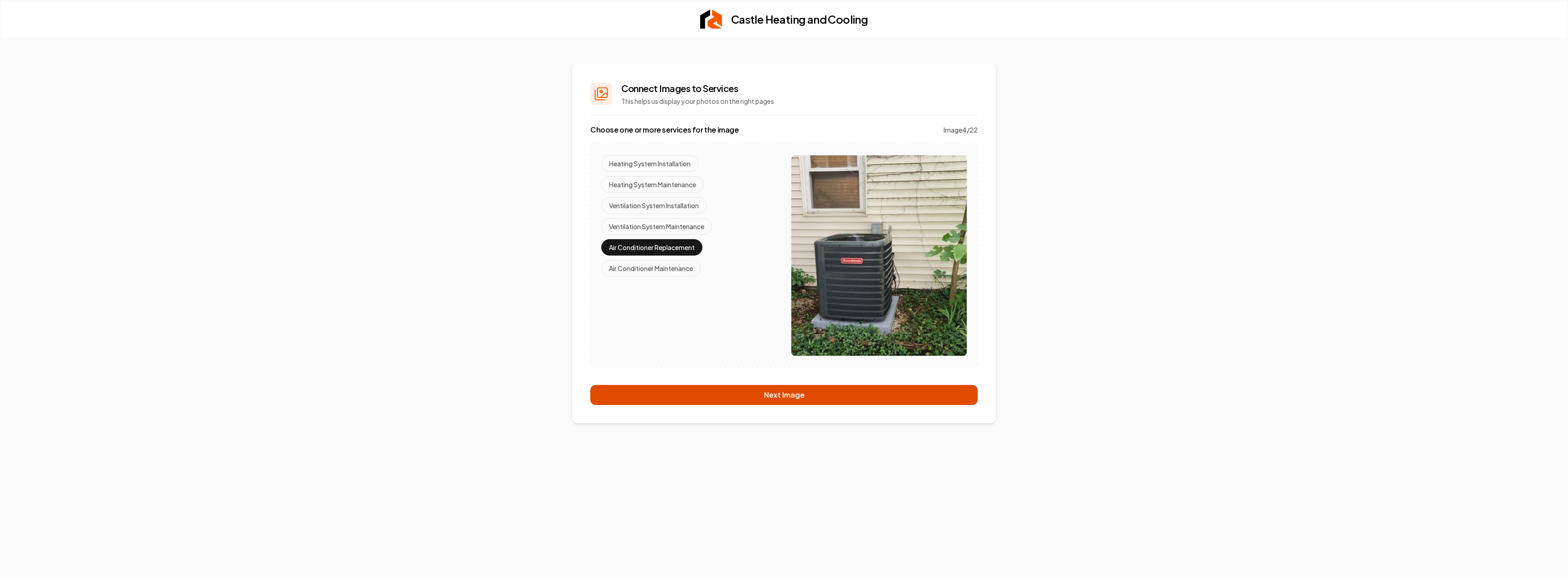
click at [783, 390] on button "Next Image" at bounding box center [784, 395] width 387 height 20
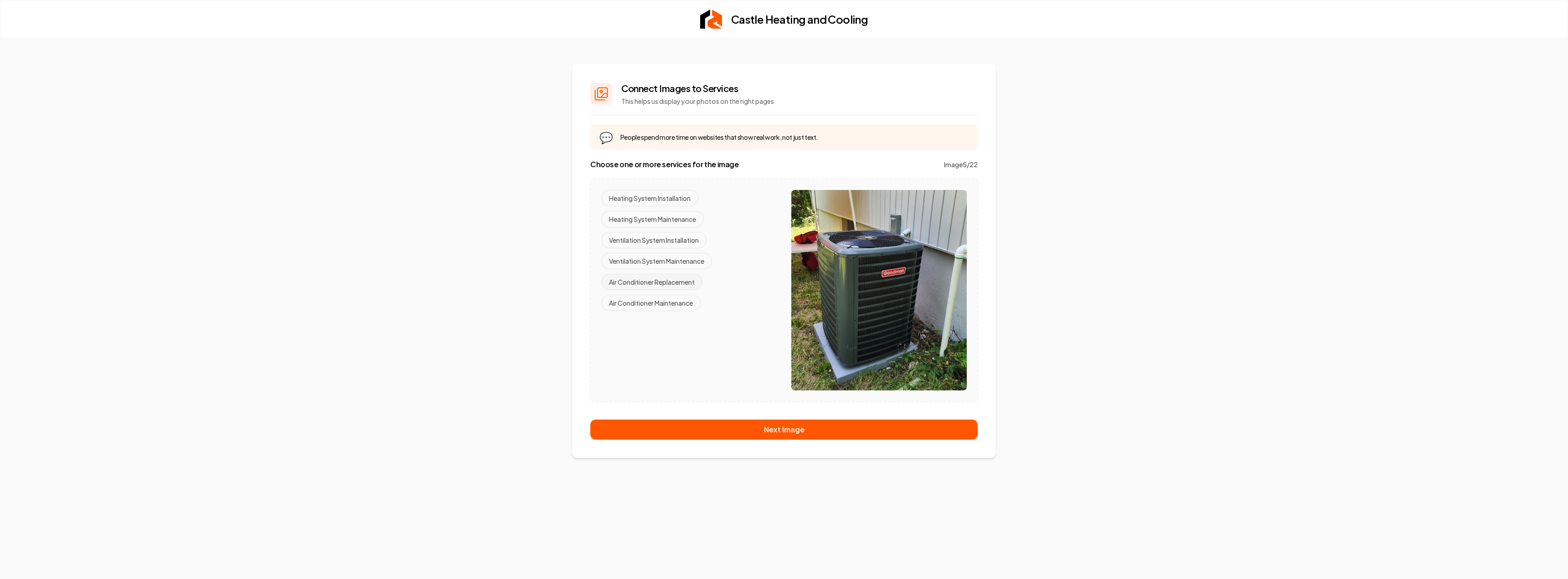
click at [661, 281] on button "Air Conditioner Replacement" at bounding box center [652, 282] width 101 height 17
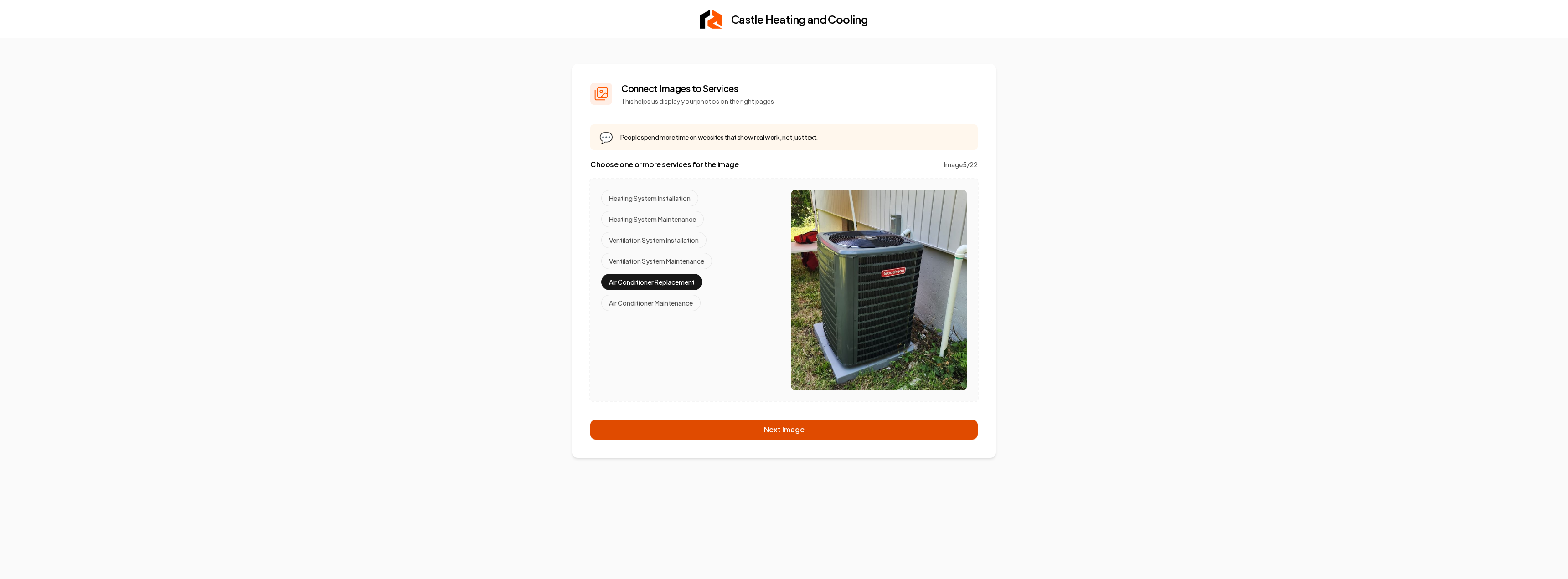
click at [790, 425] on button "Next Image" at bounding box center [784, 429] width 387 height 20
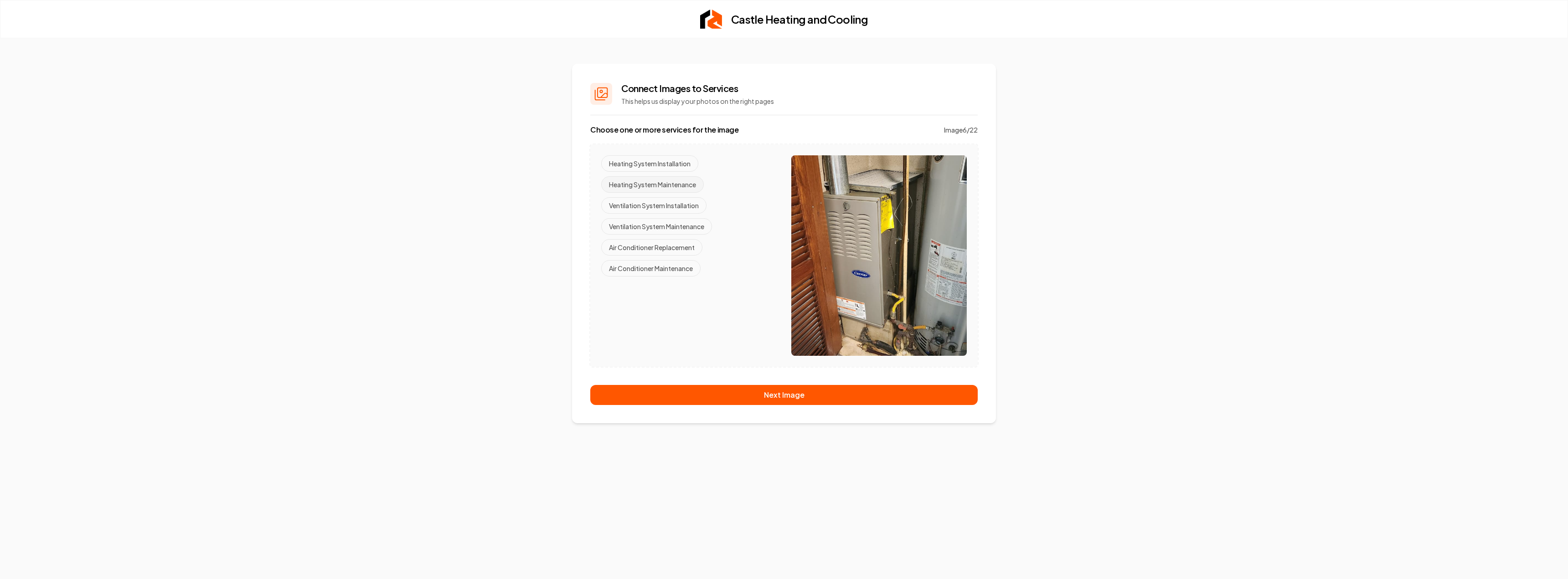
click at [660, 184] on button "Heating System Maintenance" at bounding box center [653, 184] width 102 height 17
click at [675, 267] on button "Air Conditioner Maintenance" at bounding box center [651, 268] width 99 height 17
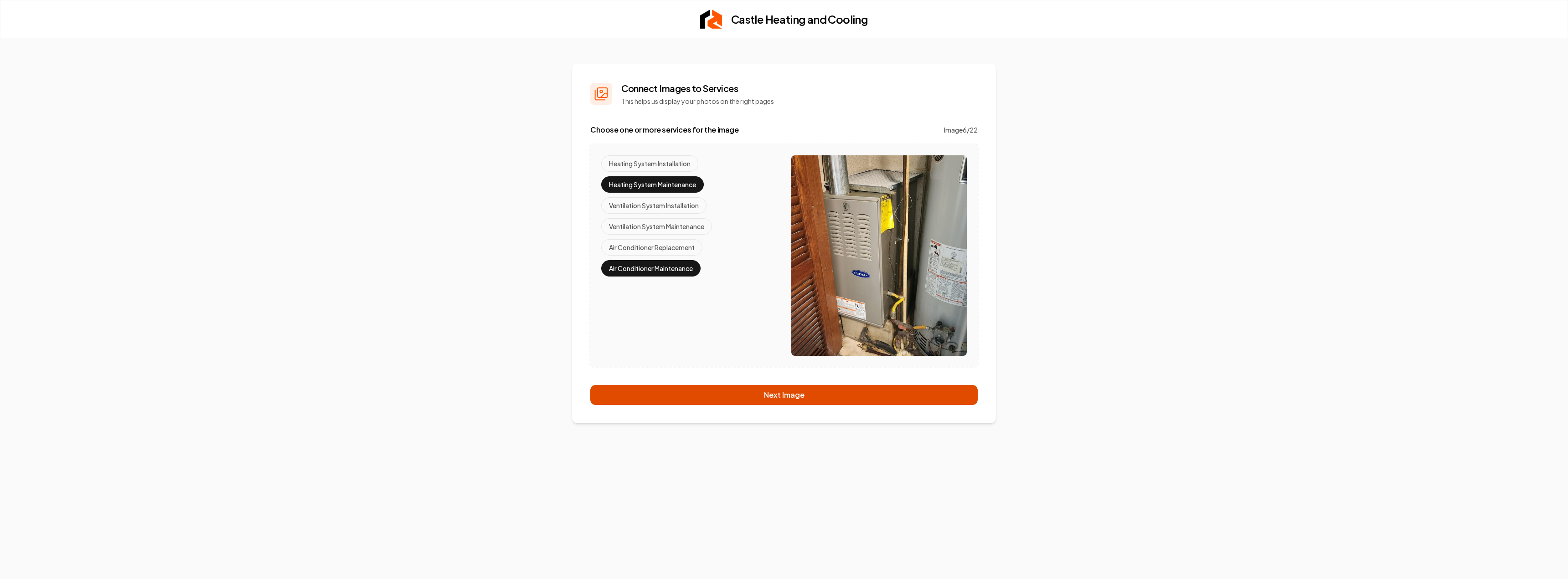
click at [776, 395] on button "Next Image" at bounding box center [784, 395] width 387 height 20
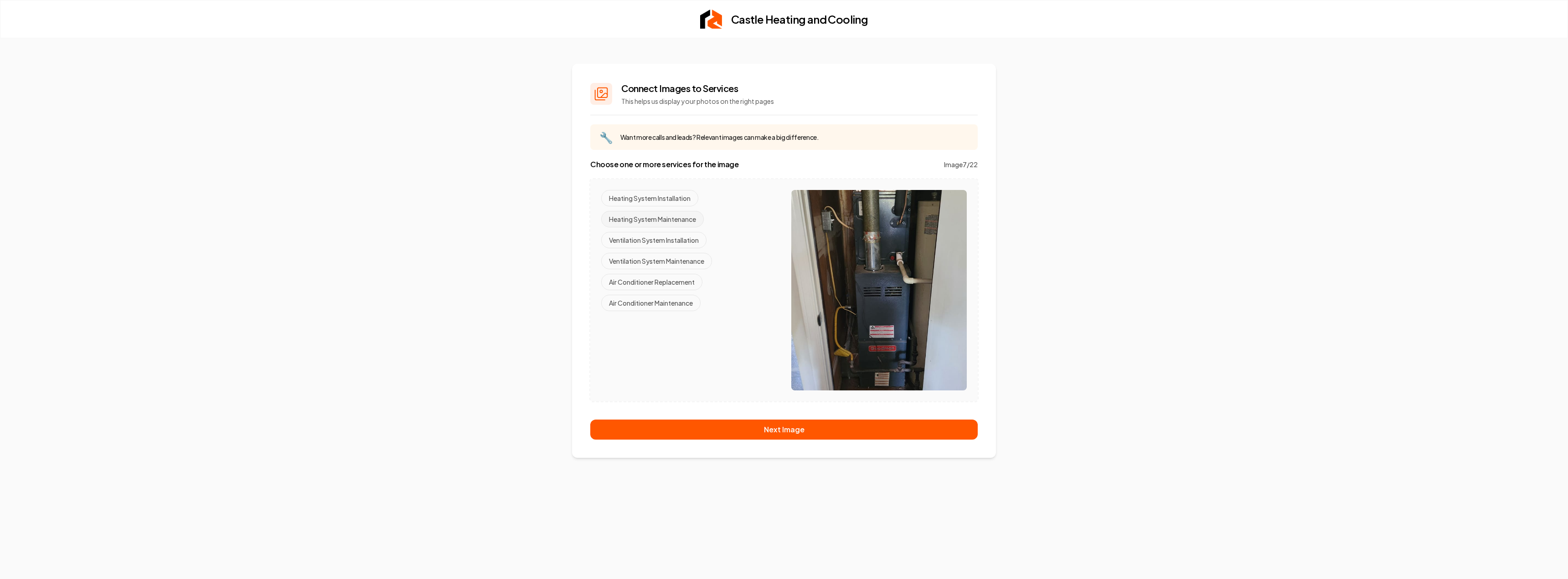
click at [649, 219] on button "Heating System Maintenance" at bounding box center [653, 219] width 102 height 17
click at [677, 257] on button "Ventilation System Maintenance" at bounding box center [657, 261] width 111 height 17
click at [680, 303] on button "Air Conditioner Maintenance" at bounding box center [651, 302] width 99 height 17
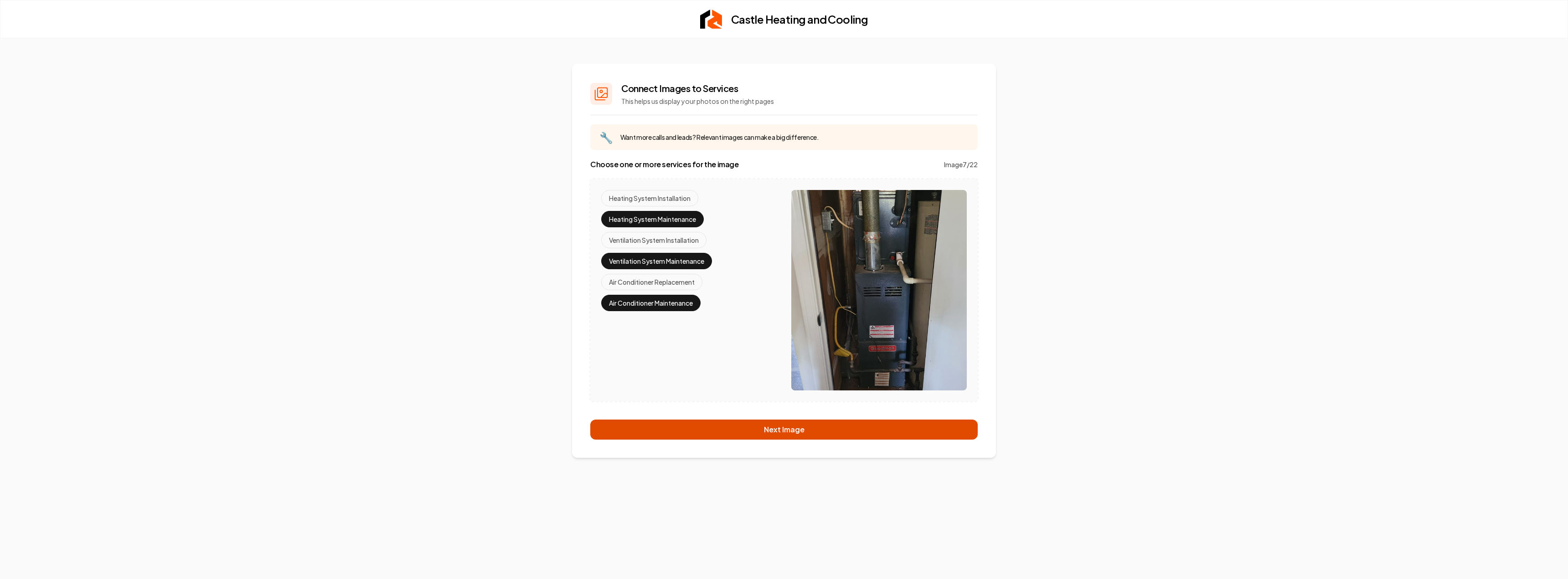
click at [808, 429] on button "Next Image" at bounding box center [784, 429] width 387 height 20
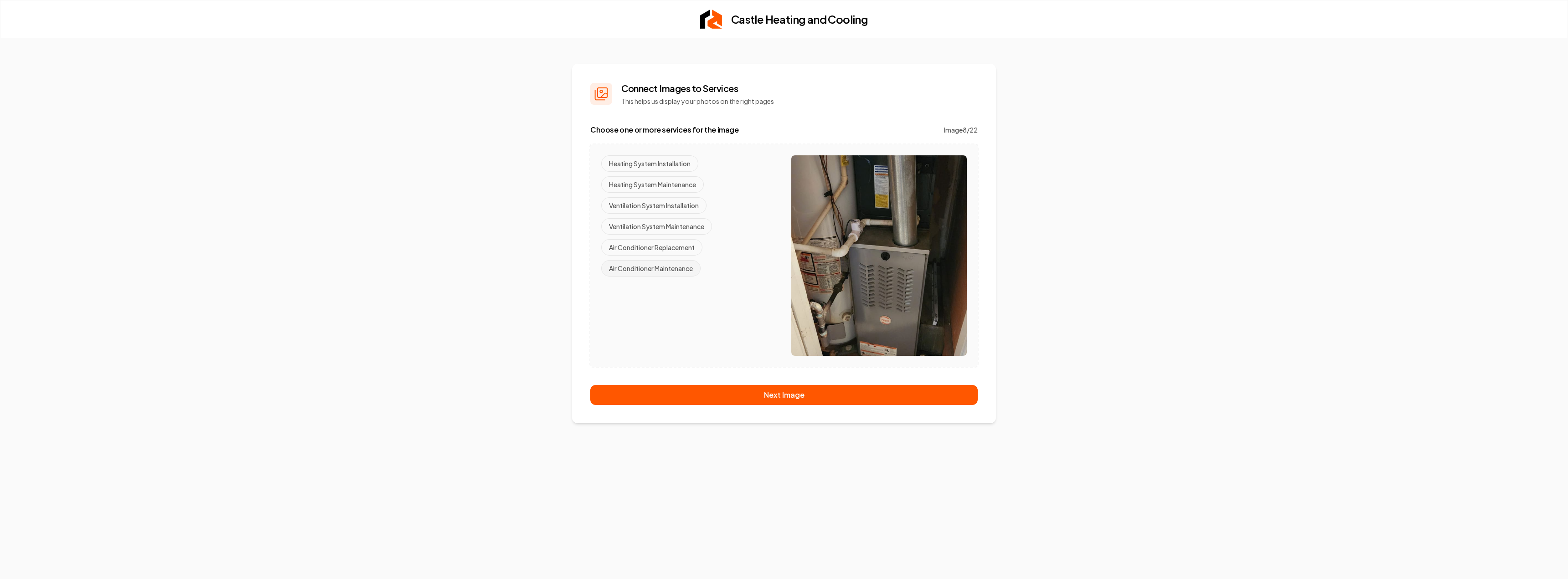
click at [678, 271] on button "Air Conditioner Maintenance" at bounding box center [651, 268] width 99 height 17
click at [671, 228] on button "Ventilation System Maintenance" at bounding box center [657, 226] width 111 height 17
click at [669, 183] on button "Heating System Maintenance" at bounding box center [653, 184] width 102 height 17
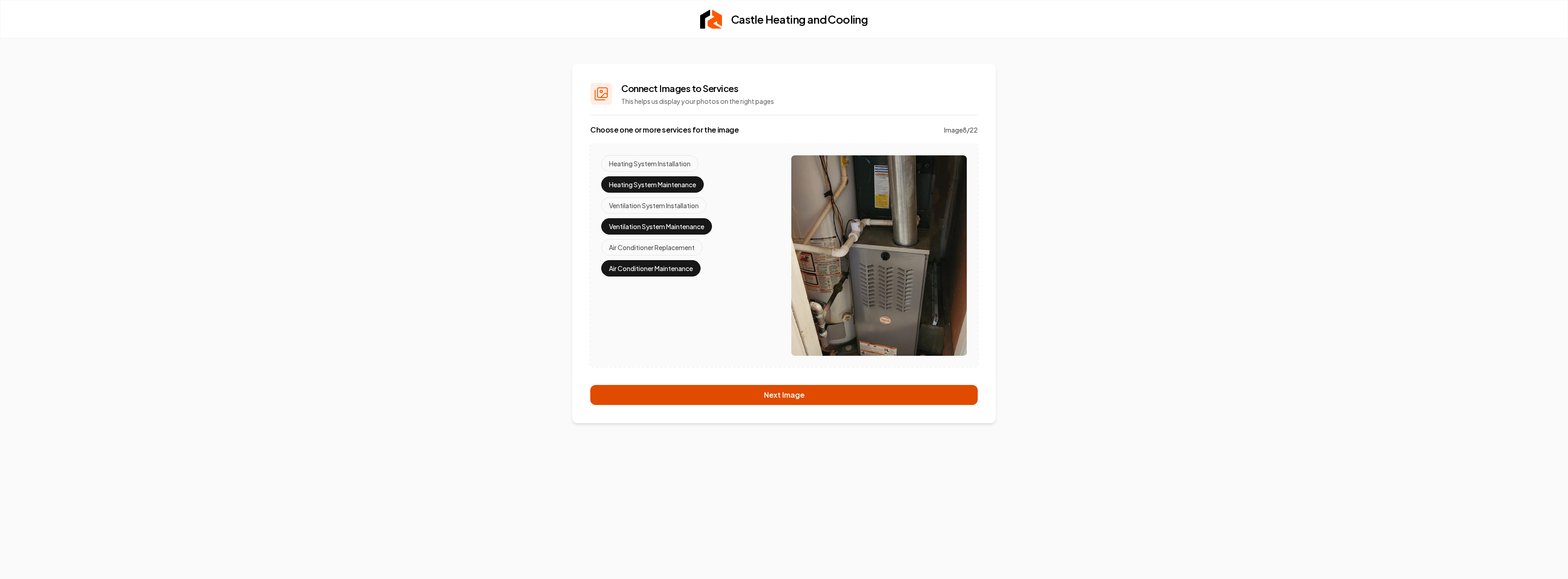
click at [798, 391] on button "Next Image" at bounding box center [784, 395] width 387 height 20
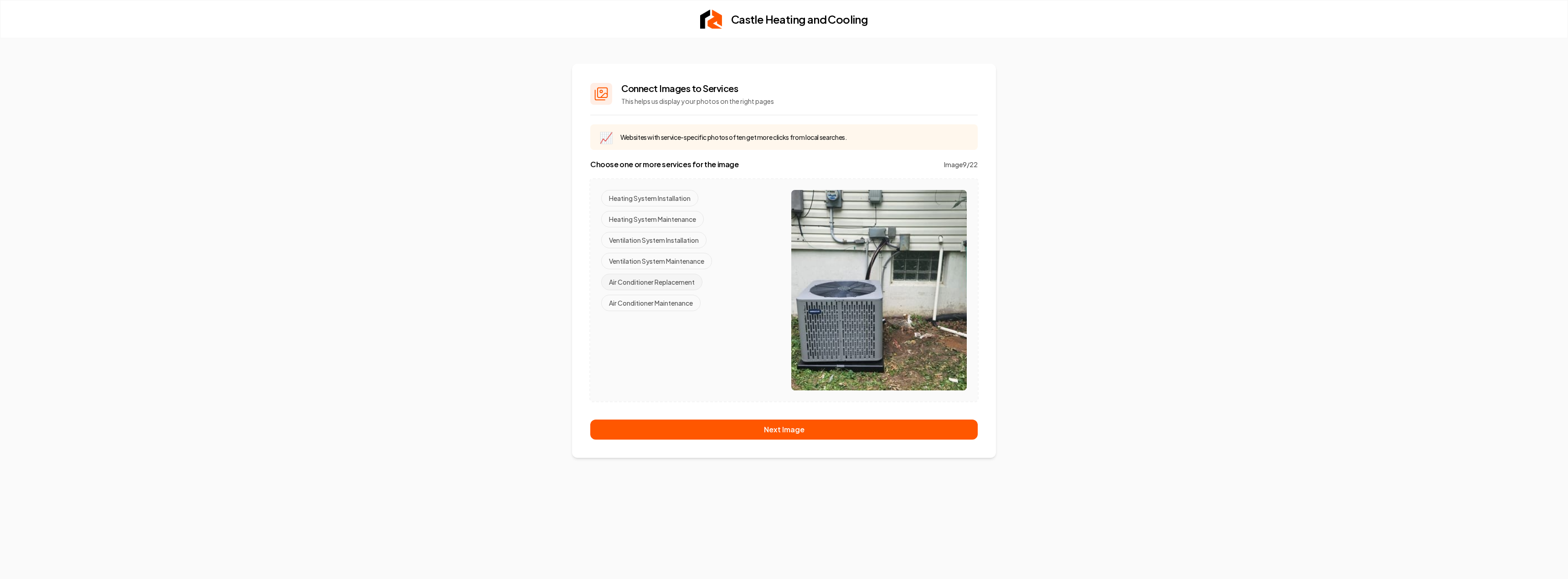
click at [664, 281] on button "Air Conditioner Replacement" at bounding box center [652, 282] width 101 height 17
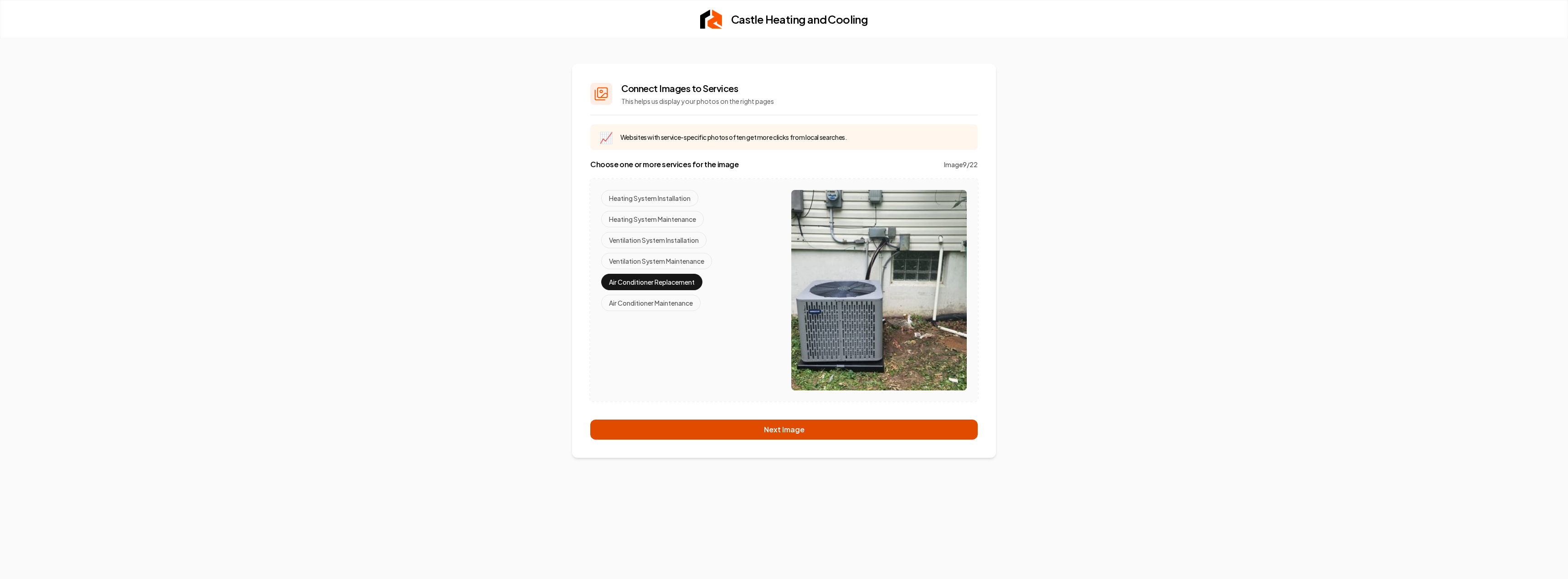
click at [785, 426] on button "Next Image" at bounding box center [784, 429] width 387 height 20
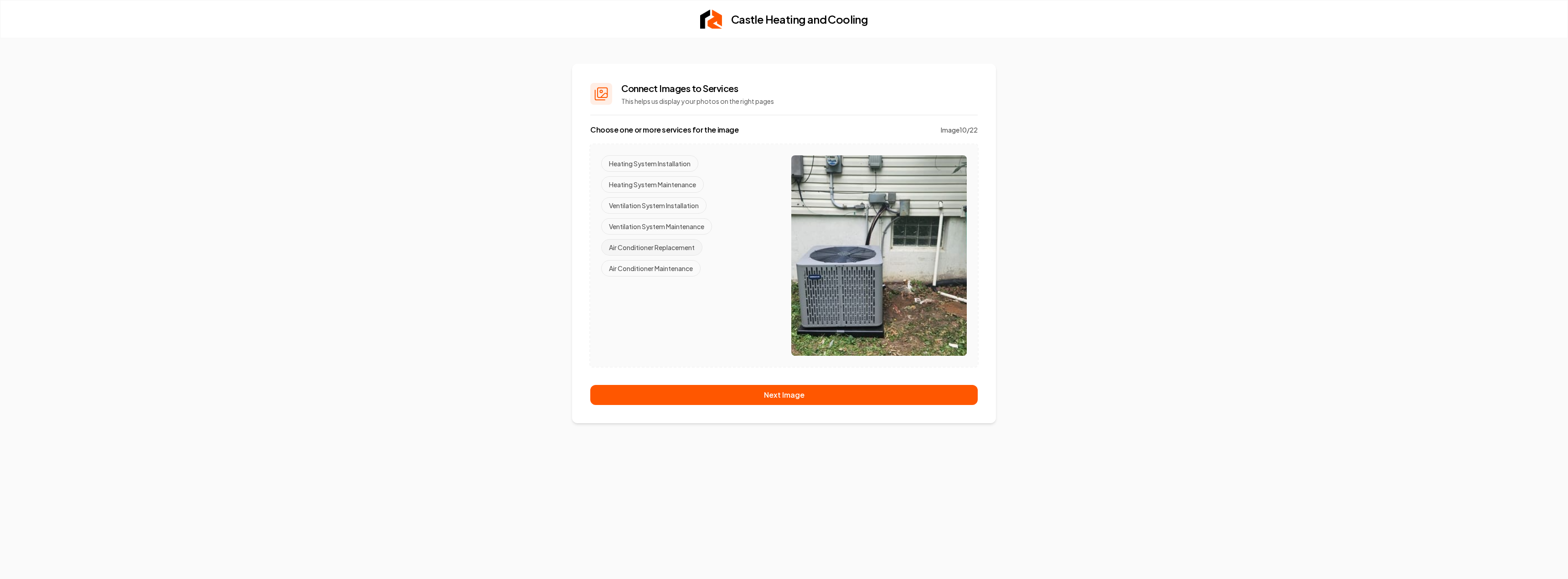
click at [680, 249] on button "Air Conditioner Replacement" at bounding box center [652, 247] width 101 height 17
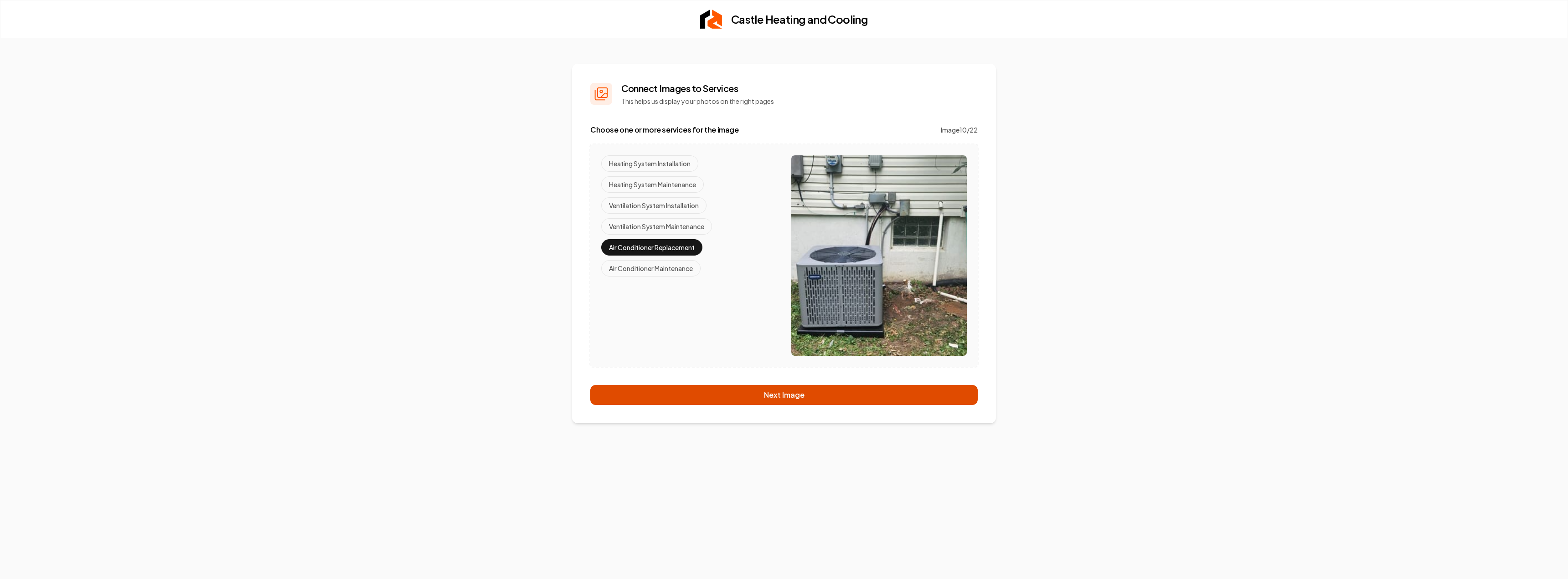
click at [760, 392] on button "Next Image" at bounding box center [784, 395] width 387 height 20
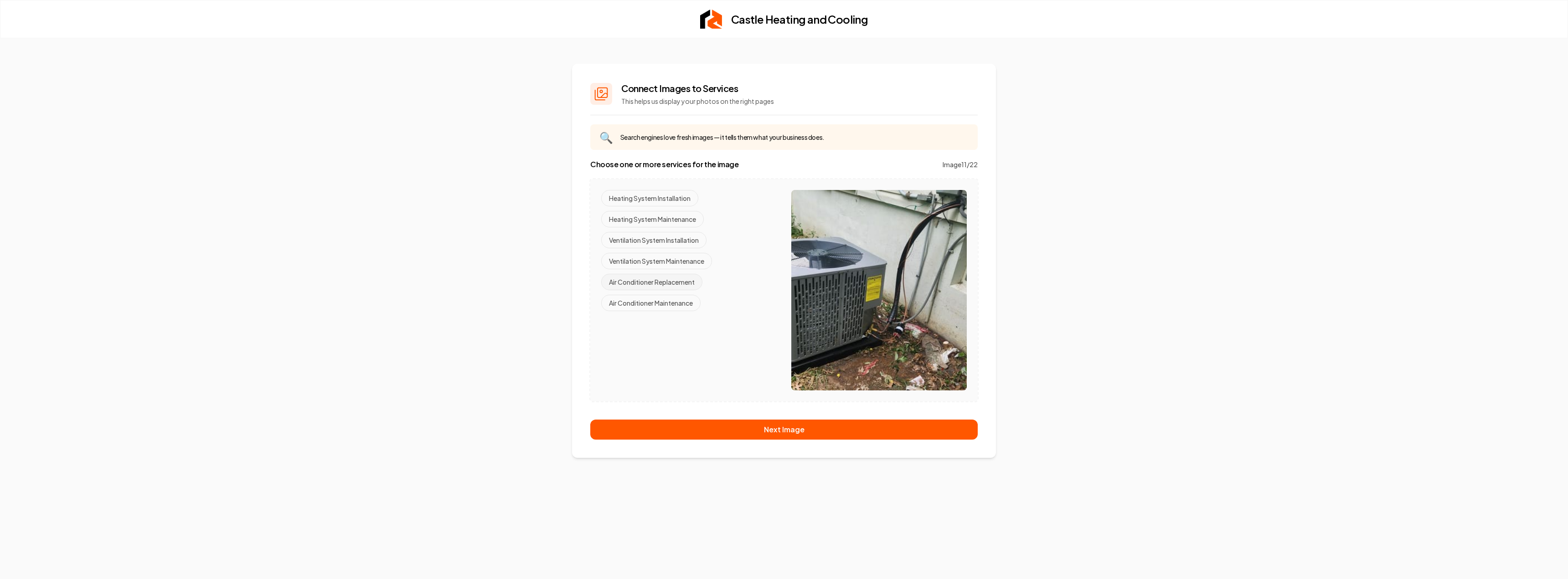
click at [671, 281] on button "Air Conditioner Replacement" at bounding box center [652, 282] width 101 height 17
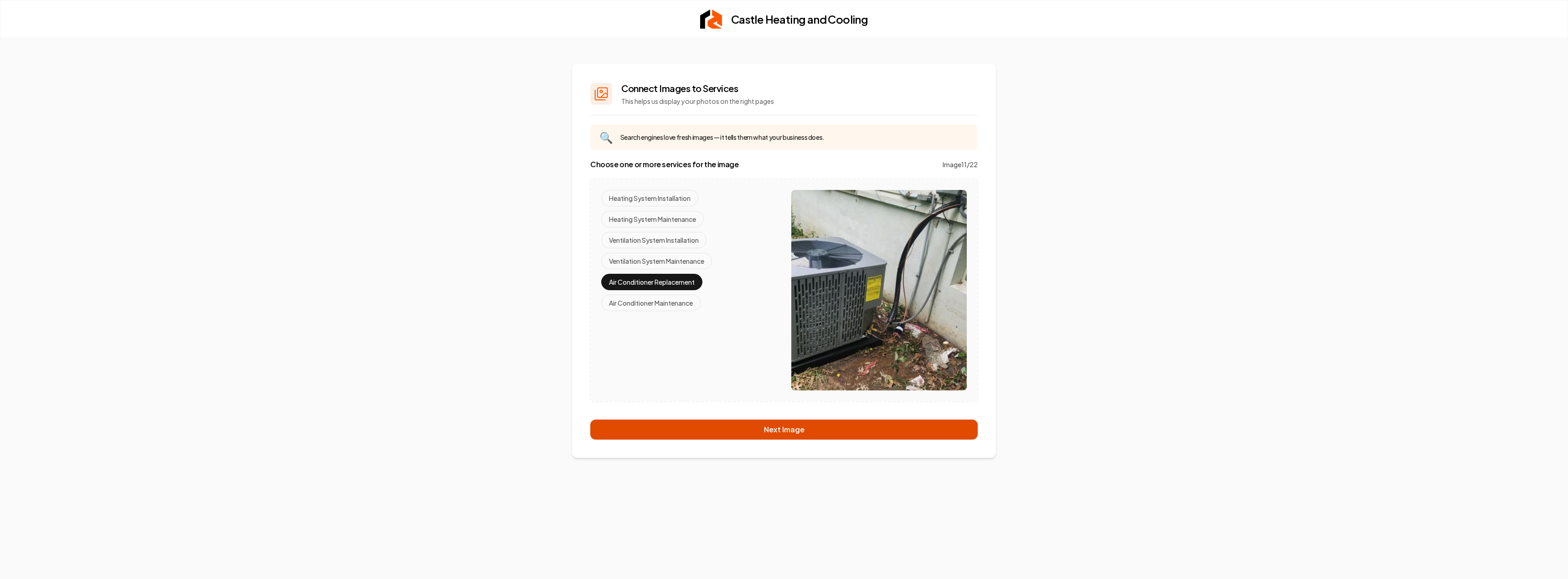
click at [771, 427] on button "Next Image" at bounding box center [784, 429] width 387 height 20
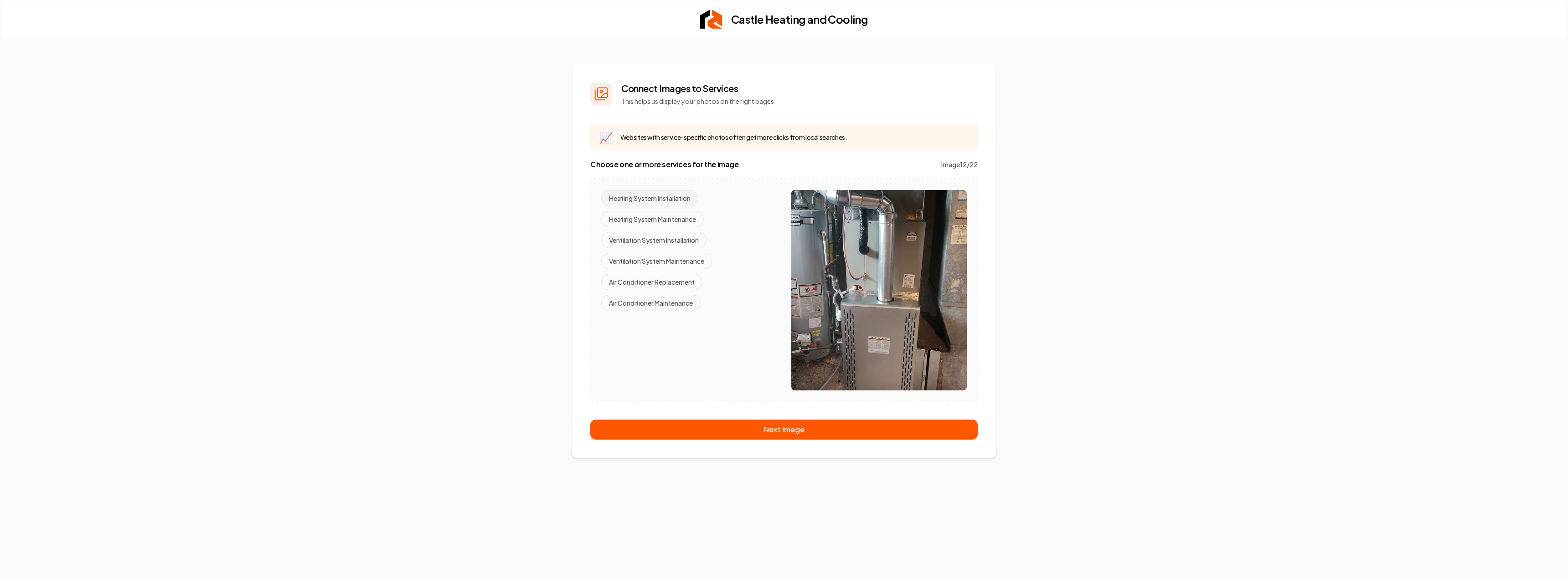
click at [666, 193] on button "Heating System Installation" at bounding box center [650, 198] width 97 height 17
click at [670, 244] on button "Ventilation System Installation" at bounding box center [654, 240] width 105 height 17
click at [677, 279] on button "Air Conditioner Replacement" at bounding box center [652, 282] width 101 height 17
drag, startPoint x: 778, startPoint y: 428, endPoint x: 690, endPoint y: 336, distance: 127.3
click at [690, 336] on div "Connect Images to Services This helps us display your photos on the right pages…" at bounding box center [784, 261] width 424 height 394
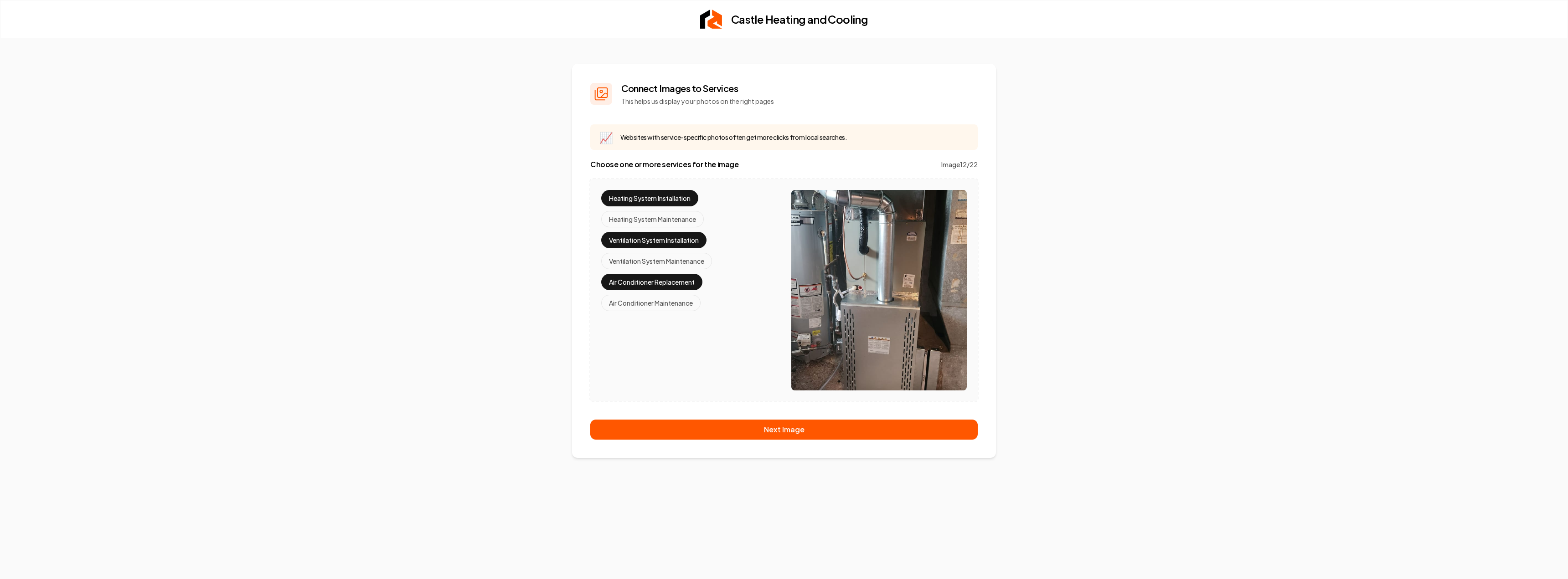
click at [672, 239] on button "Ventilation System Installation" at bounding box center [654, 240] width 105 height 17
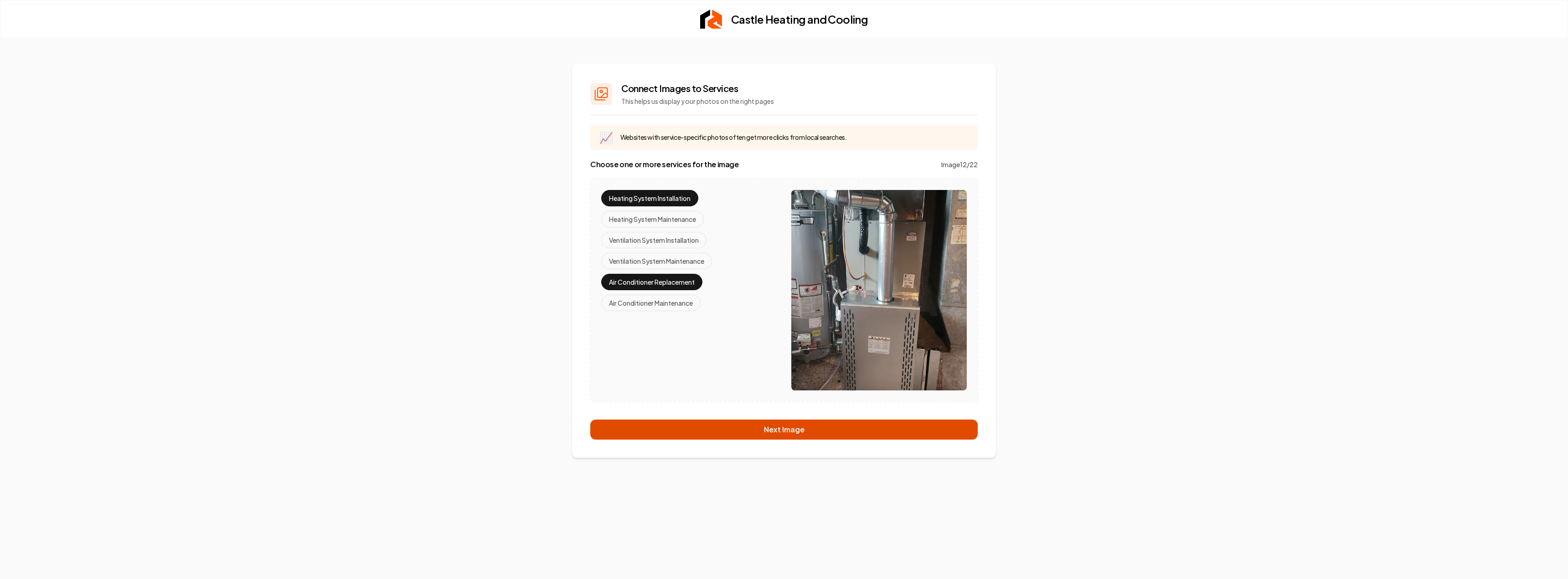
click at [734, 431] on button "Next Image" at bounding box center [784, 429] width 387 height 20
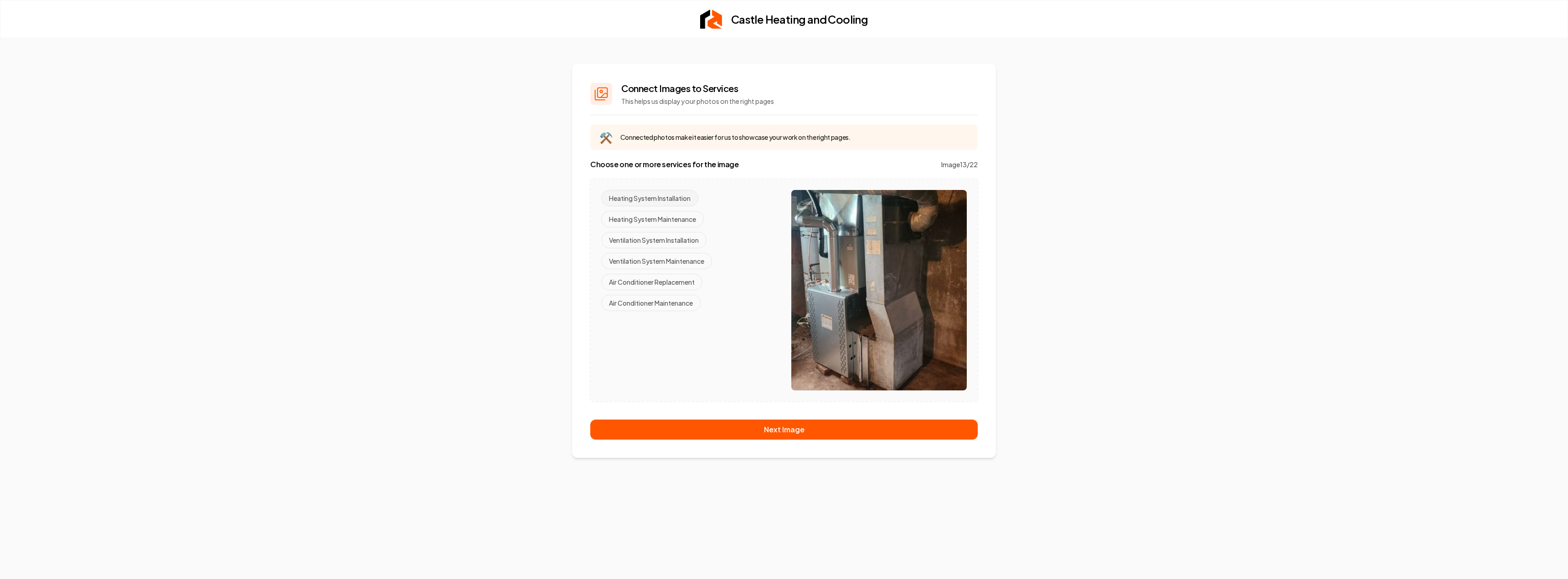
click at [673, 201] on button "Heating System Installation" at bounding box center [650, 198] width 97 height 17
click at [681, 283] on button "Air Conditioner Replacement" at bounding box center [652, 282] width 101 height 17
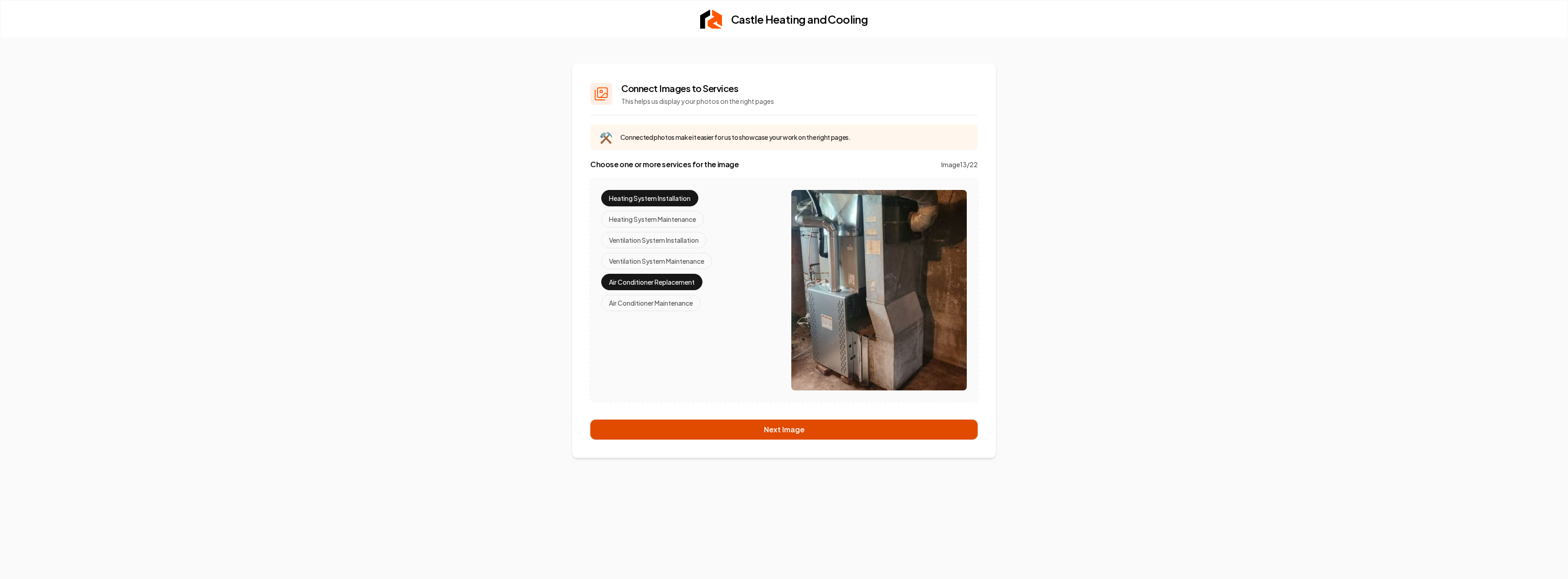
click at [736, 432] on button "Next Image" at bounding box center [784, 429] width 387 height 20
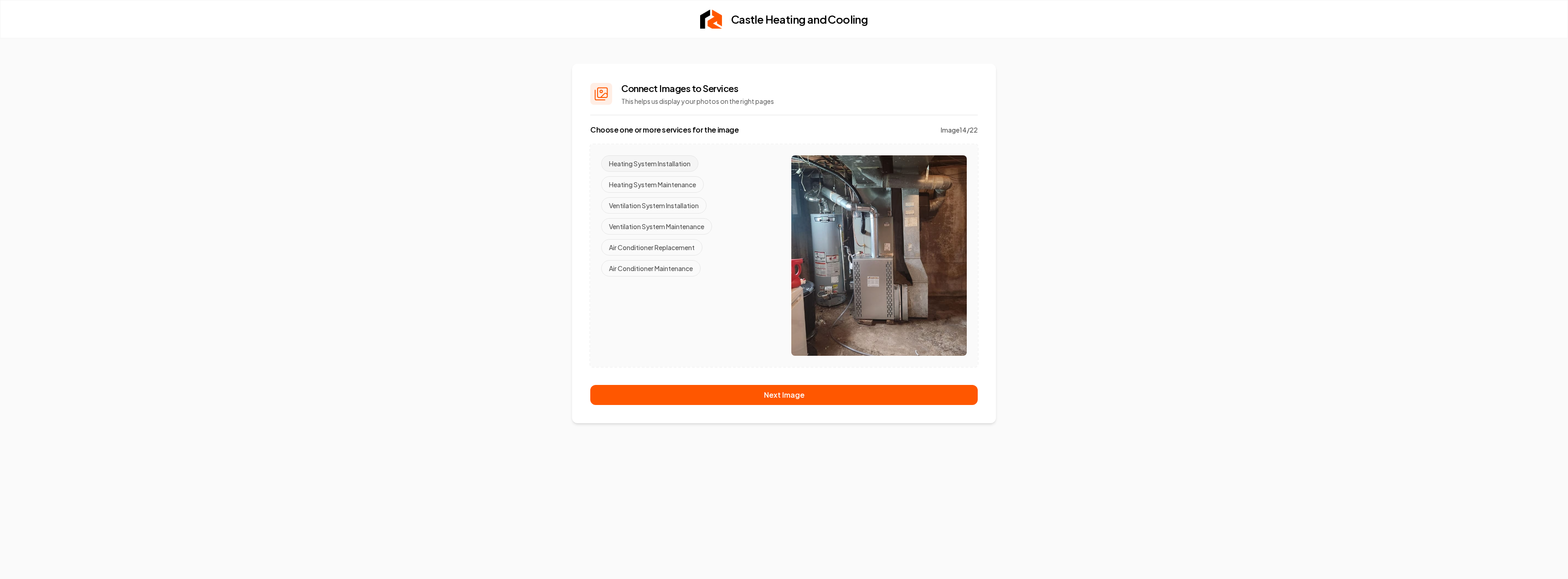
click at [675, 159] on button "Heating System Installation" at bounding box center [650, 164] width 97 height 17
click at [674, 225] on button "Ventilation System Maintenance" at bounding box center [657, 226] width 111 height 17
click at [674, 251] on button "Air Conditioner Replacement" at bounding box center [652, 247] width 101 height 17
click at [675, 205] on button "Ventilation System Installation" at bounding box center [654, 205] width 105 height 17
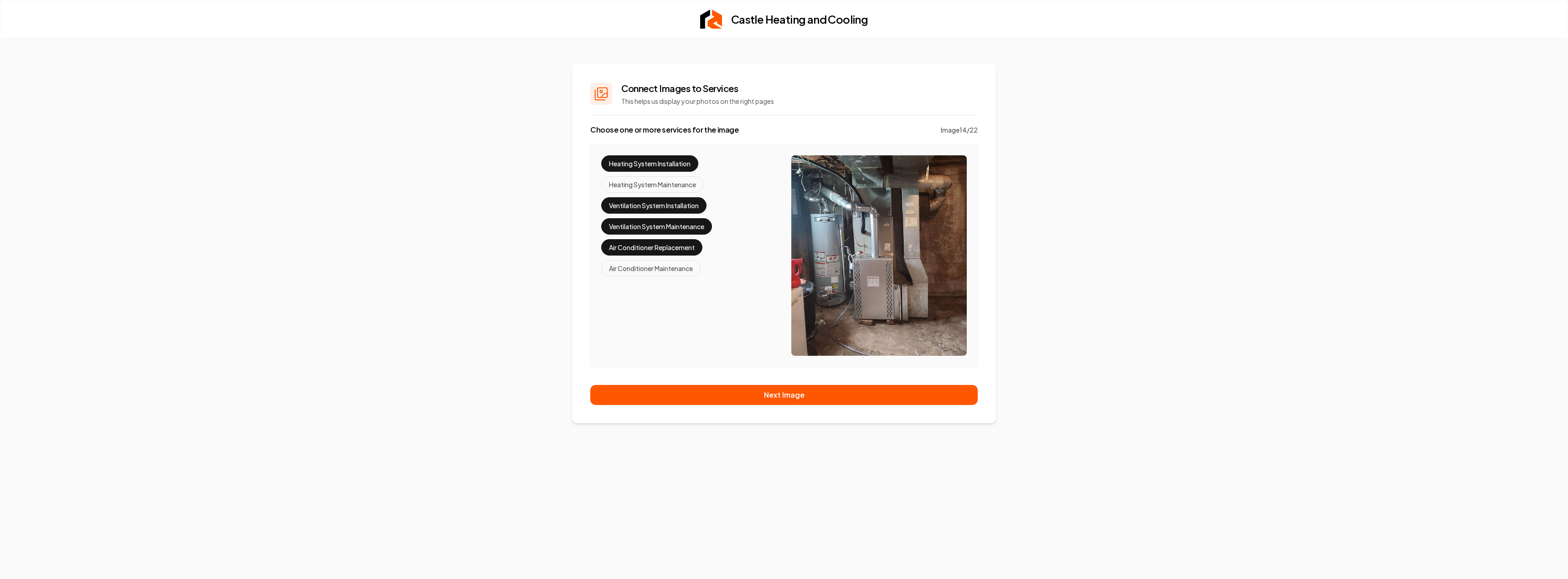
click at [678, 225] on button "Ventilation System Maintenance" at bounding box center [657, 226] width 111 height 17
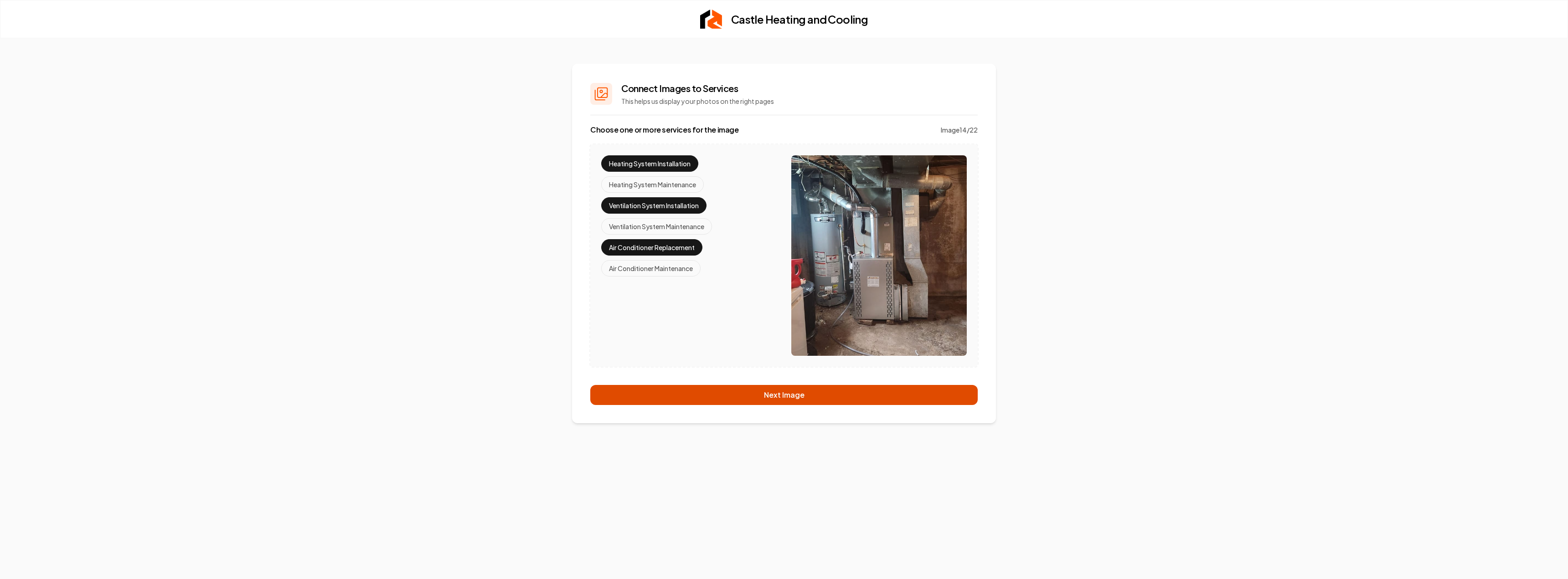
click at [758, 394] on button "Next Image" at bounding box center [784, 395] width 387 height 20
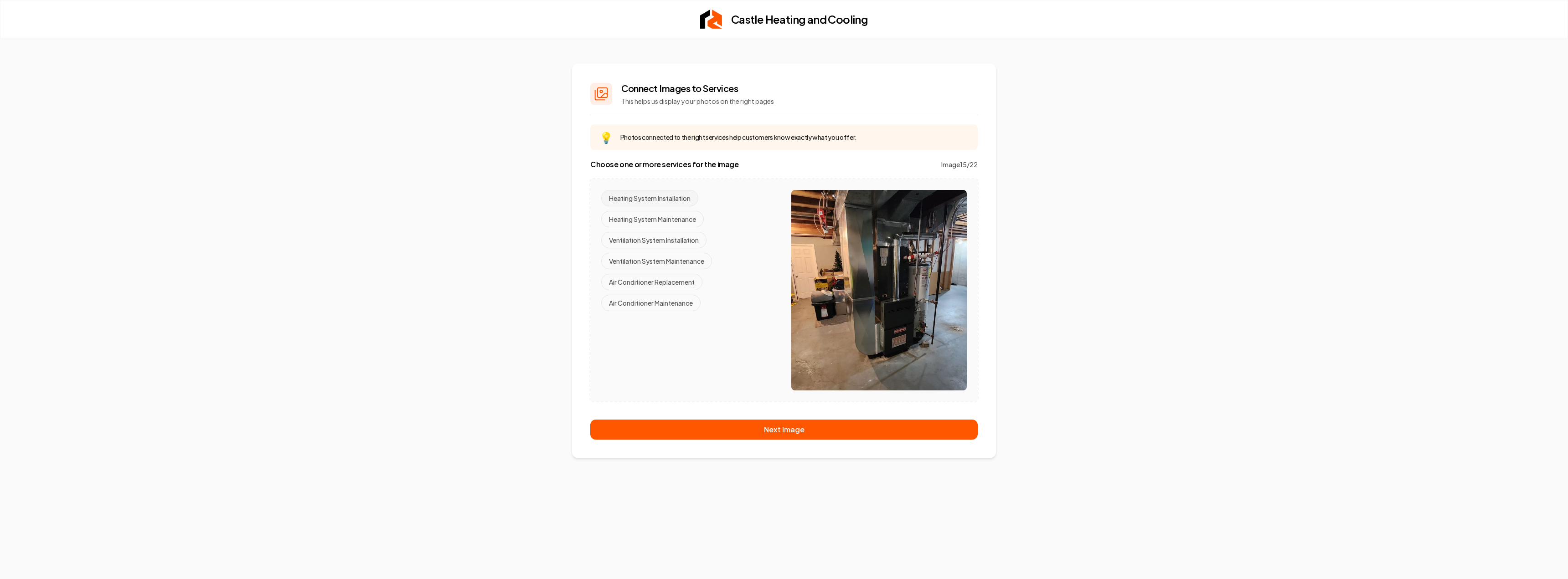
click at [655, 198] on button "Heating System Installation" at bounding box center [650, 198] width 97 height 17
click at [667, 240] on button "Ventilation System Installation" at bounding box center [654, 240] width 105 height 17
click at [670, 281] on button "Air Conditioner Replacement" at bounding box center [652, 282] width 101 height 17
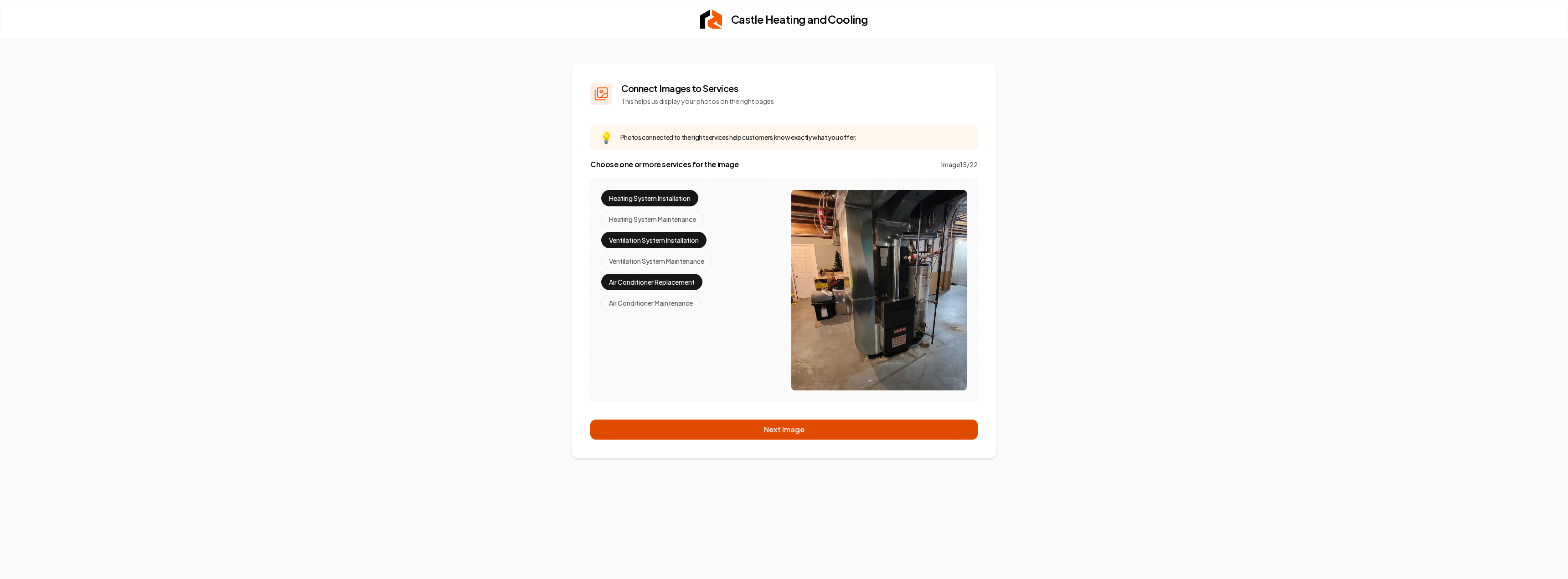
click at [777, 427] on button "Next Image" at bounding box center [784, 429] width 387 height 20
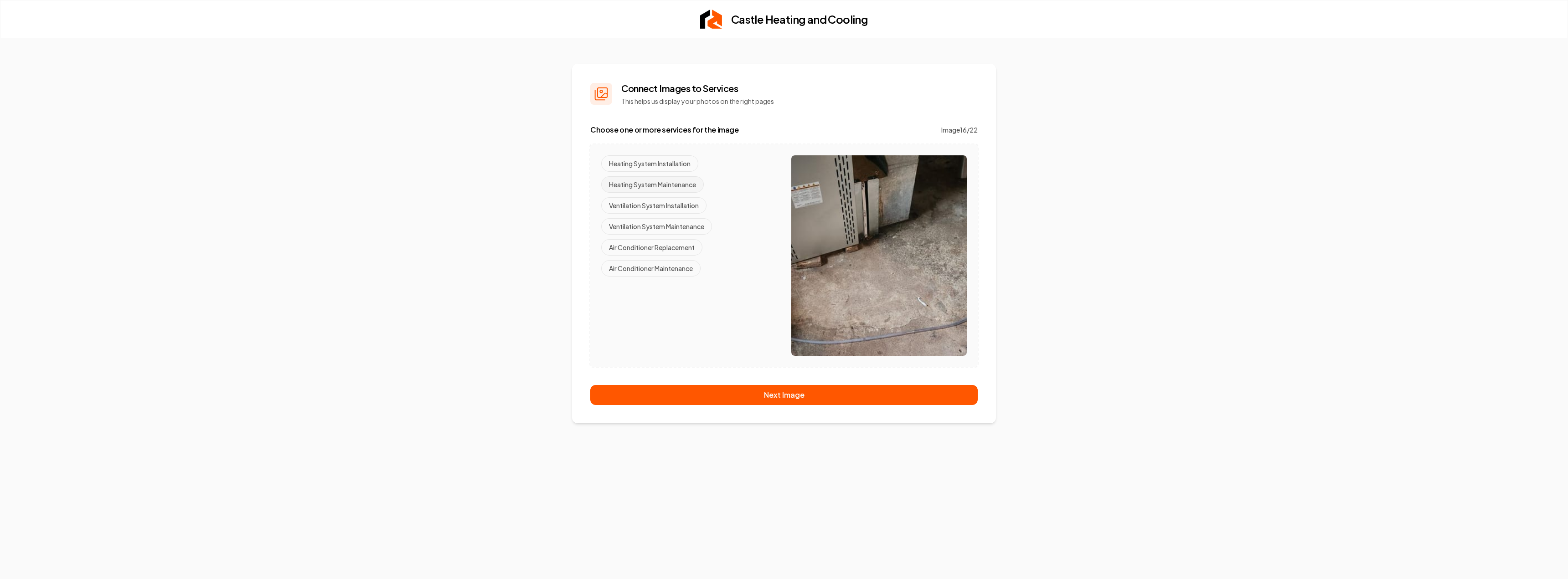
click at [666, 186] on button "Heating System Maintenance" at bounding box center [653, 184] width 102 height 17
click at [673, 231] on button "Ventilation System Maintenance" at bounding box center [657, 226] width 111 height 17
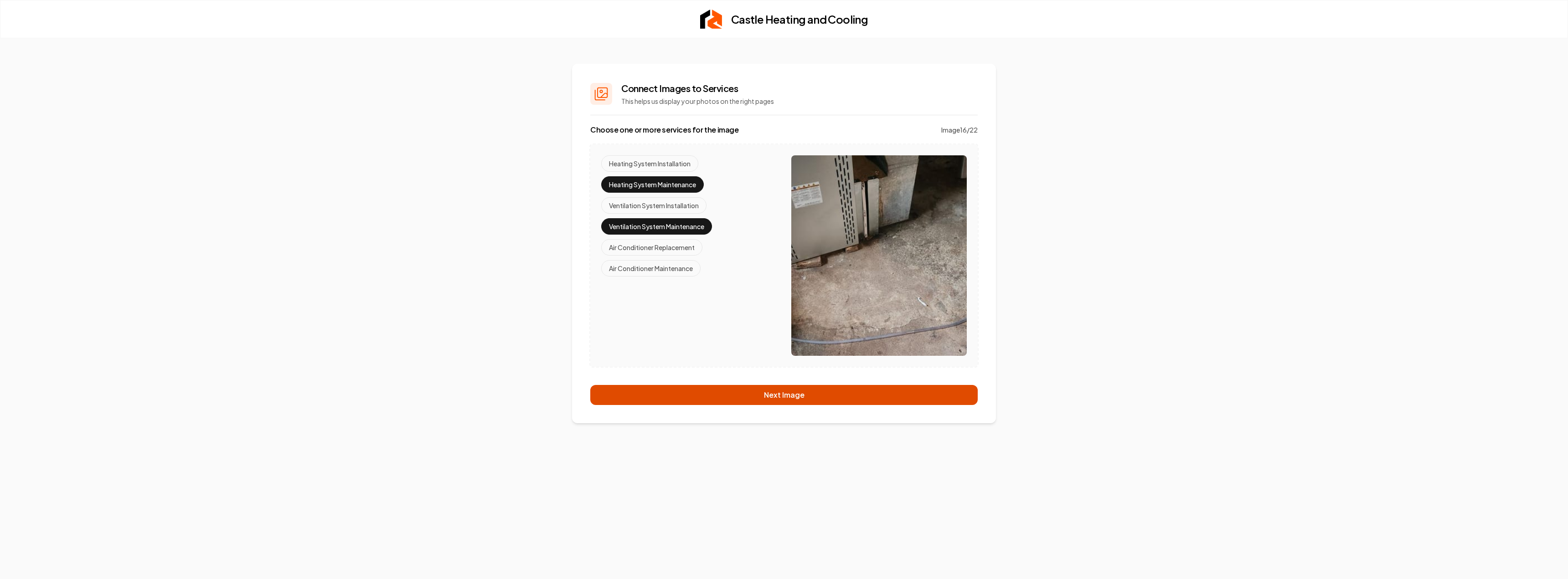
click at [755, 392] on button "Next Image" at bounding box center [784, 395] width 387 height 20
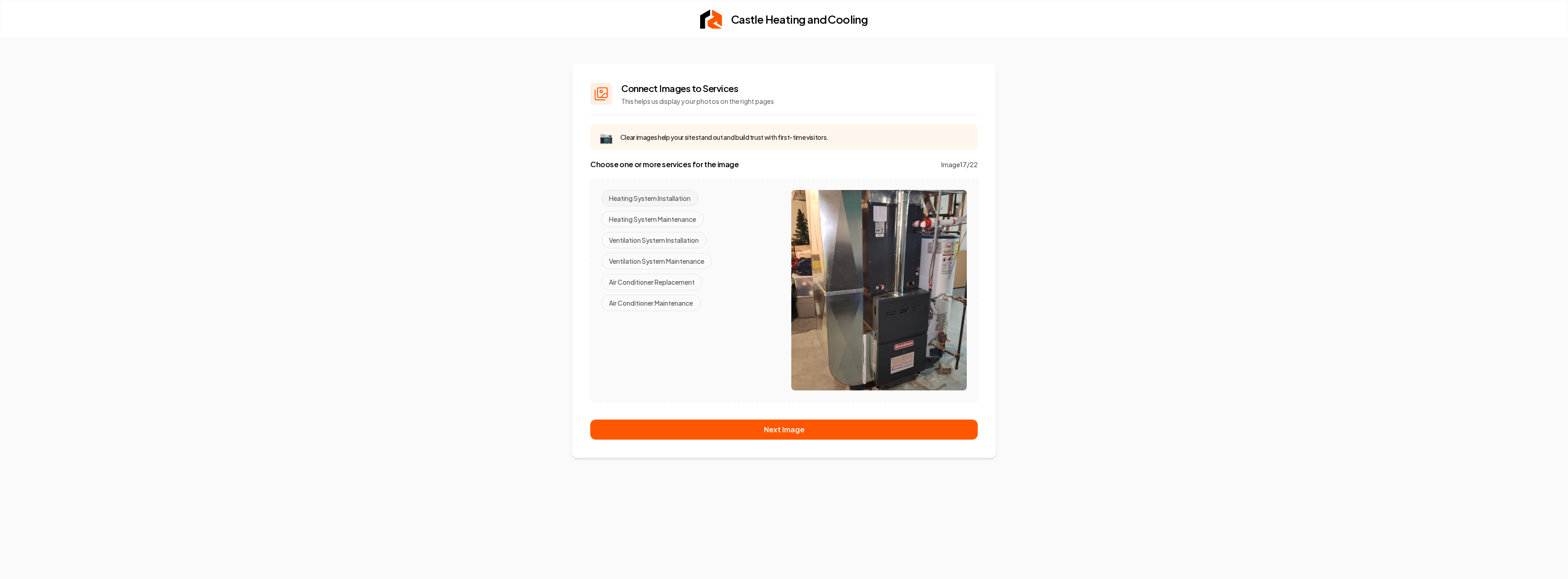
click at [652, 199] on button "Heating System Installation" at bounding box center [650, 198] width 97 height 17
click at [661, 241] on button "Ventilation System Installation" at bounding box center [654, 240] width 105 height 17
click at [662, 287] on button "Air Conditioner Replacement" at bounding box center [652, 282] width 101 height 17
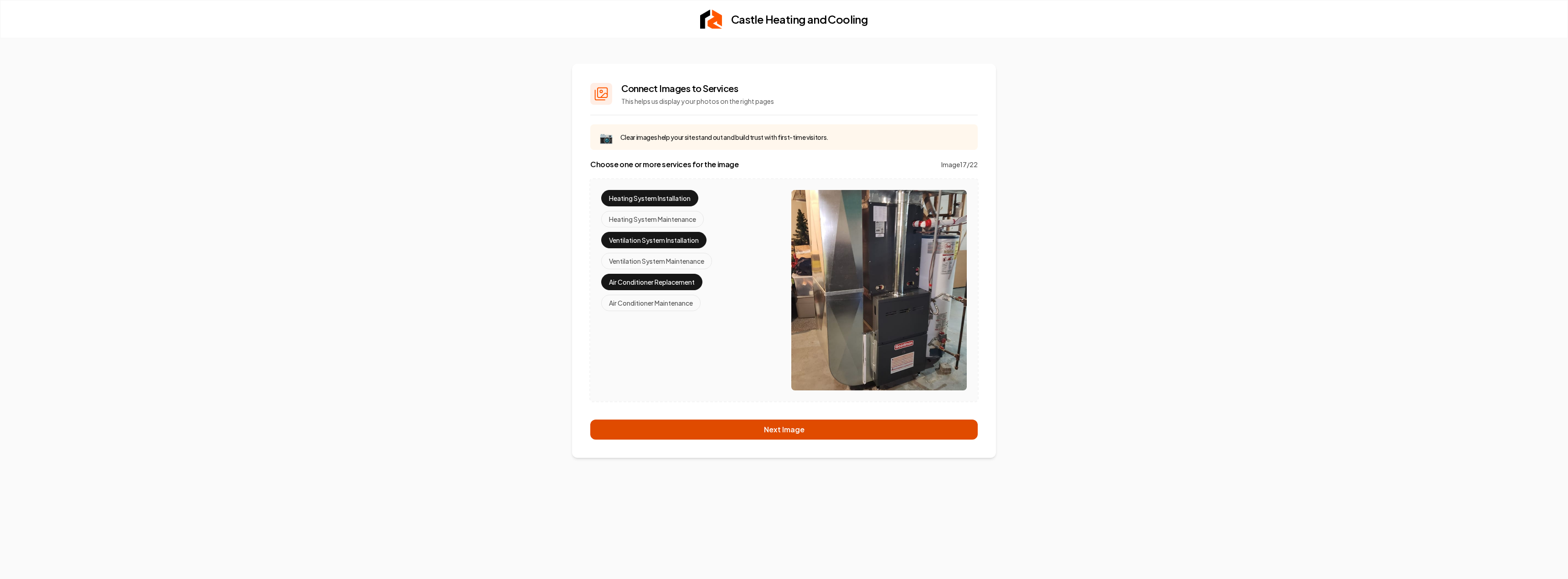
click at [811, 434] on button "Next Image" at bounding box center [784, 429] width 387 height 20
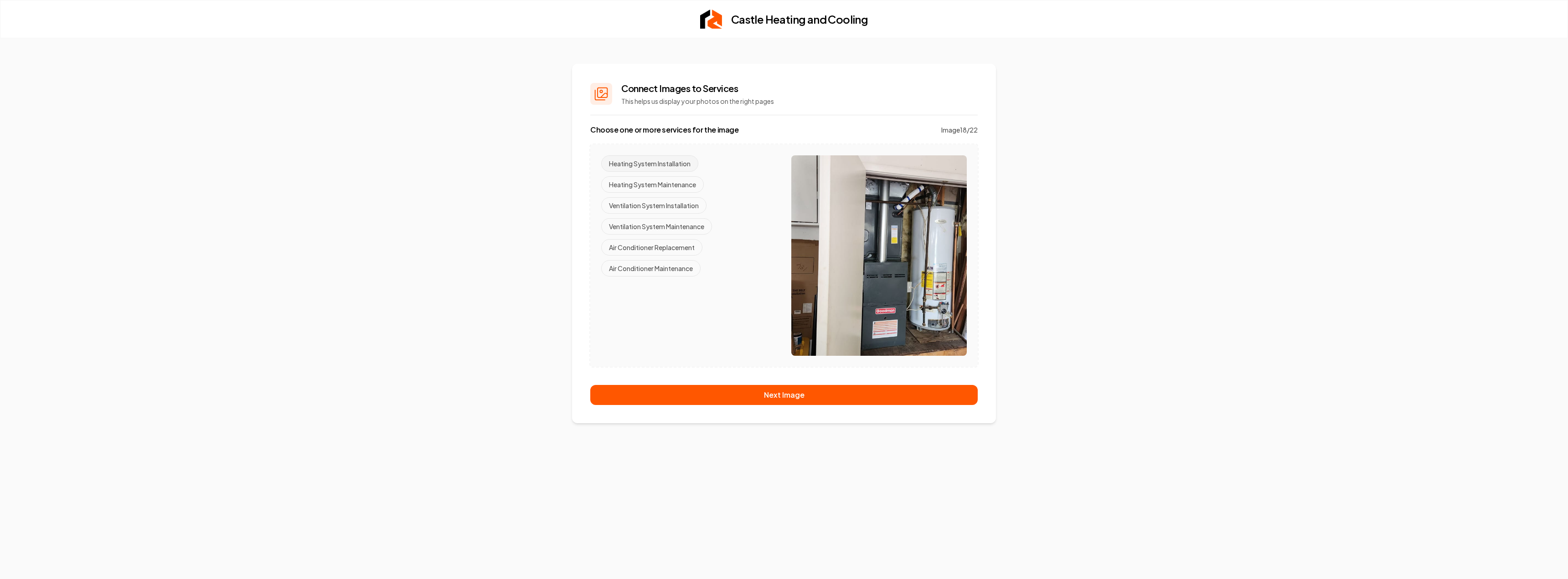
click at [659, 166] on button "Heating System Installation" at bounding box center [650, 164] width 97 height 17
click at [669, 187] on button "Heating System Maintenance" at bounding box center [653, 184] width 102 height 17
click at [677, 202] on button "Ventilation System Installation" at bounding box center [654, 205] width 105 height 17
drag, startPoint x: 679, startPoint y: 224, endPoint x: 673, endPoint y: 247, distance: 23.8
click at [679, 225] on button "Ventilation System Maintenance" at bounding box center [657, 226] width 111 height 17
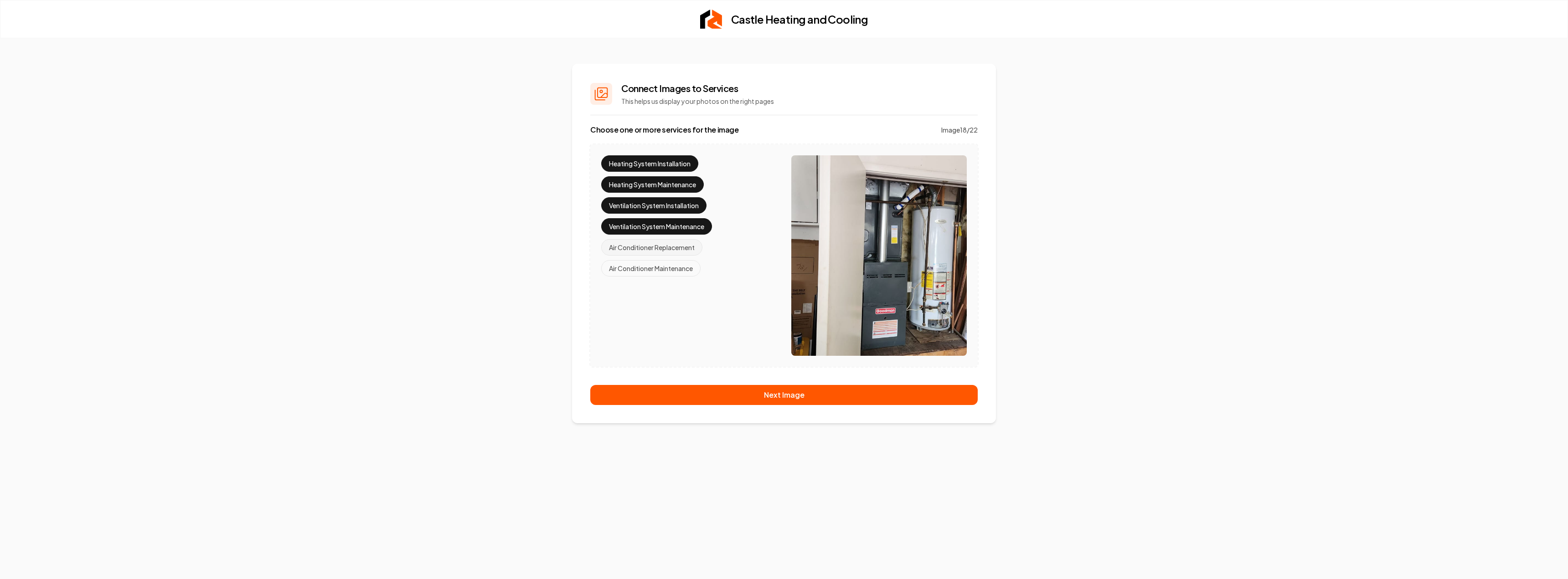
click at [674, 247] on button "Air Conditioner Replacement" at bounding box center [652, 247] width 101 height 17
click at [680, 270] on button "Air Conditioner Maintenance" at bounding box center [651, 268] width 99 height 17
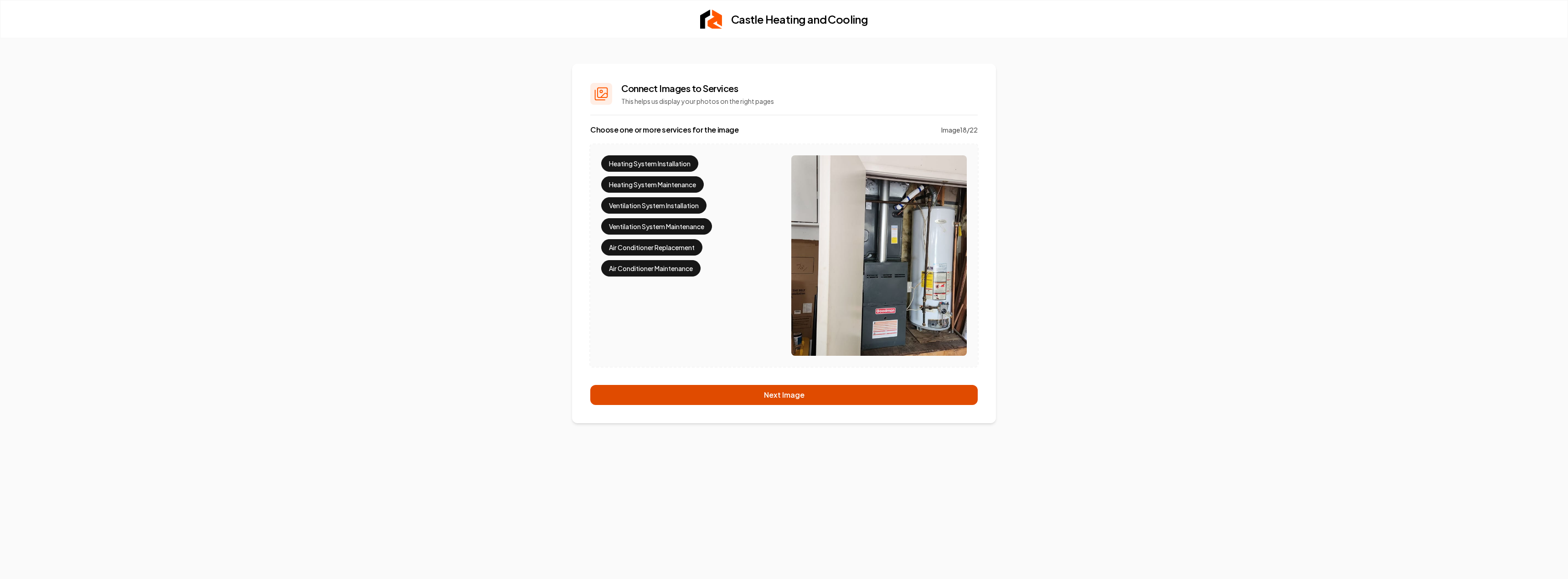
click at [756, 394] on button "Next Image" at bounding box center [784, 395] width 387 height 20
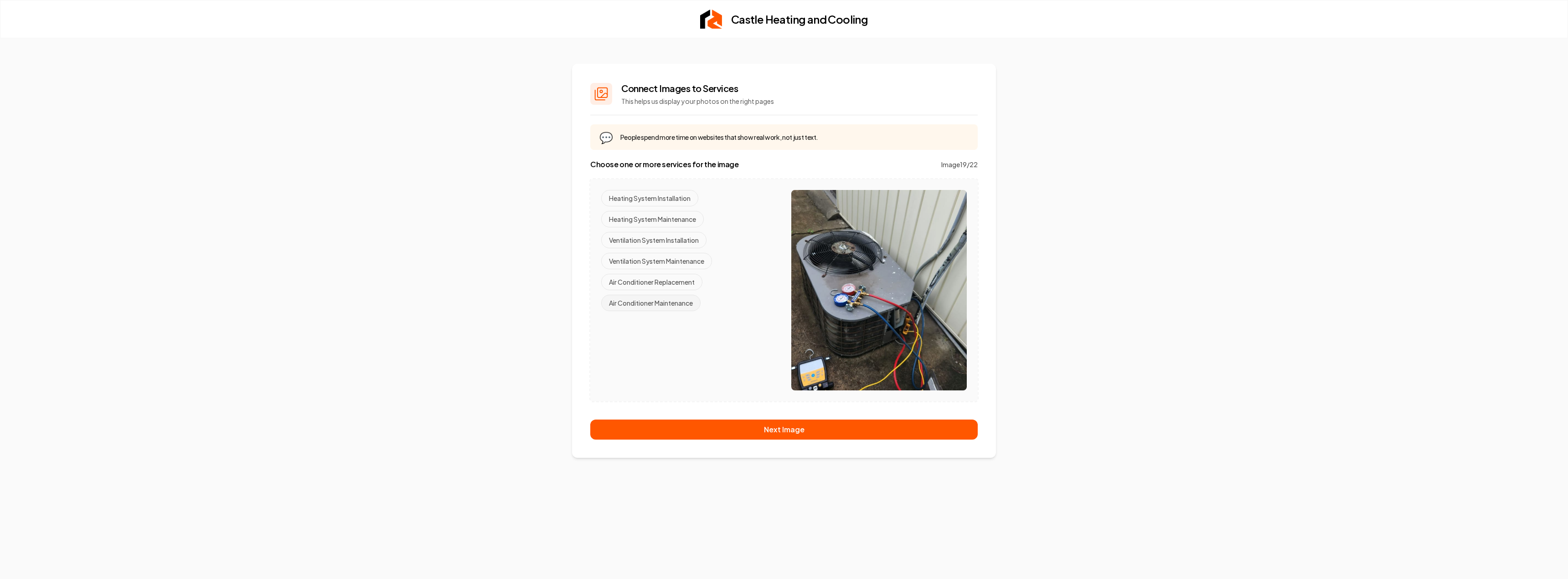
click at [663, 300] on button "Air Conditioner Maintenance" at bounding box center [651, 302] width 99 height 17
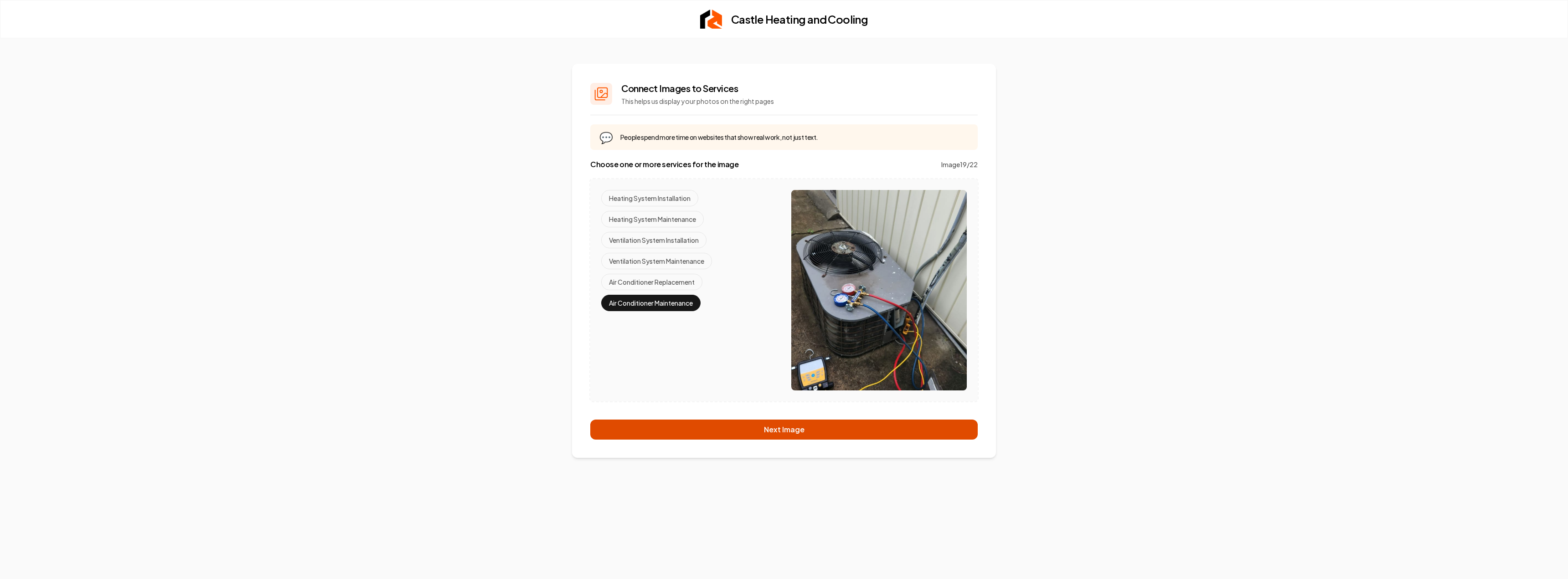
click at [760, 432] on button "Next Image" at bounding box center [784, 429] width 387 height 20
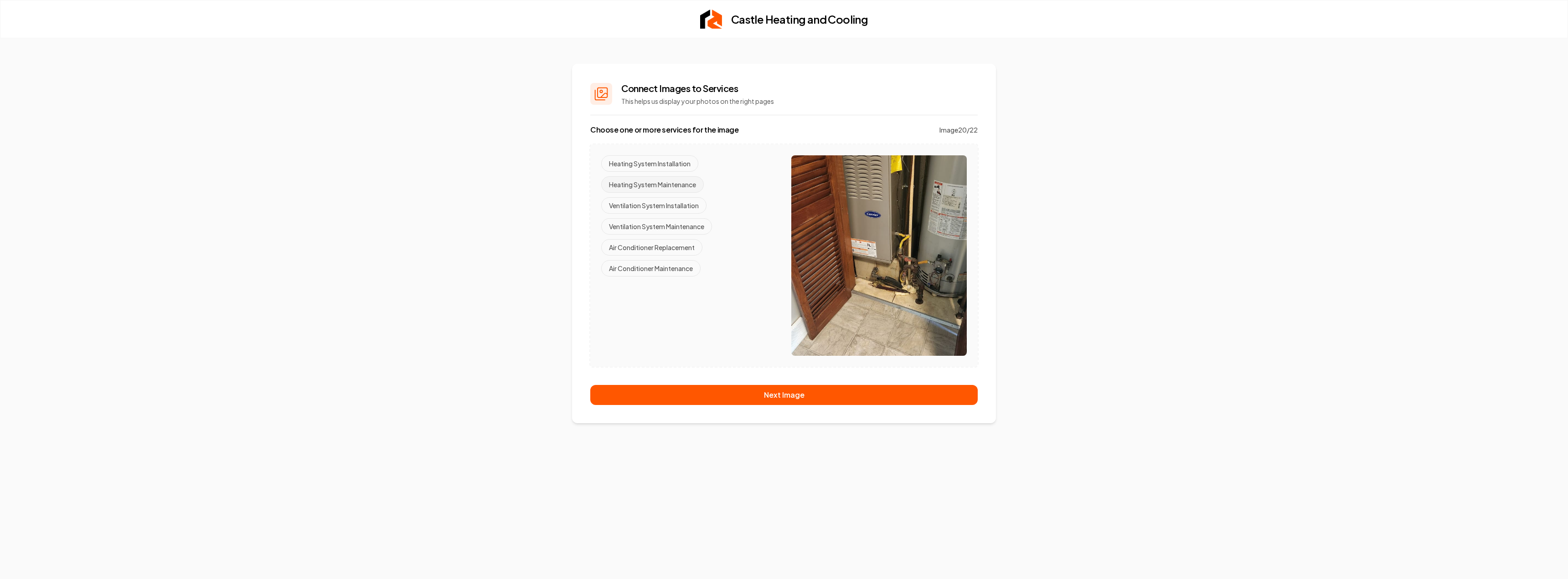
click at [651, 186] on button "Heating System Maintenance" at bounding box center [653, 184] width 102 height 17
click at [663, 259] on div "Heating System Installation Heating System Maintenance Ventilation System Insta…" at bounding box center [689, 216] width 176 height 121
click at [669, 269] on button "Air Conditioner Maintenance" at bounding box center [651, 268] width 99 height 17
click at [667, 225] on button "Ventilation System Maintenance" at bounding box center [657, 226] width 111 height 17
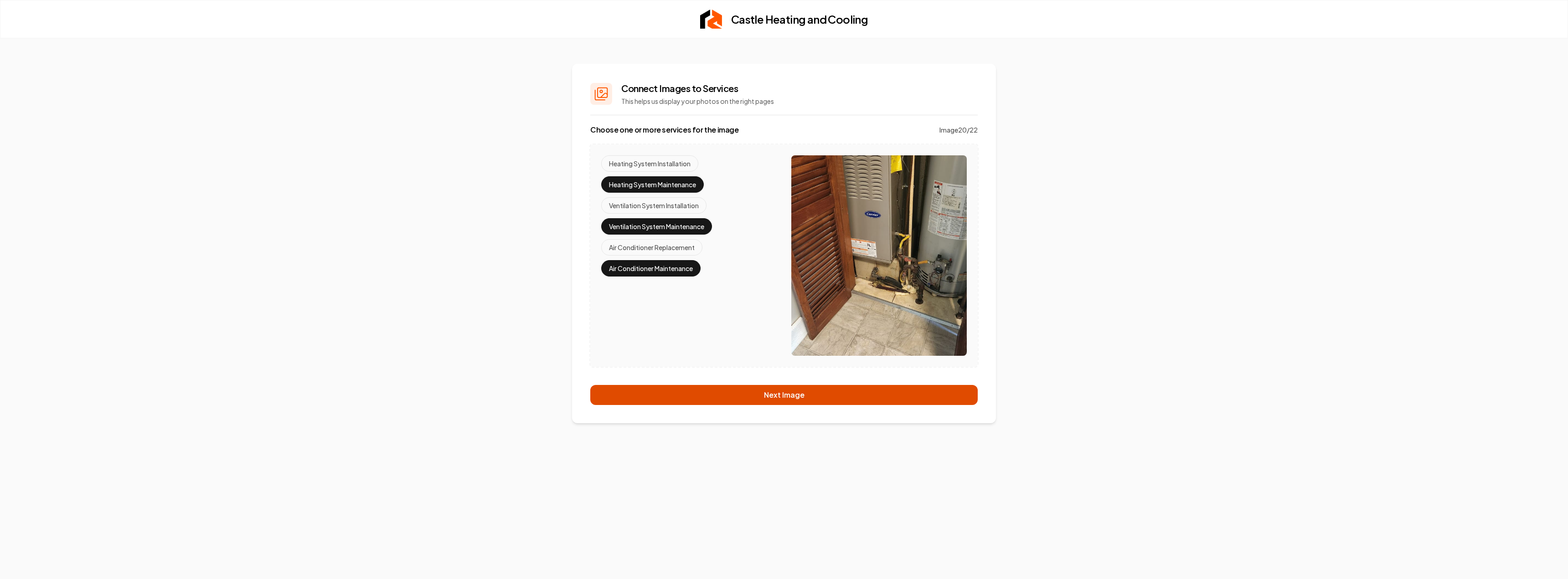
click at [768, 394] on button "Next Image" at bounding box center [784, 395] width 387 height 20
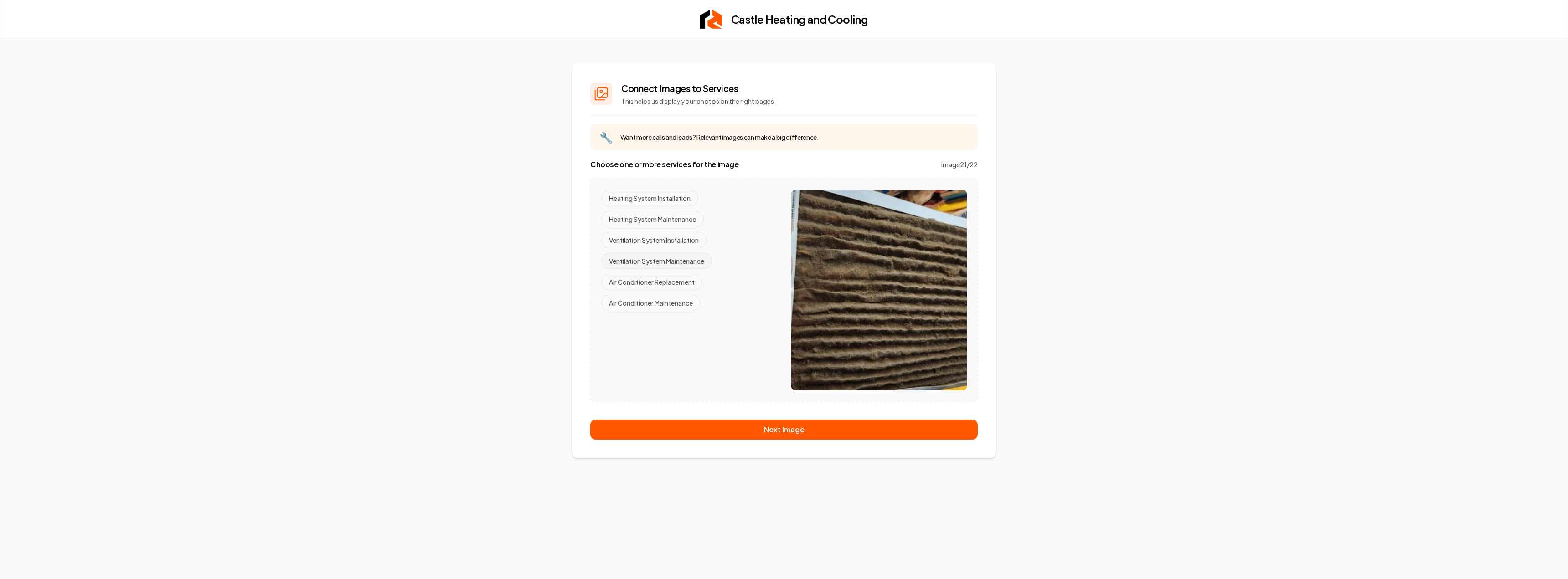
click at [659, 259] on button "Ventilation System Maintenance" at bounding box center [657, 261] width 111 height 17
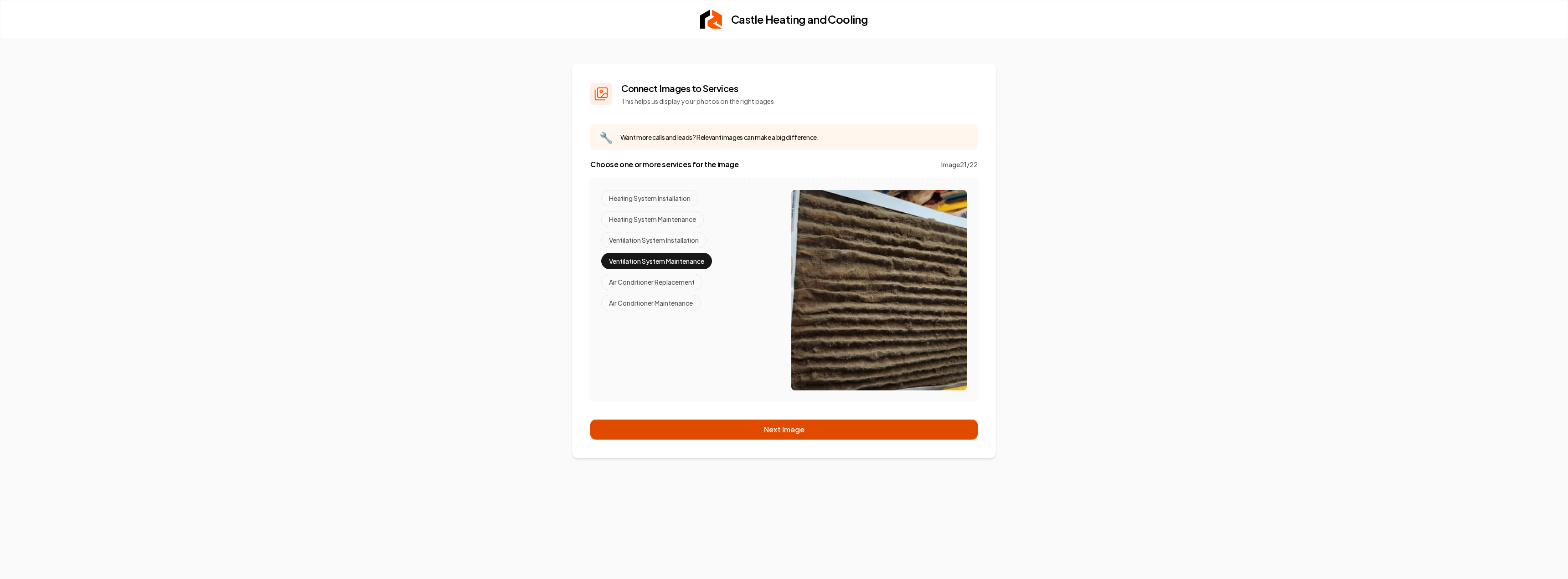
click at [762, 432] on button "Next Image" at bounding box center [784, 429] width 387 height 20
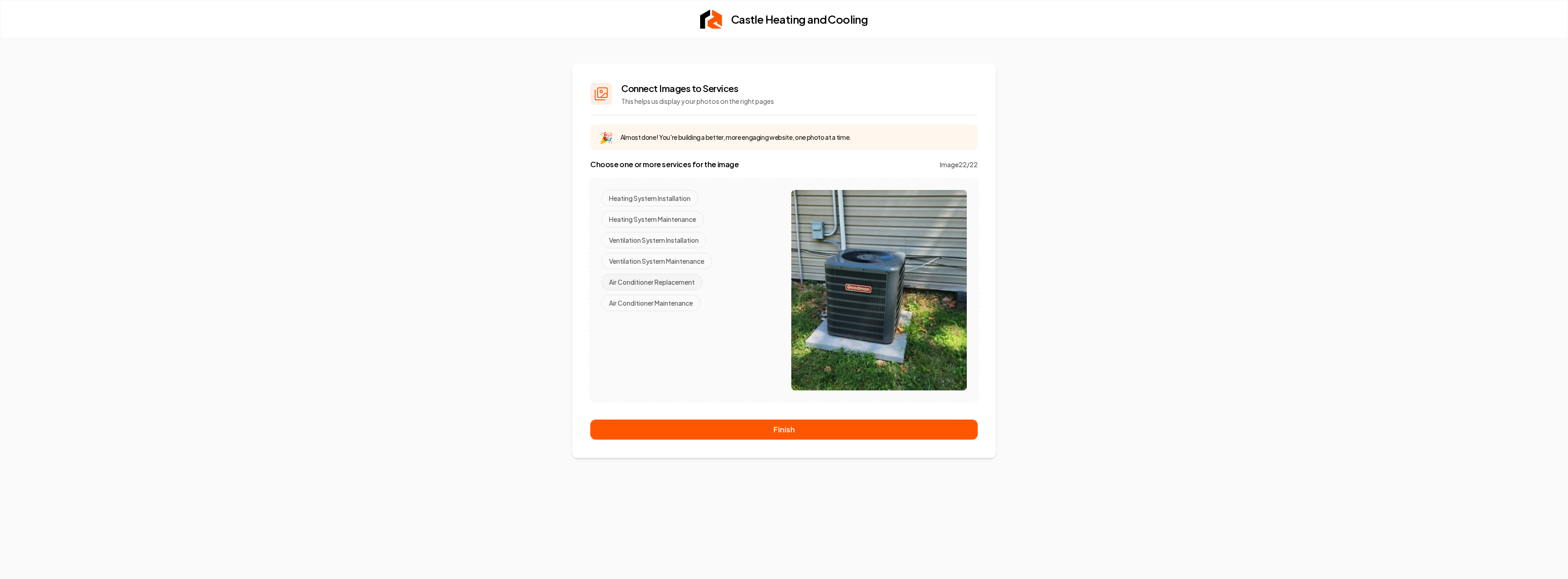
click at [673, 281] on button "Air Conditioner Replacement" at bounding box center [652, 282] width 101 height 17
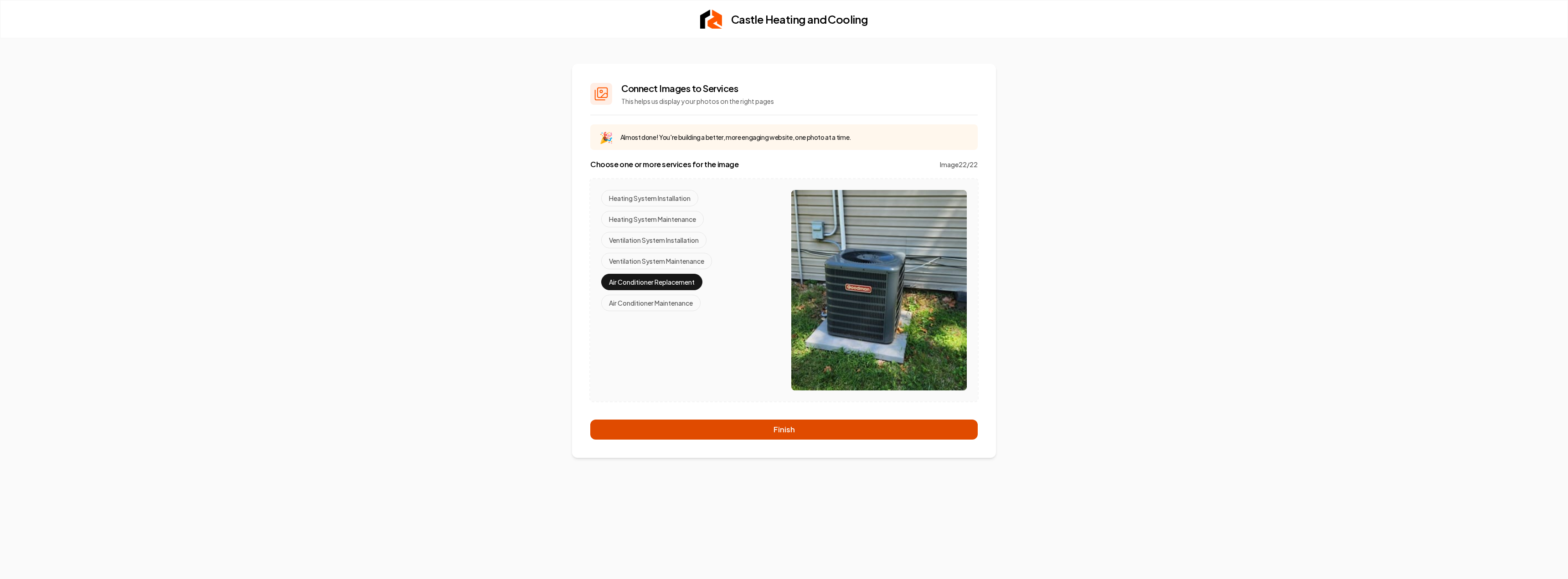
click at [758, 426] on button "Finish" at bounding box center [784, 429] width 387 height 20
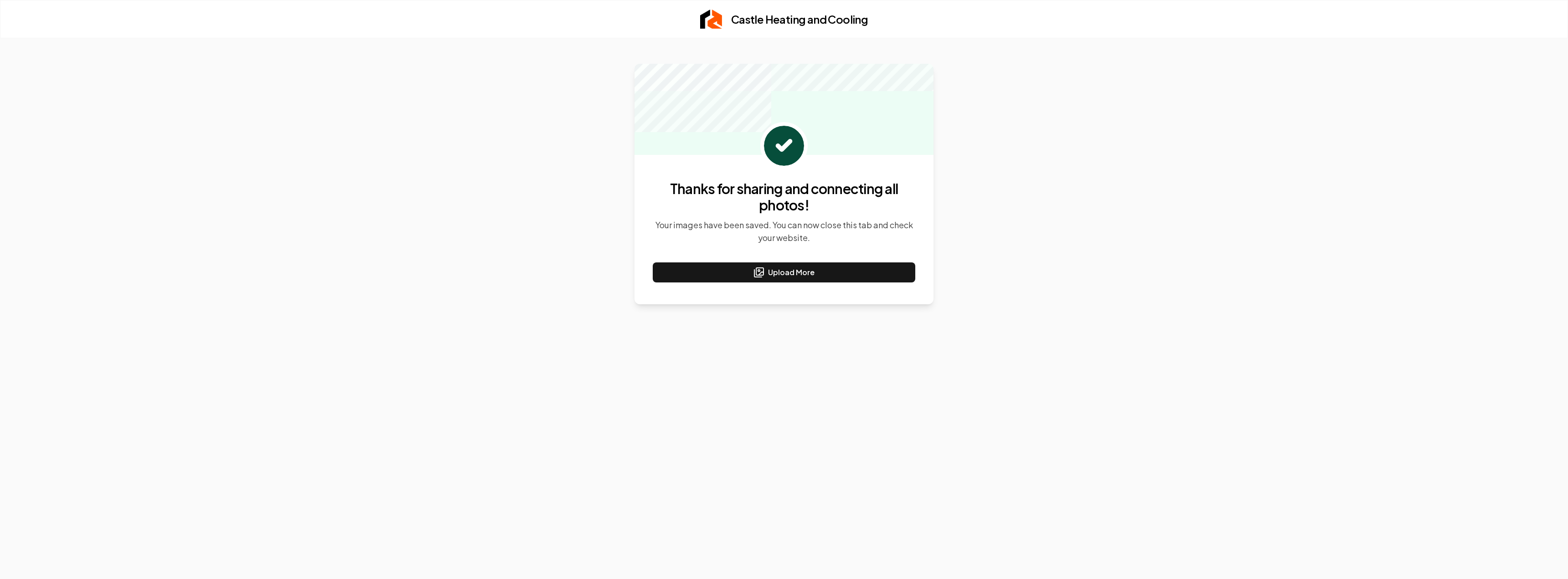
click at [558, 171] on div "Thanks for sharing and connecting all photos! Your images have been saved. You …" at bounding box center [784, 308] width 1568 height 540
click at [491, 229] on div "Thanks for sharing and connecting all photos! Your images have been saved. You …" at bounding box center [784, 308] width 1568 height 540
click at [587, 241] on div "Thanks for sharing and connecting all photos! Your images have been saved. You …" at bounding box center [784, 308] width 1568 height 540
click at [714, 15] on img at bounding box center [711, 19] width 22 height 19
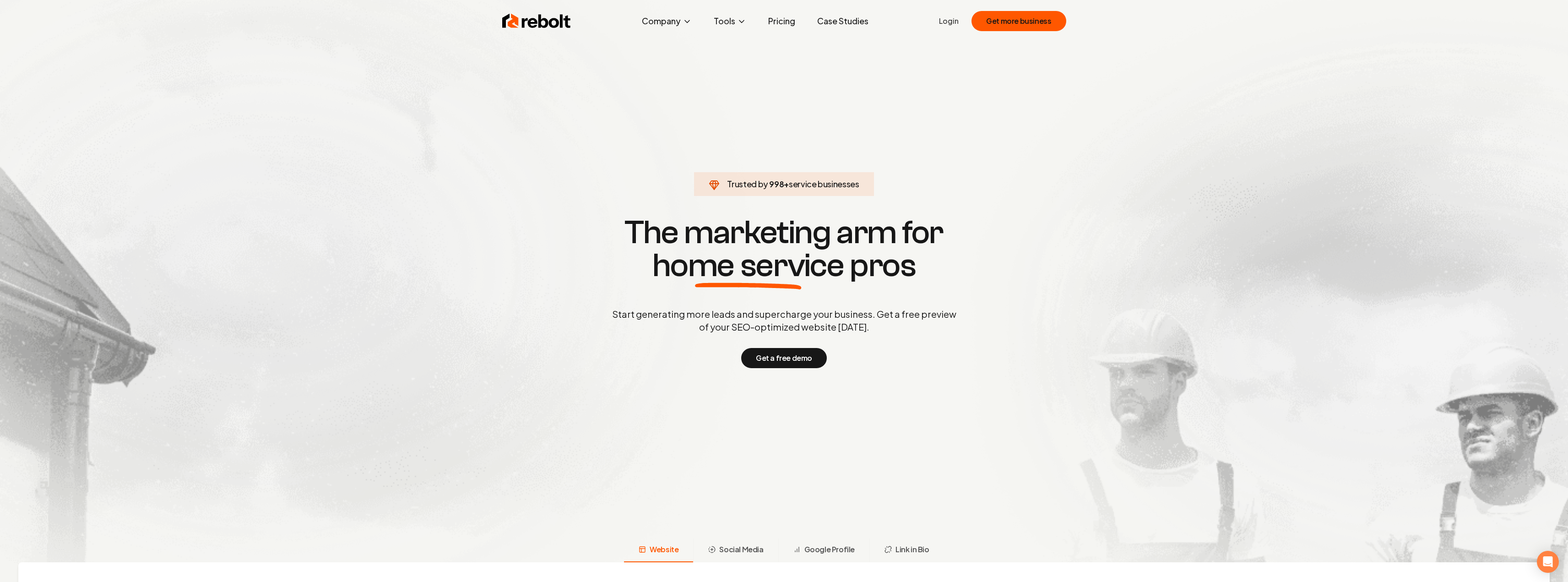
click at [952, 18] on link "Login" at bounding box center [948, 21] width 19 height 11
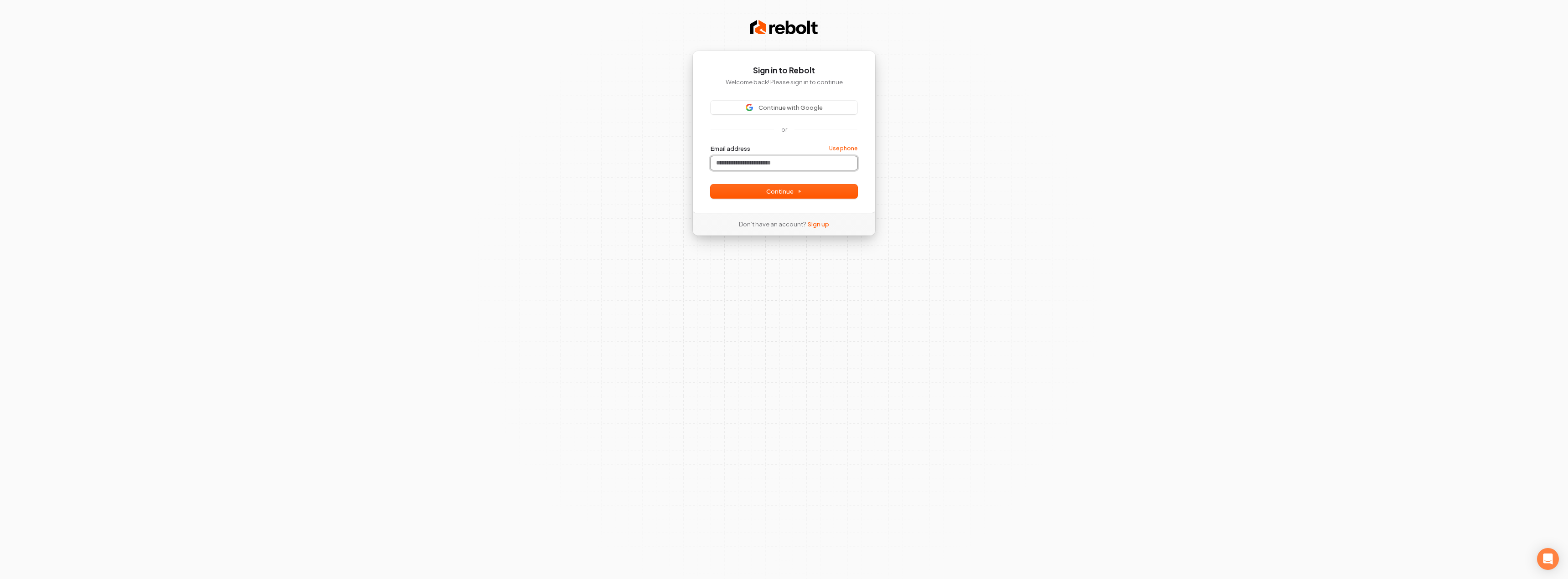
click at [742, 160] on input "Email address" at bounding box center [784, 163] width 147 height 14
drag, startPoint x: 788, startPoint y: 190, endPoint x: 780, endPoint y: 197, distance: 10.6
click at [788, 190] on span "Continue" at bounding box center [784, 191] width 35 height 8
type input "**********"
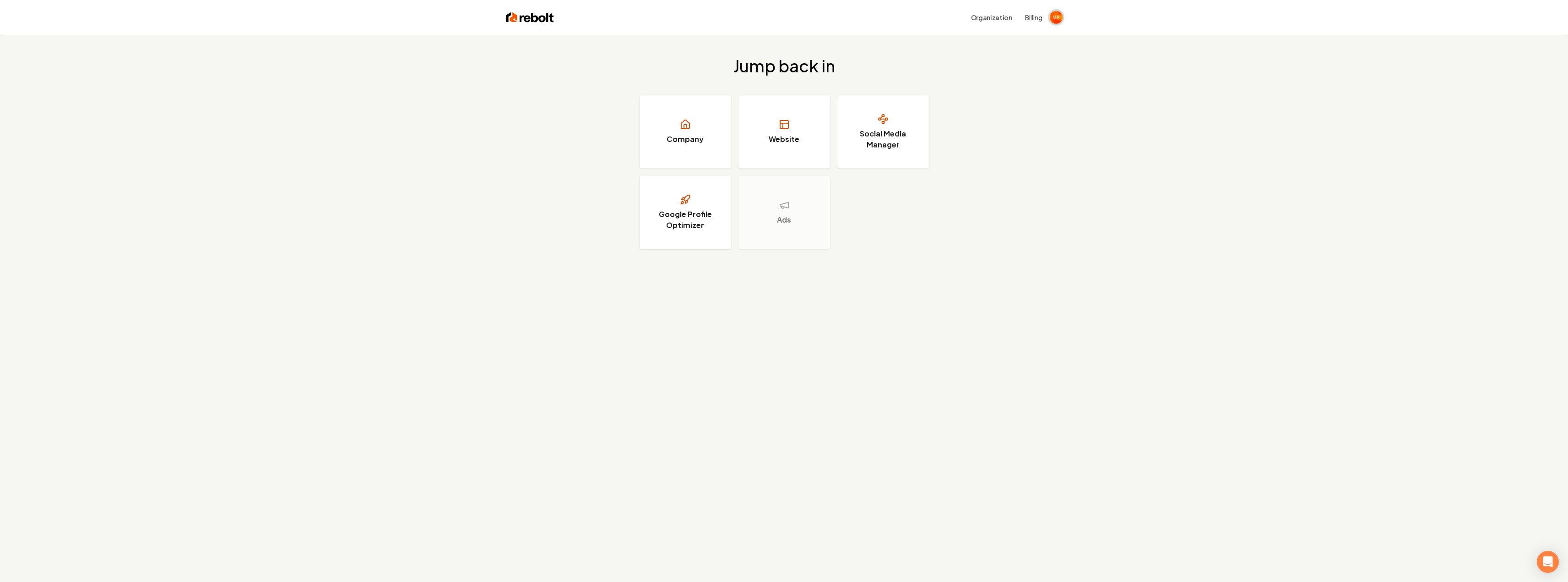
click at [1058, 14] on img "Open user button" at bounding box center [1056, 17] width 13 height 13
click at [1077, 139] on div "Jump back in Company Website Social Media Manager Google Profile Optimizer Ads" at bounding box center [784, 153] width 1568 height 237
click at [683, 143] on h3 "Company" at bounding box center [685, 139] width 37 height 11
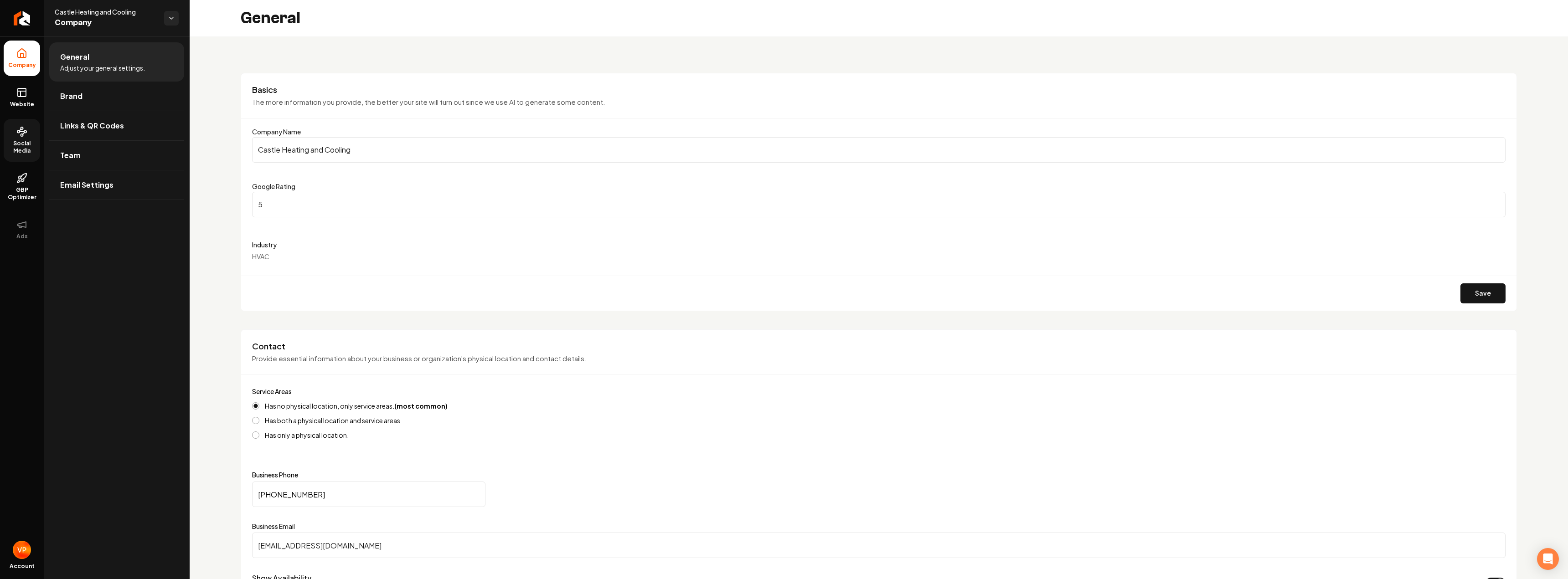
click at [20, 135] on icon at bounding box center [22, 132] width 11 height 11
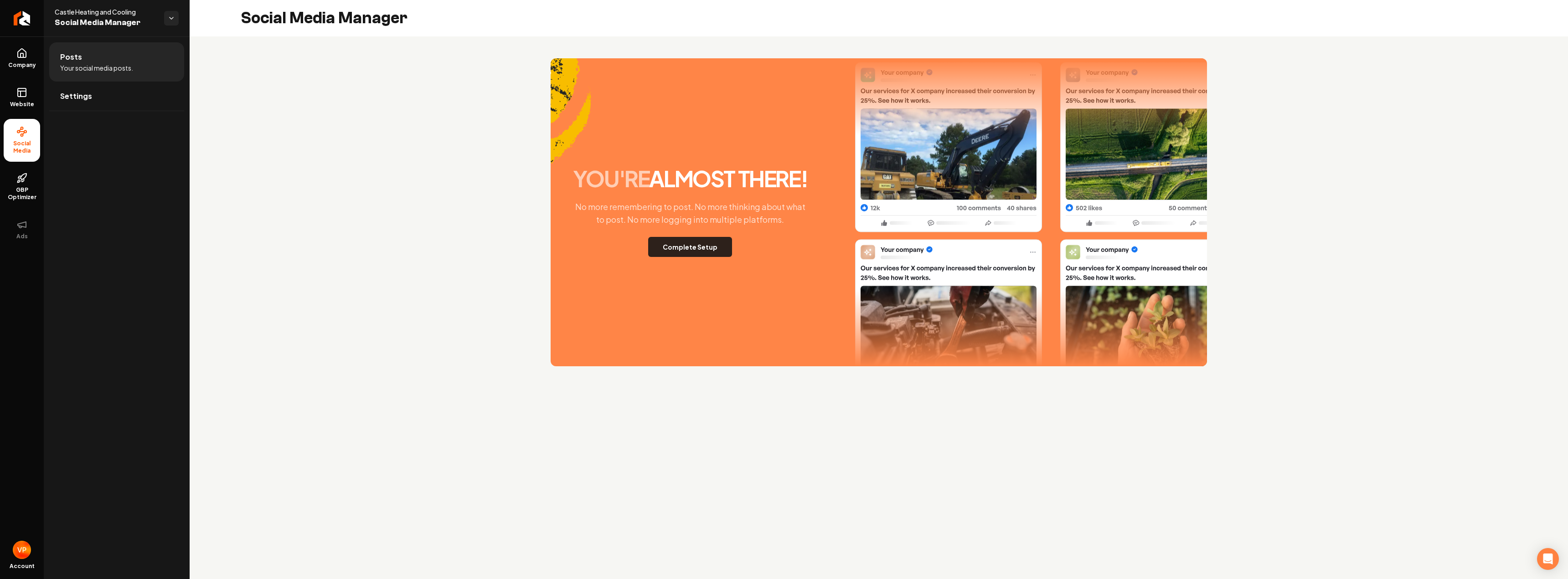
click at [710, 250] on button "Complete Setup" at bounding box center [690, 247] width 84 height 20
click at [26, 93] on rect at bounding box center [22, 92] width 8 height 8
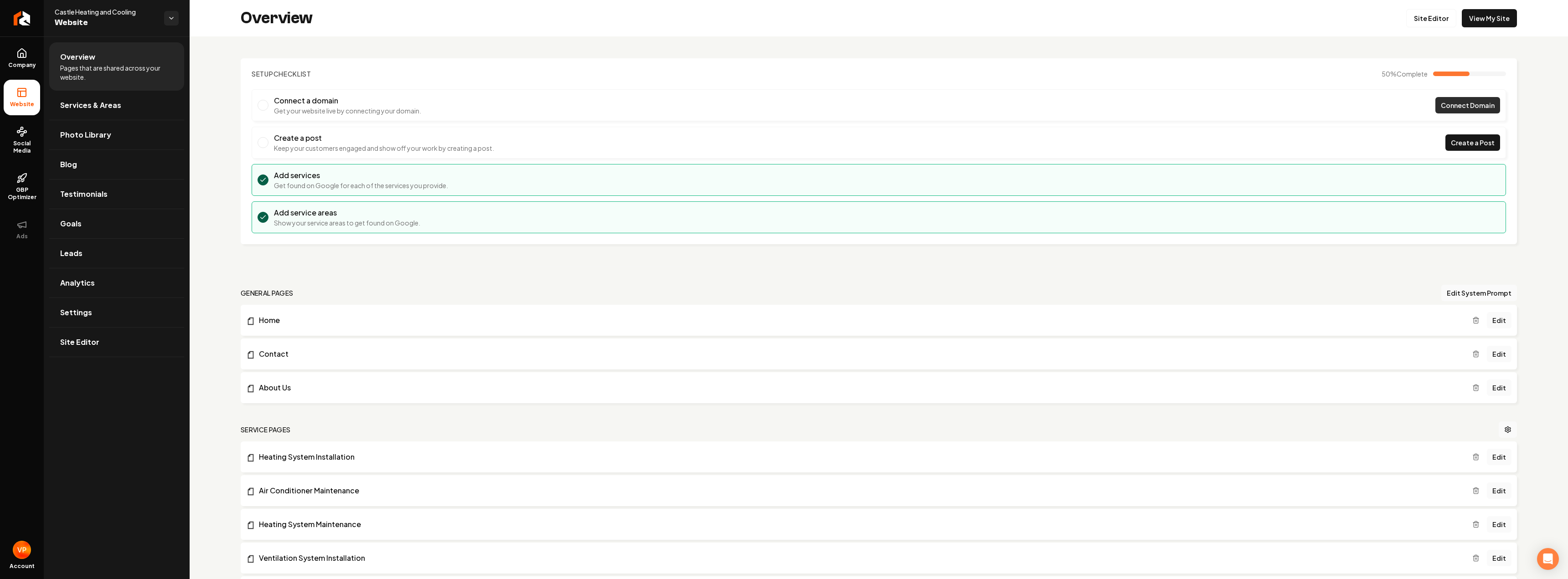
click at [1480, 108] on span "Connect Domain" at bounding box center [1468, 105] width 54 height 9
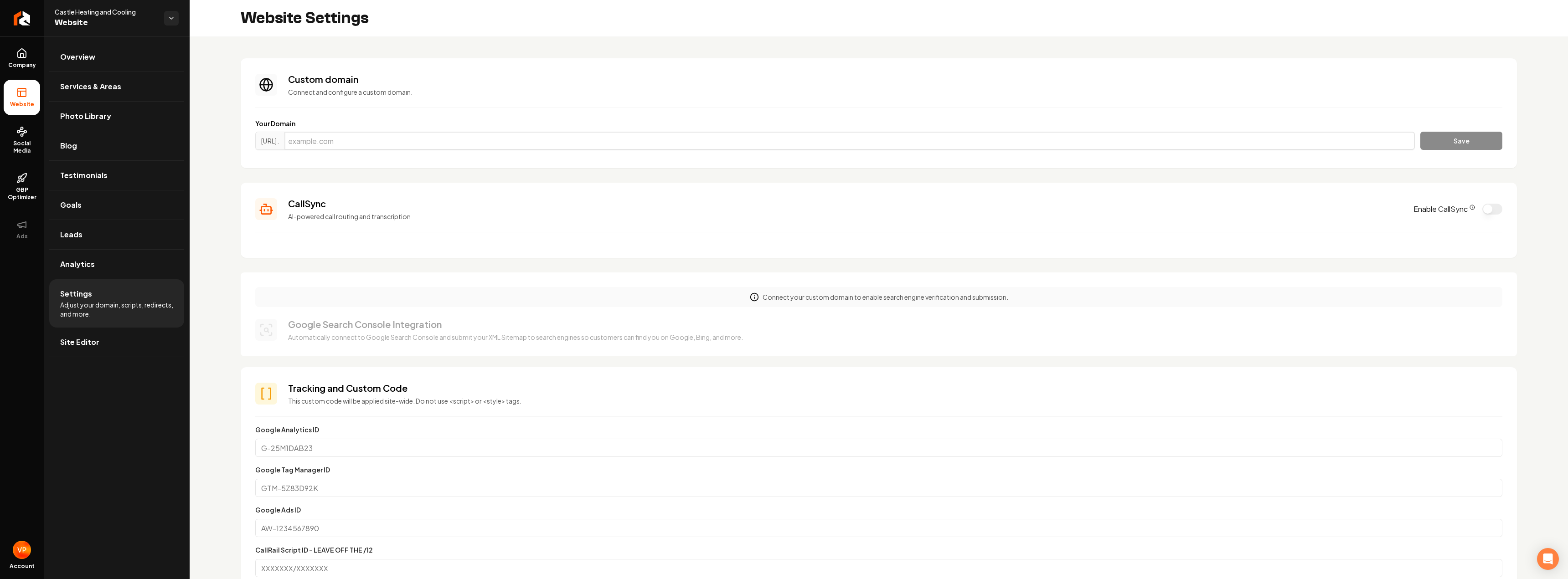
click at [425, 137] on input "Main content area" at bounding box center [850, 140] width 1130 height 18
type input "[DOMAIN_NAME]"
click at [1446, 146] on button "Save" at bounding box center [1461, 140] width 82 height 18
